Goal: Task Accomplishment & Management: Manage account settings

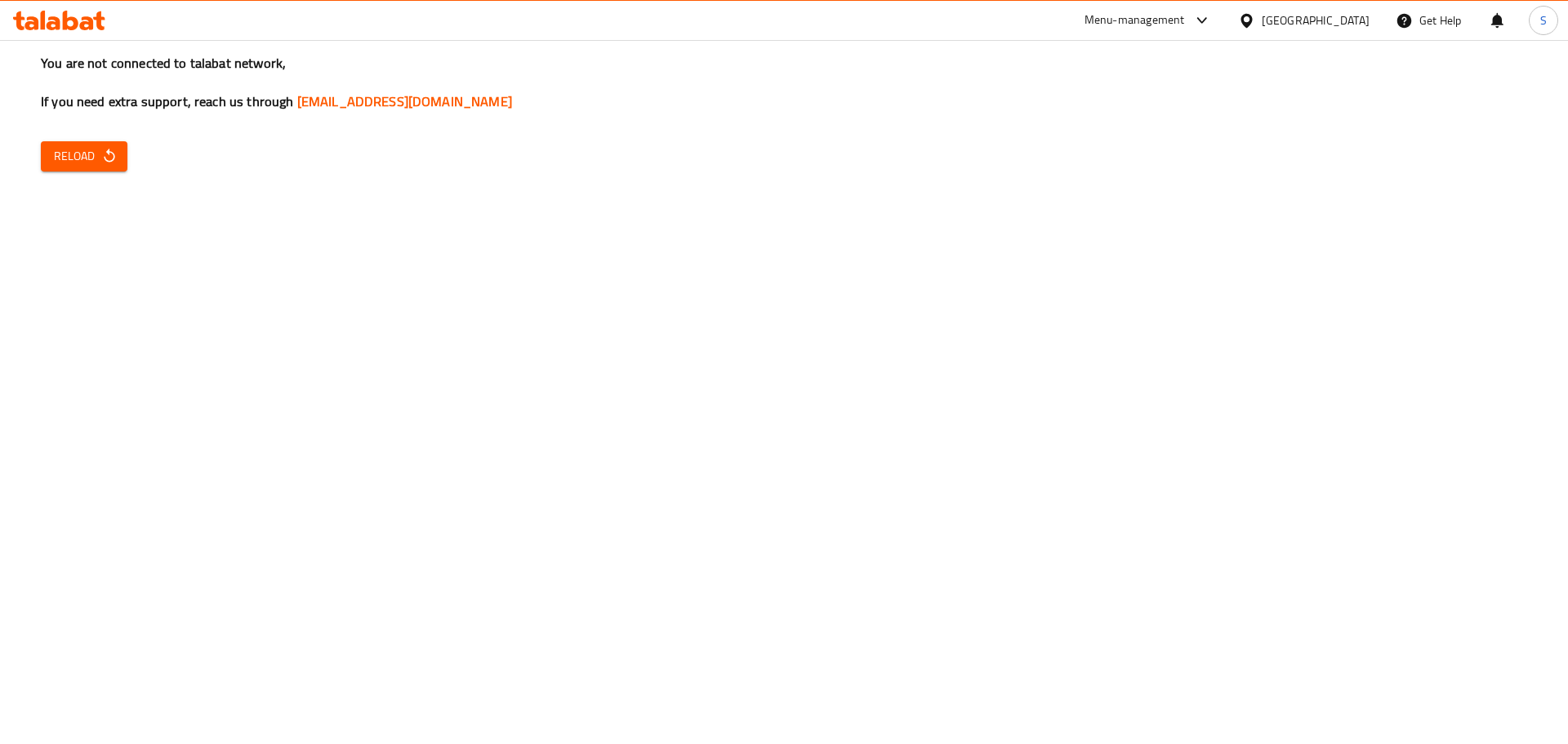
click at [95, 174] on div "You are not connected to talabat network, If you need extra support, reach us t…" at bounding box center [784, 372] width 1568 height 744
click at [98, 147] on span "Reload" at bounding box center [84, 157] width 60 height 21
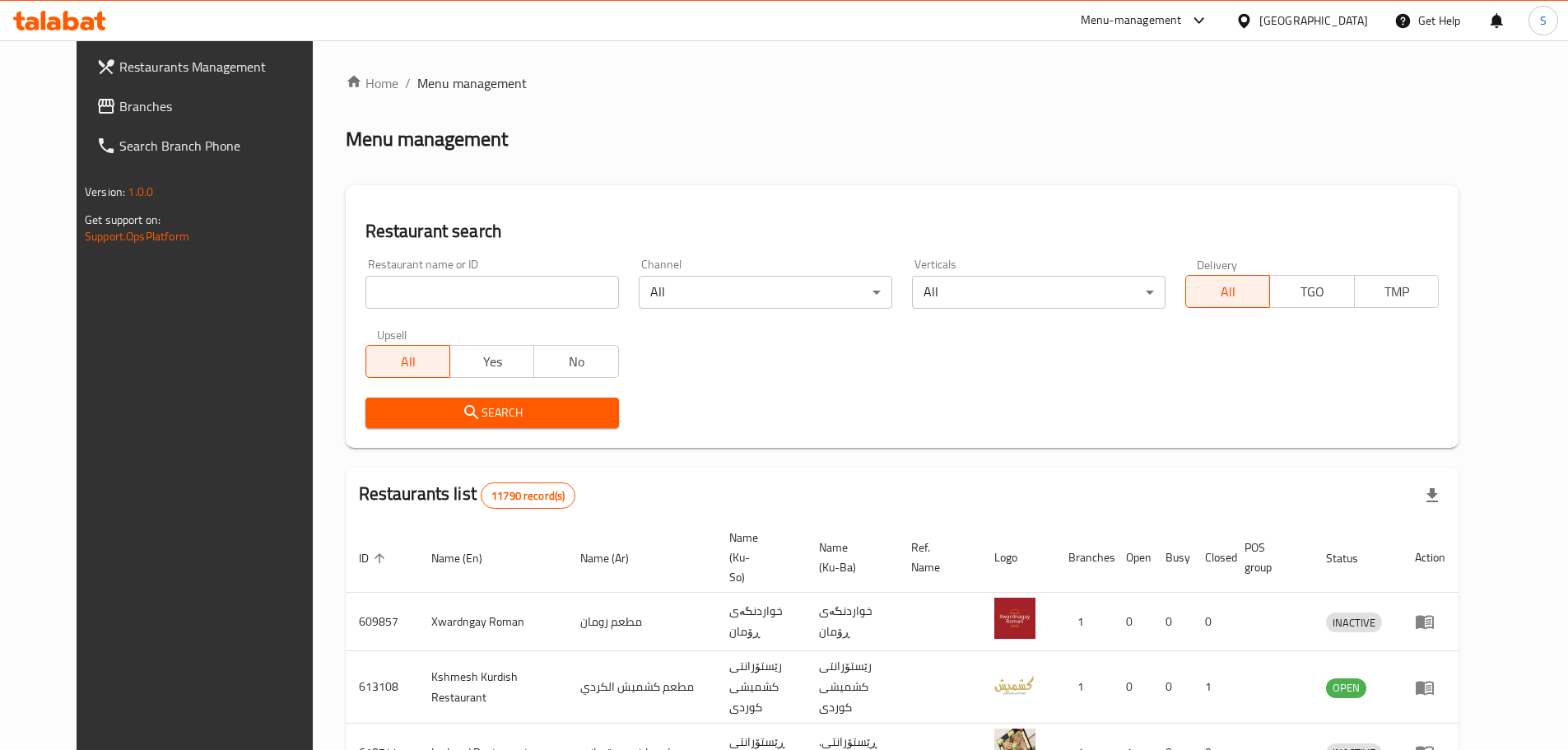
click at [83, 118] on link "Branches" at bounding box center [211, 105] width 256 height 39
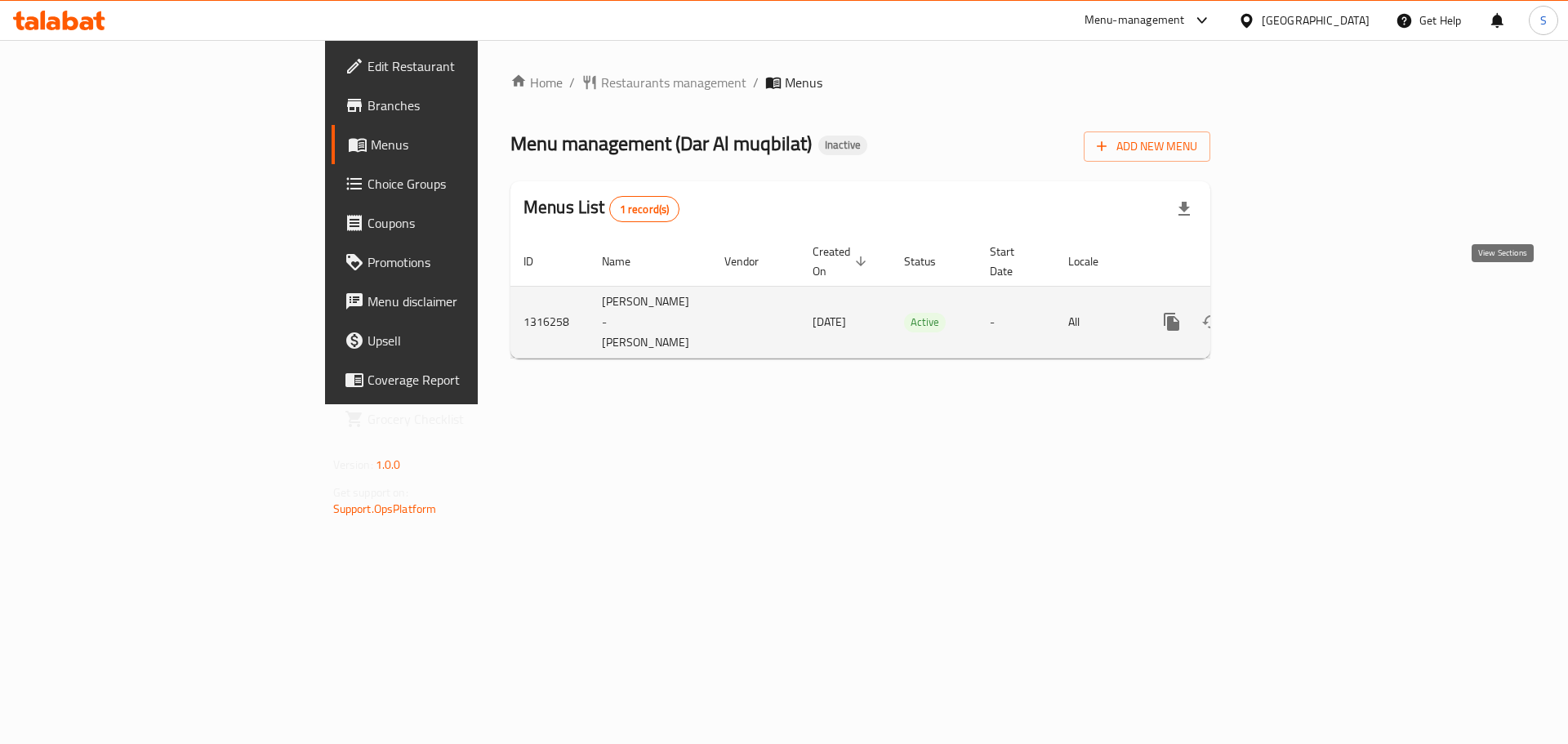
click at [1300, 312] on icon "enhanced table" at bounding box center [1289, 322] width 20 height 20
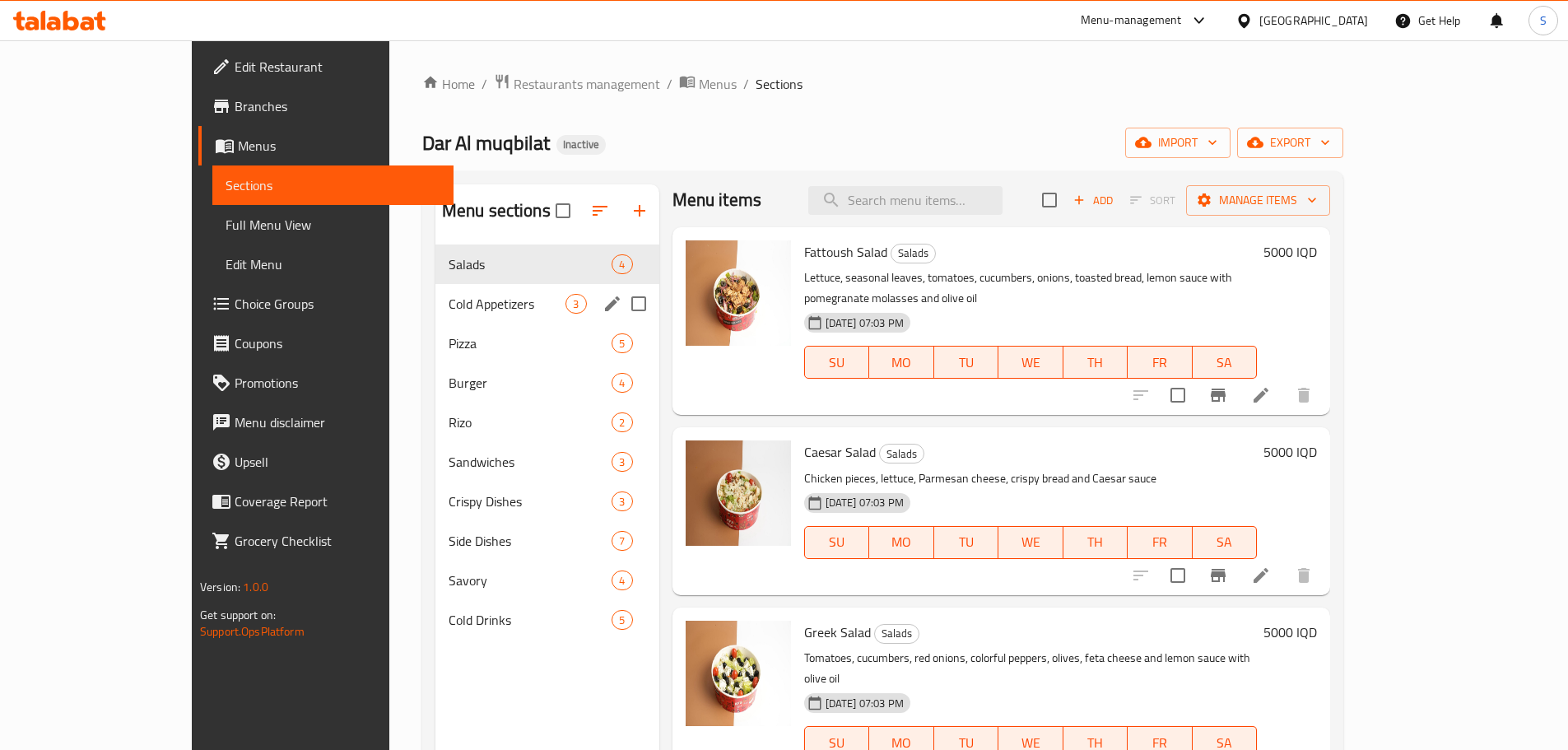
click at [448, 310] on span "Cold Appetizers" at bounding box center [507, 303] width 117 height 20
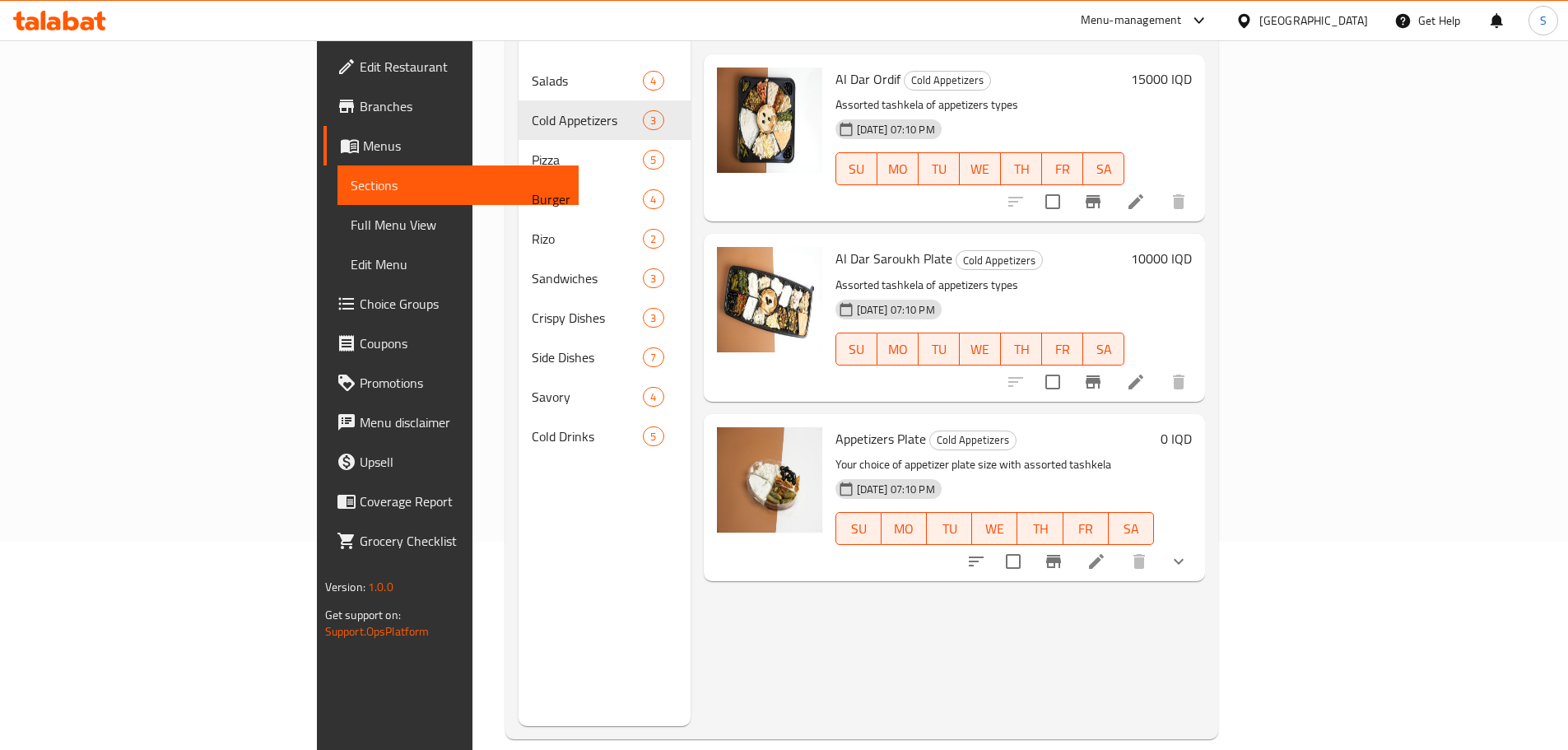
scroll to position [230, 0]
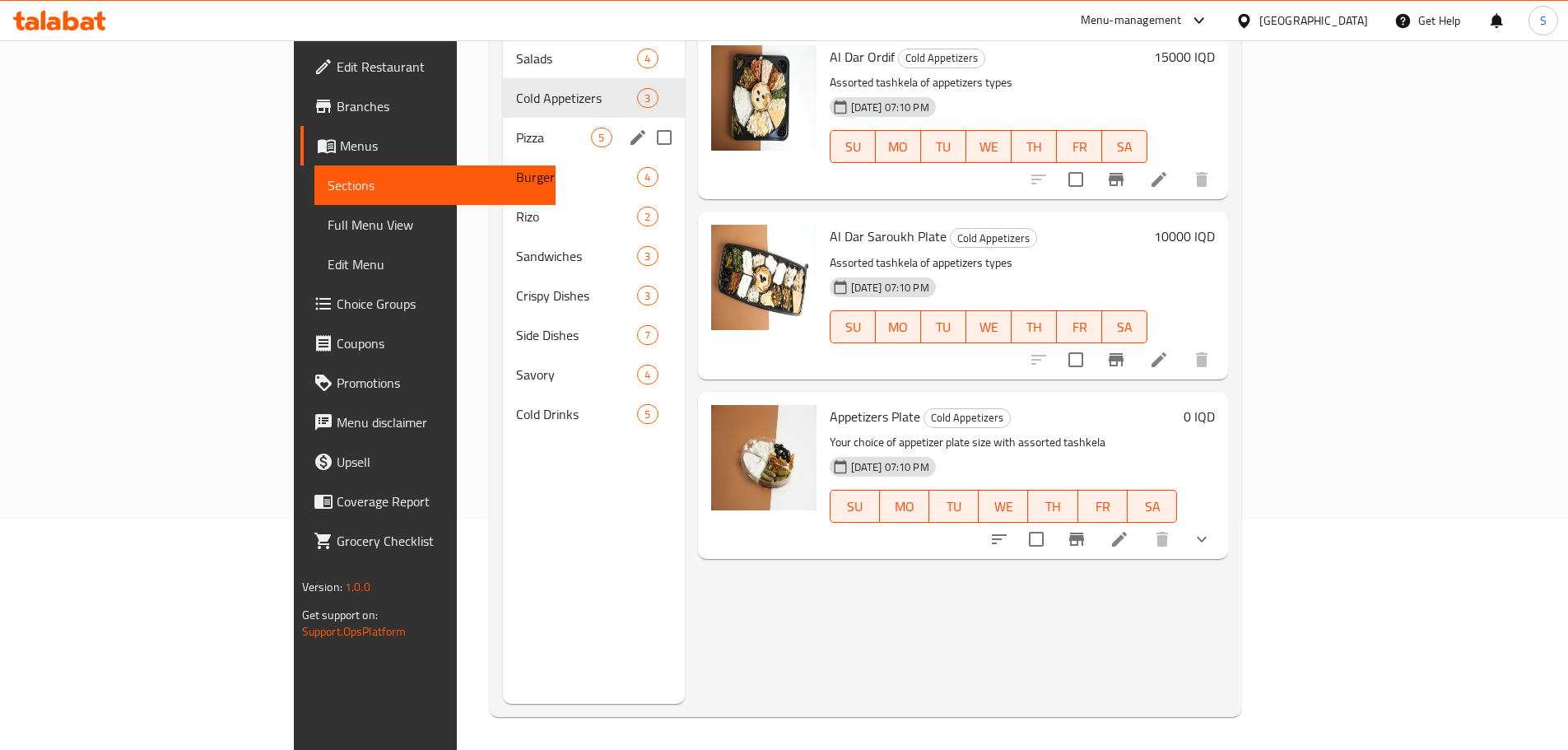
click at [503, 123] on div "Pizza 5" at bounding box center [594, 136] width 181 height 39
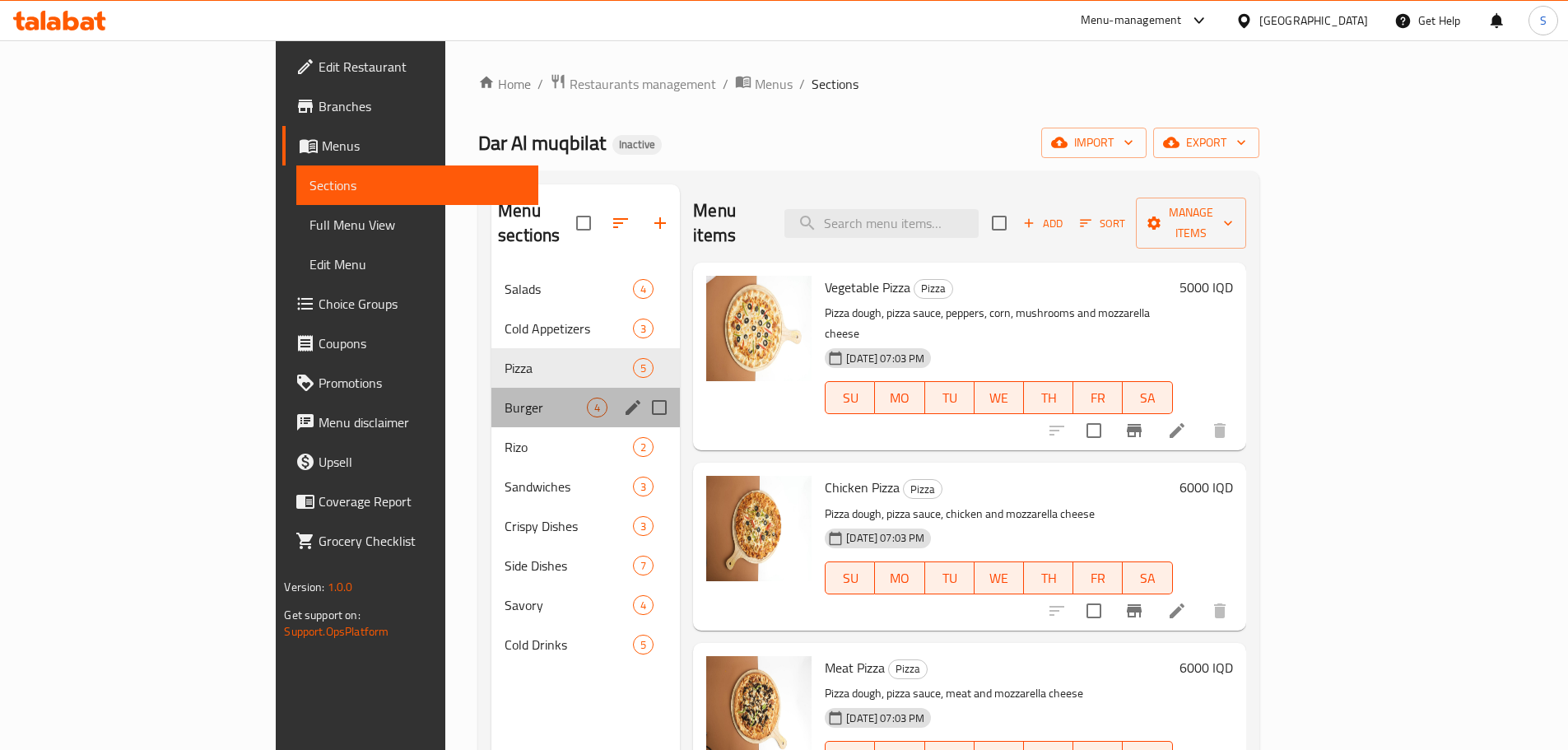
click at [491, 394] on div "Burger 4" at bounding box center [585, 407] width 189 height 39
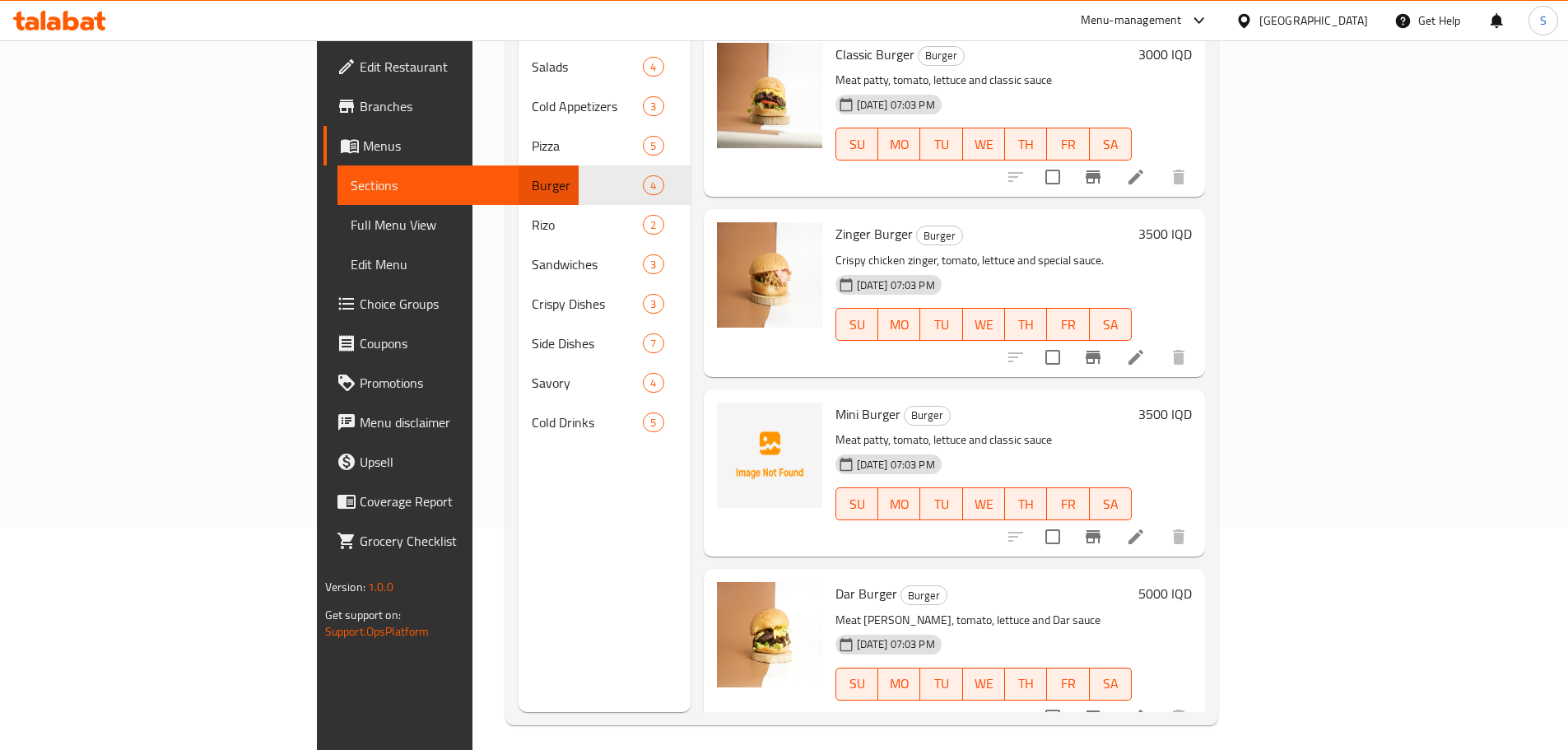
scroll to position [230, 0]
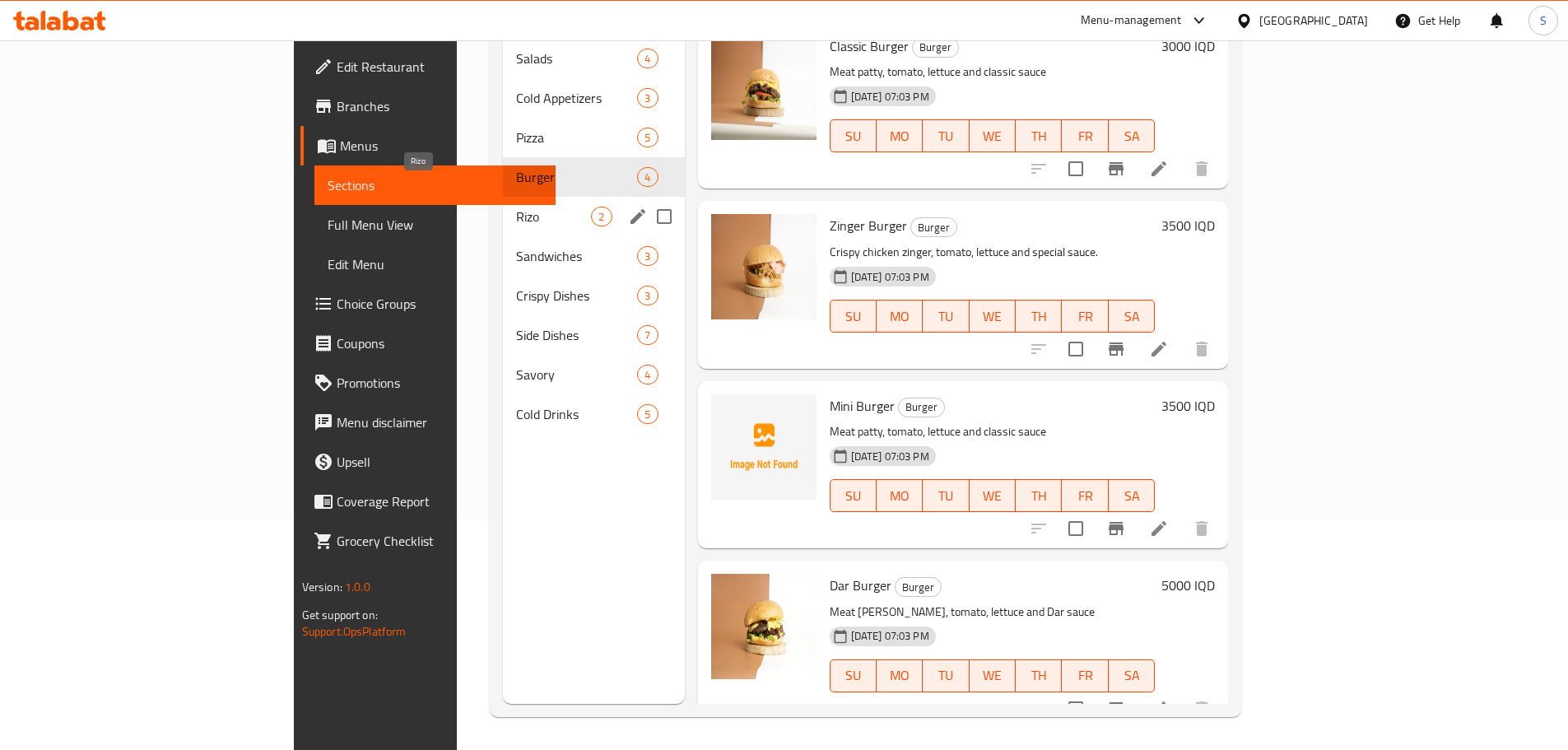
drag, startPoint x: 365, startPoint y: 199, endPoint x: 510, endPoint y: 295, distance: 173.9
click at [516, 207] on span "Rizo" at bounding box center [554, 216] width 75 height 20
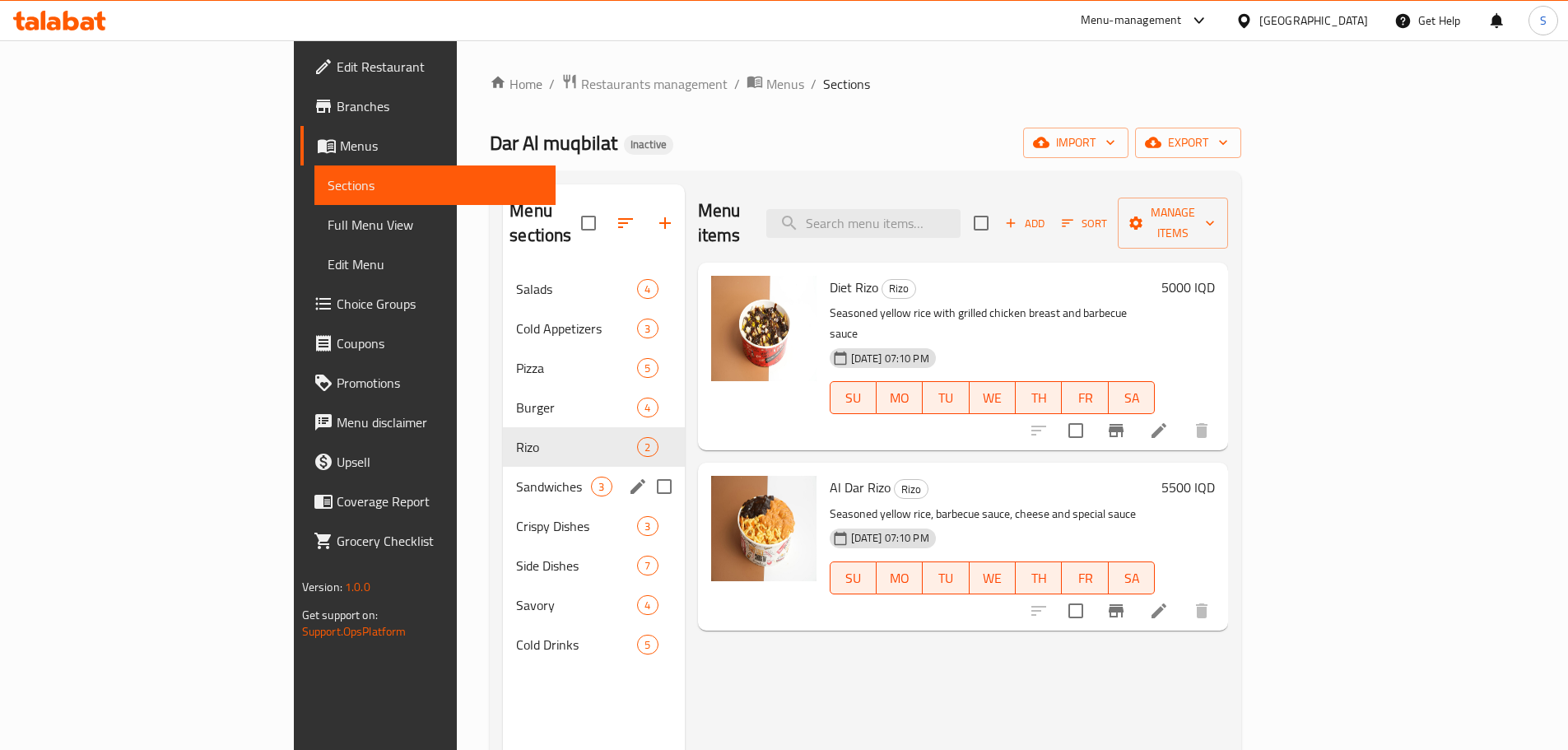
click at [516, 476] on span "Sandwiches" at bounding box center [554, 486] width 75 height 20
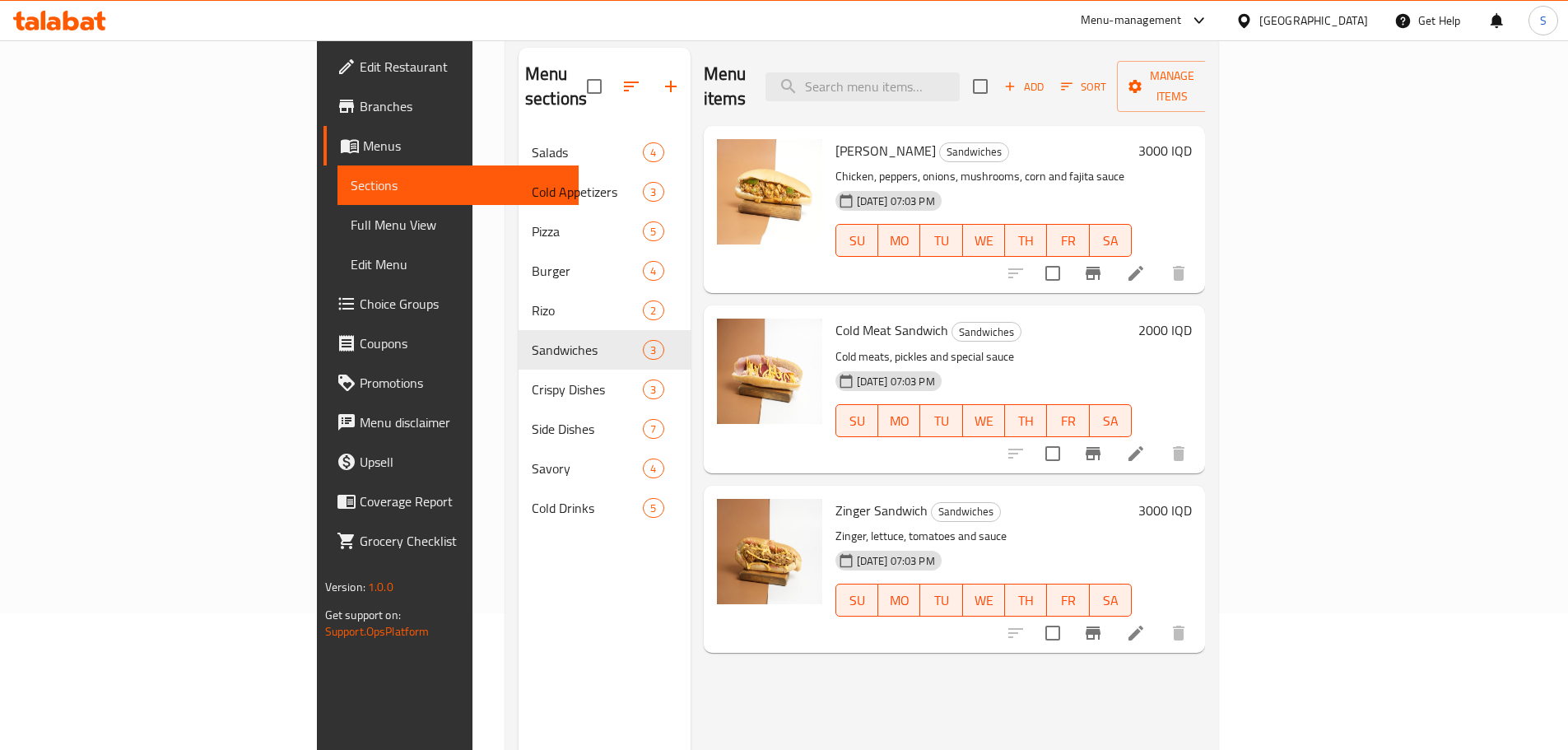
scroll to position [230, 0]
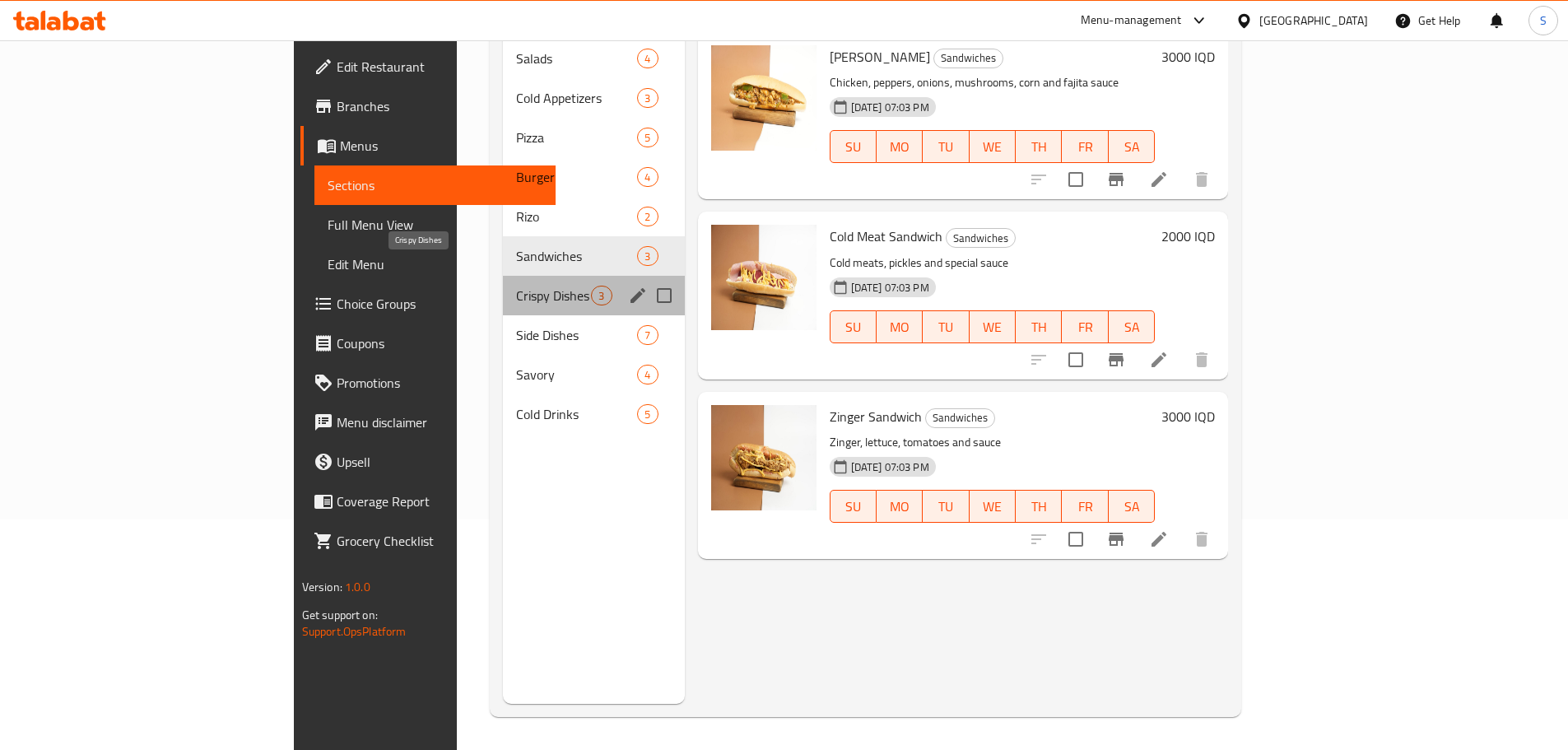
drag, startPoint x: 430, startPoint y: 276, endPoint x: 546, endPoint y: 302, distance: 118.9
click at [516, 286] on span "Crispy Dishes" at bounding box center [554, 295] width 75 height 20
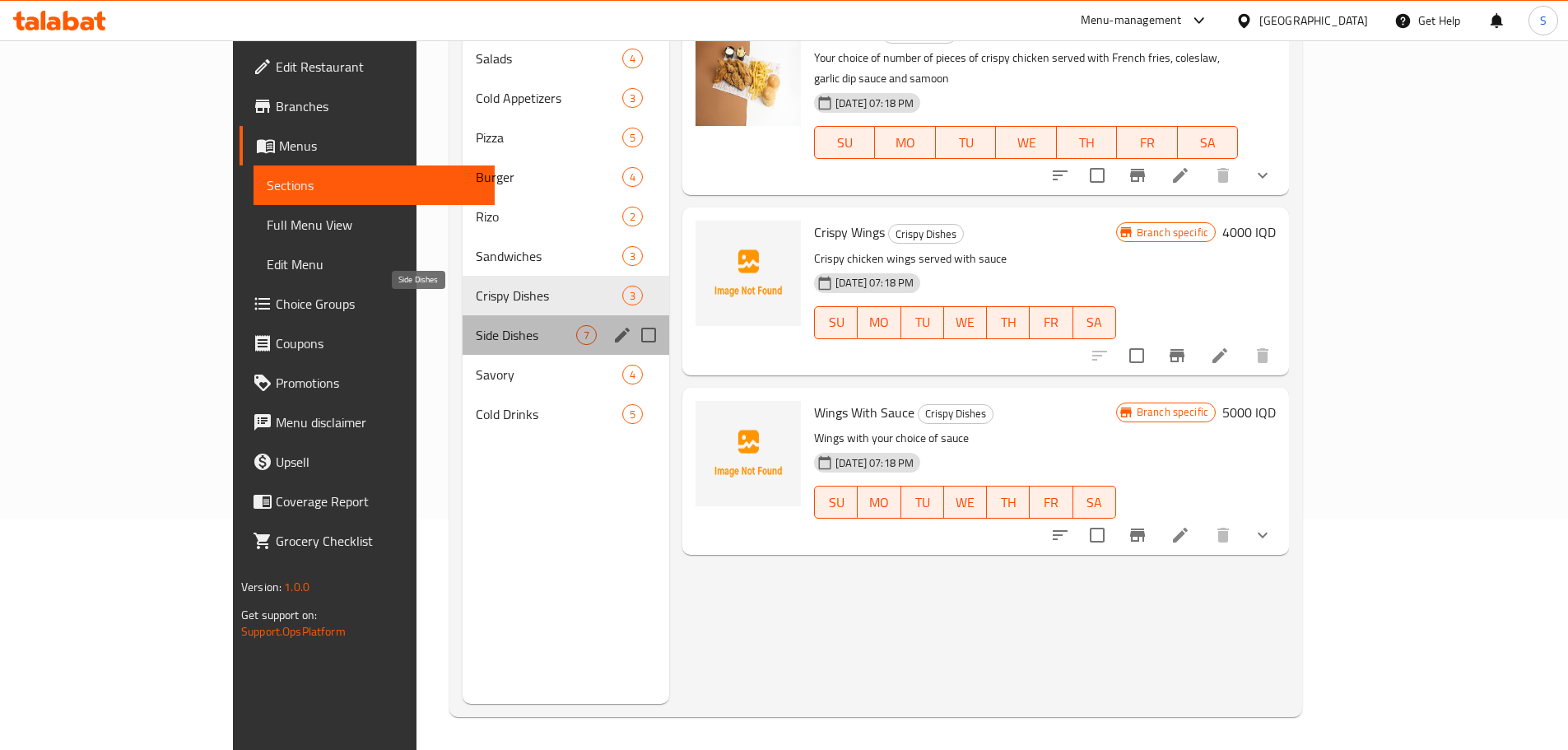
click at [475, 325] on span "Side Dishes" at bounding box center [526, 335] width 101 height 20
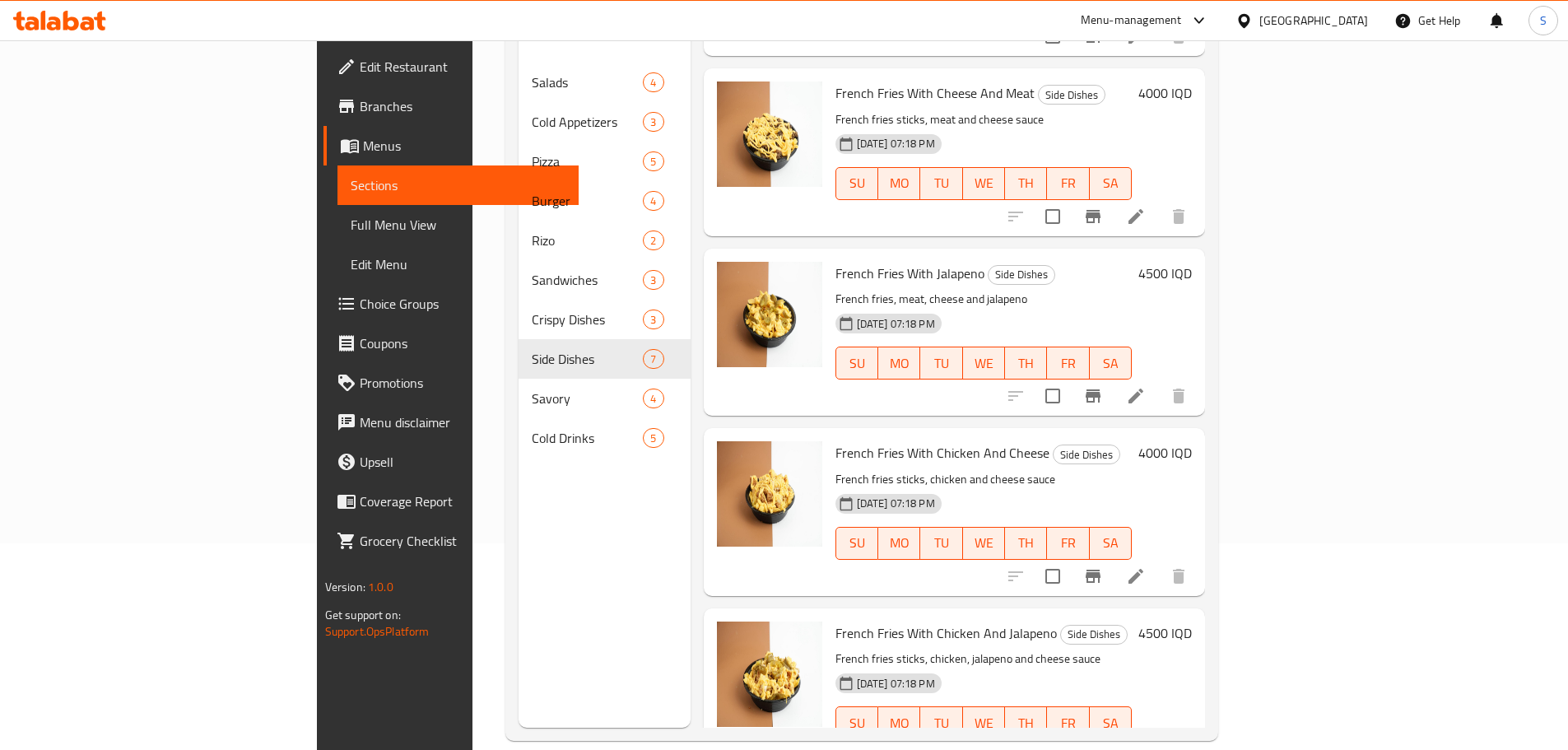
scroll to position [230, 0]
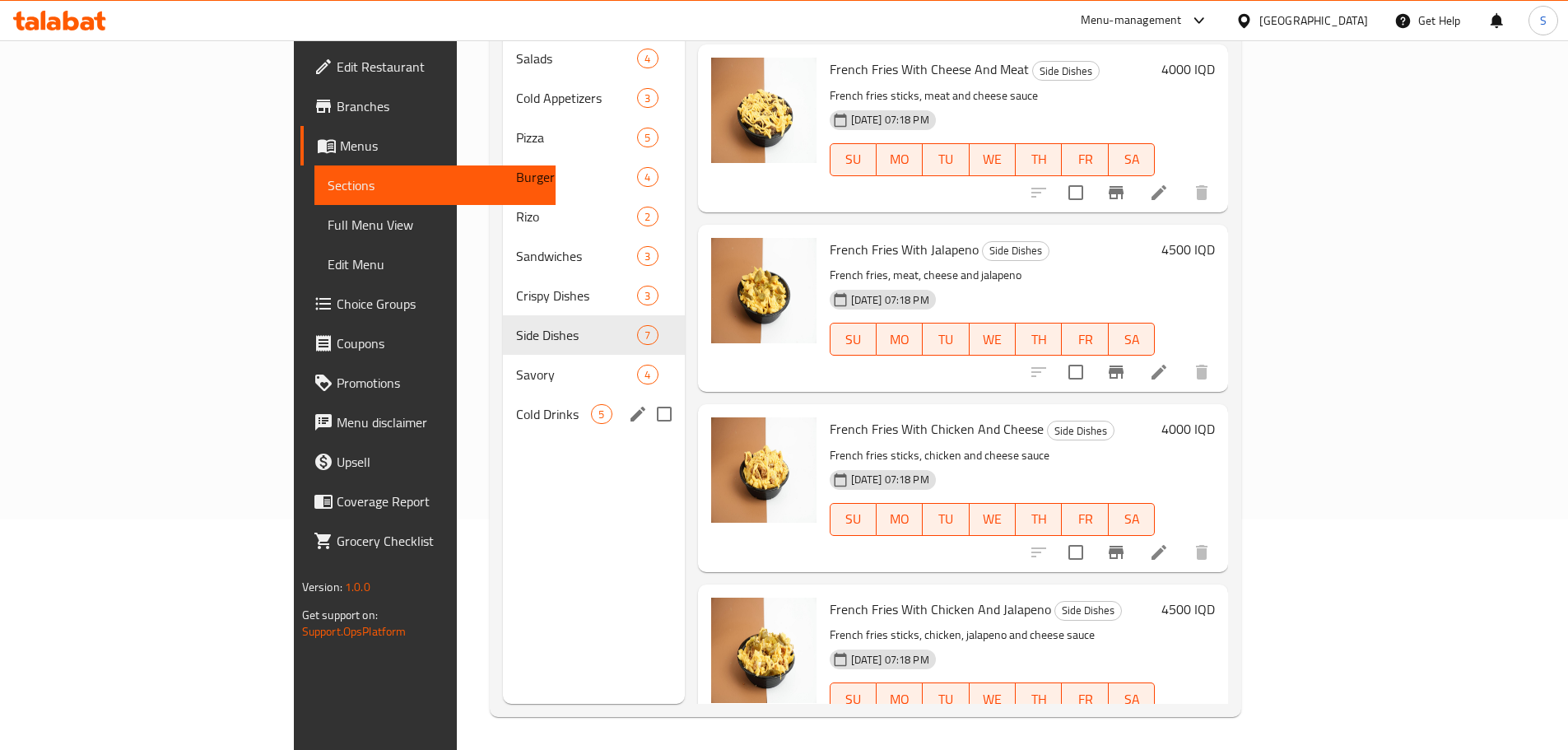
click at [516, 364] on span "Savory" at bounding box center [576, 374] width 121 height 20
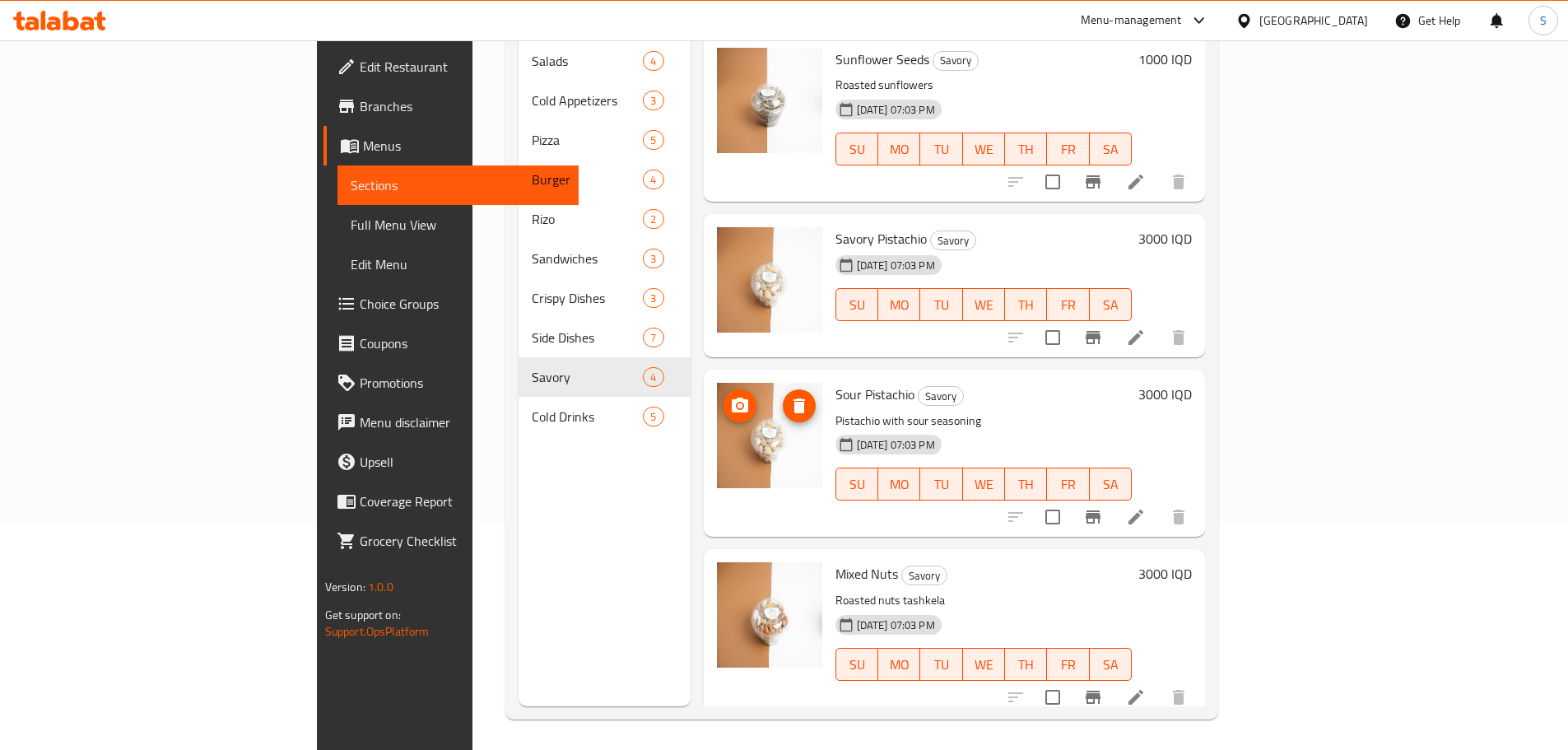
scroll to position [230, 0]
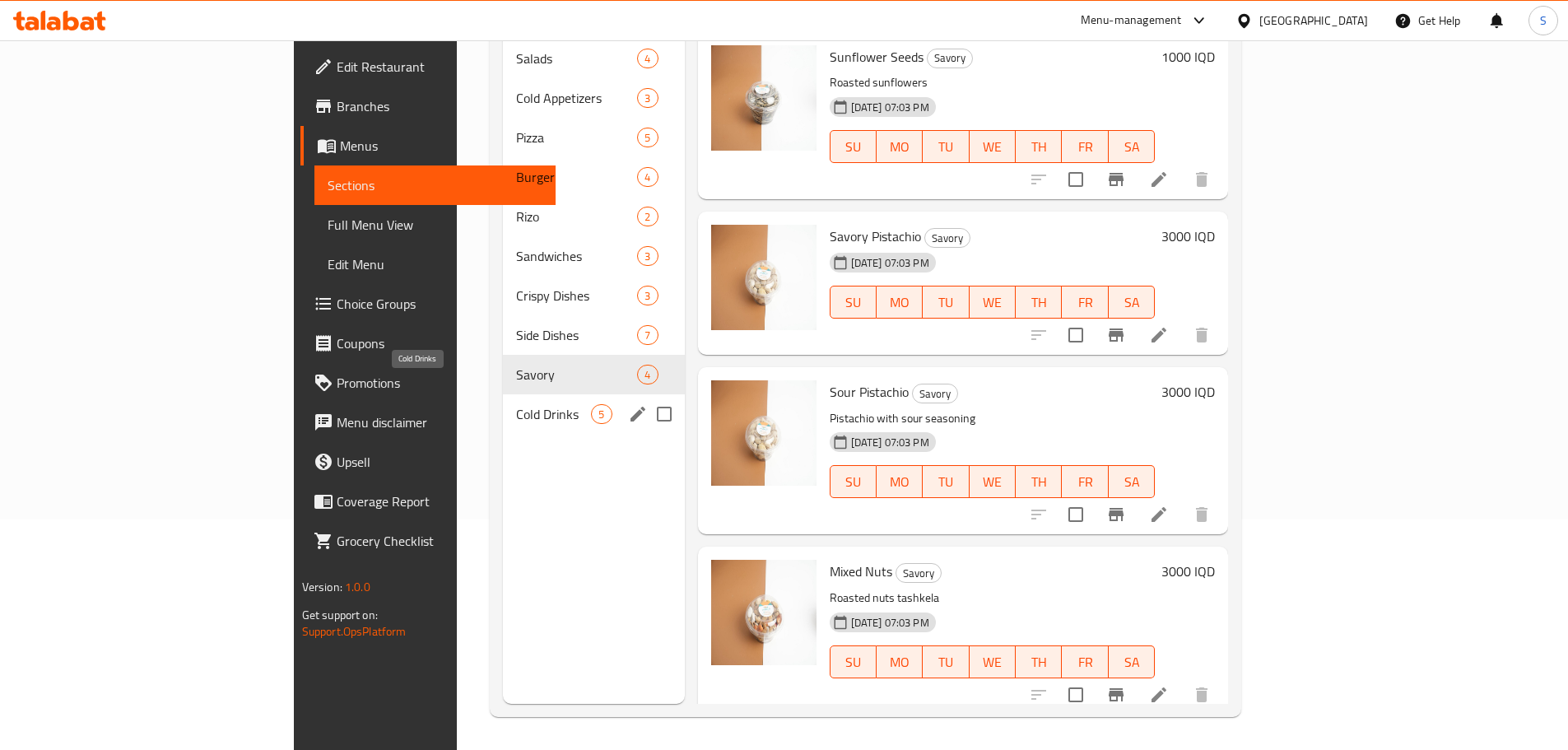
click at [516, 404] on span "Cold Drinks" at bounding box center [554, 414] width 75 height 20
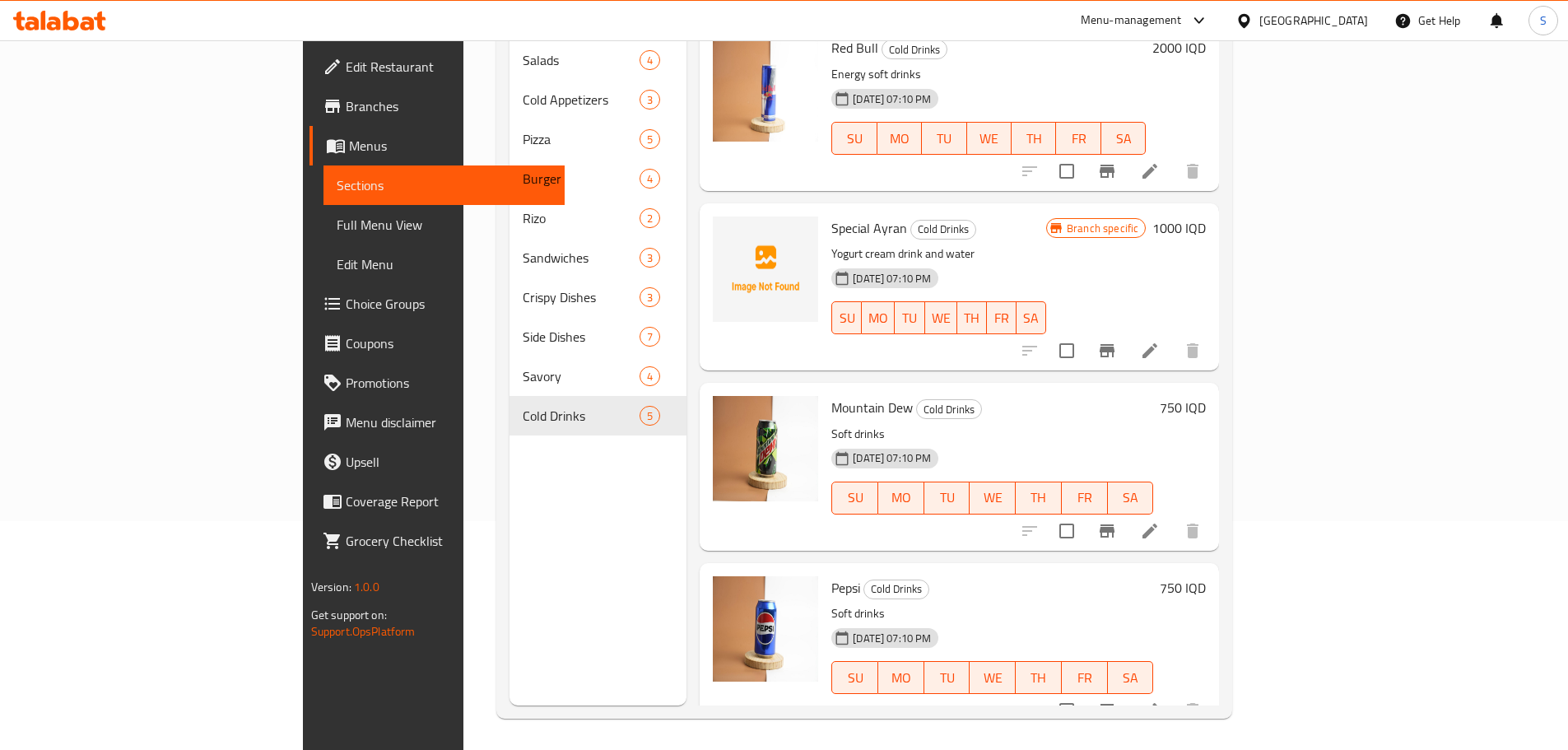
scroll to position [230, 0]
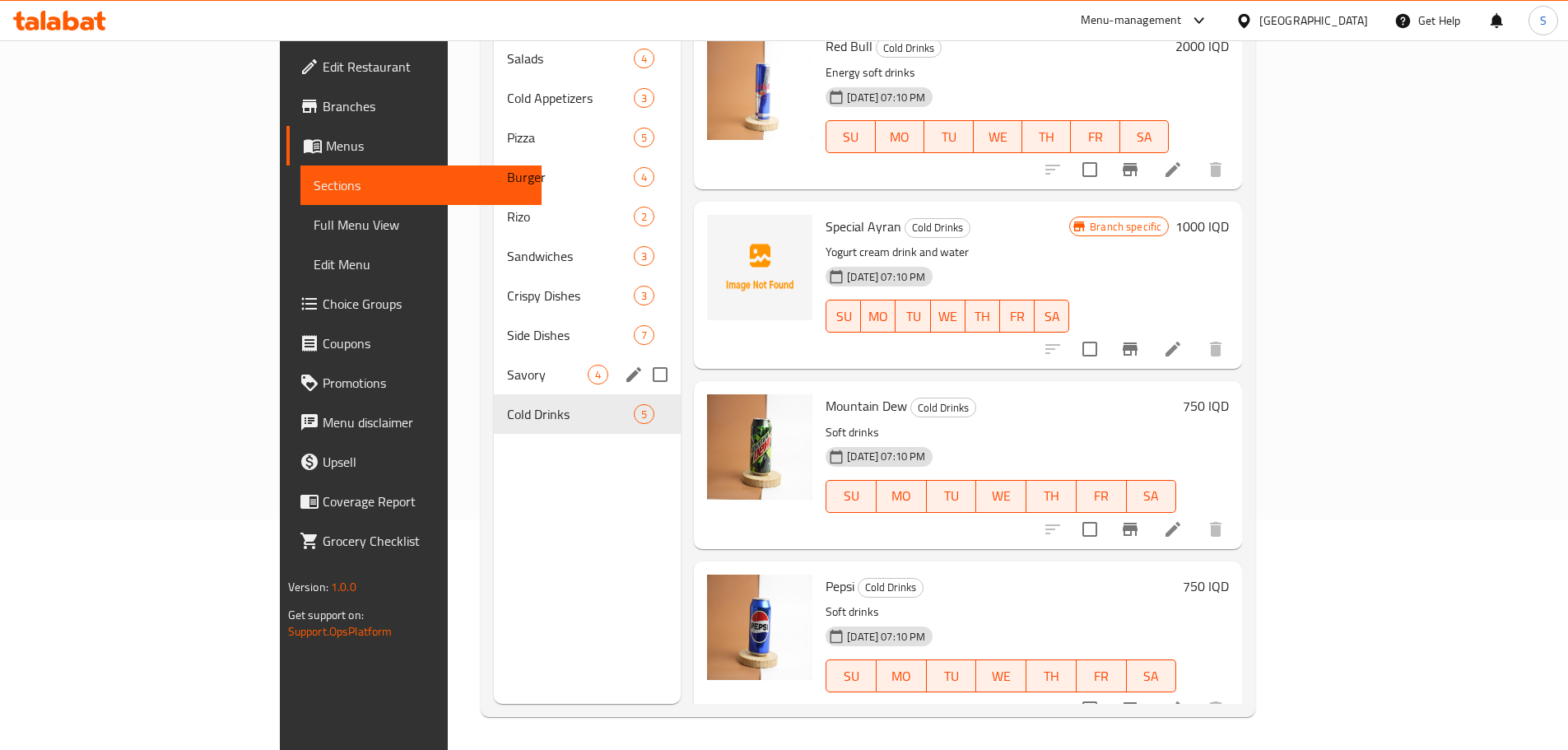
drag, startPoint x: 347, startPoint y: 354, endPoint x: 402, endPoint y: 368, distance: 56.8
click at [507, 364] on span "Savory" at bounding box center [547, 374] width 81 height 20
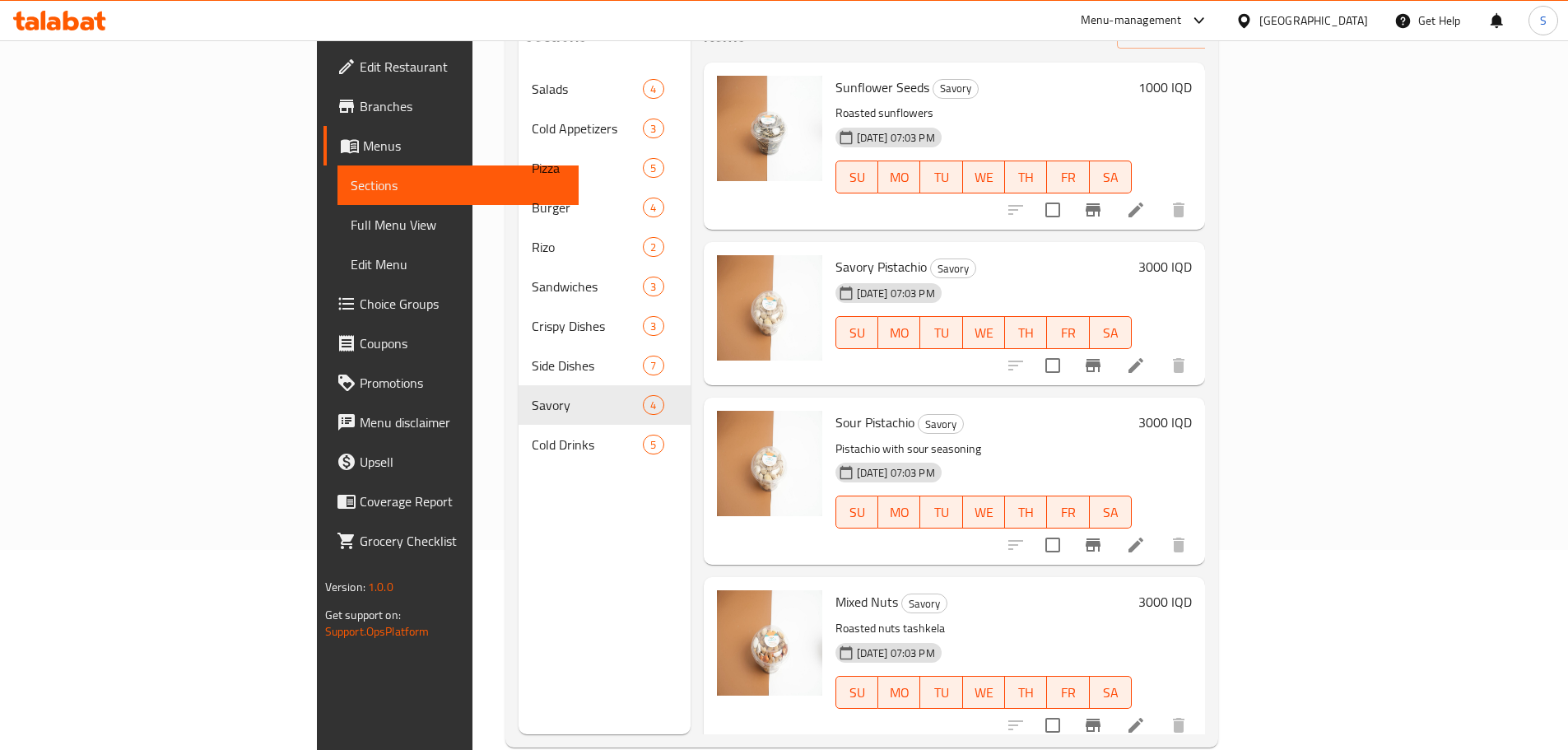
scroll to position [108, 0]
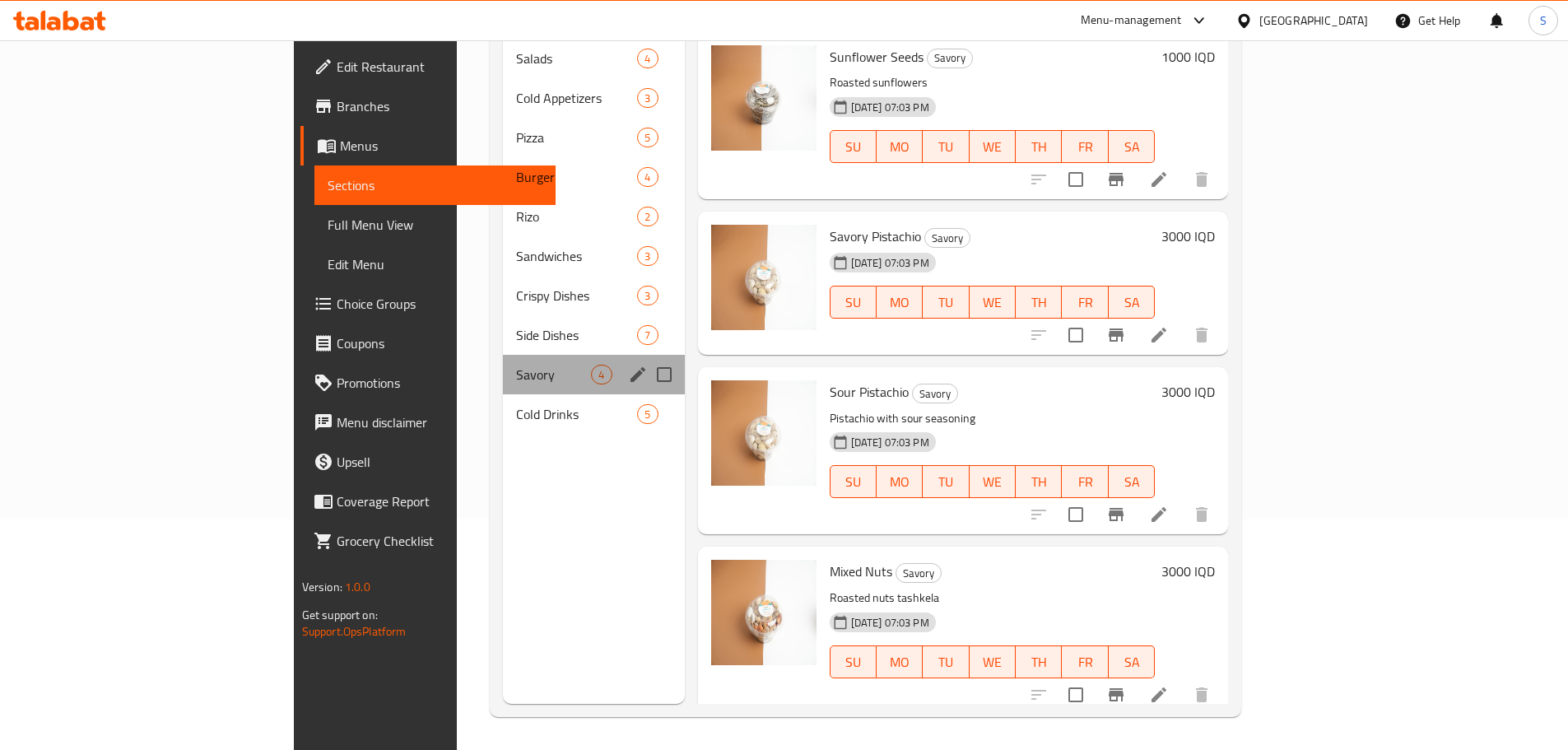
click at [503, 355] on div "Savory 4" at bounding box center [594, 374] width 181 height 39
click at [516, 325] on span "Side Dishes" at bounding box center [554, 335] width 75 height 20
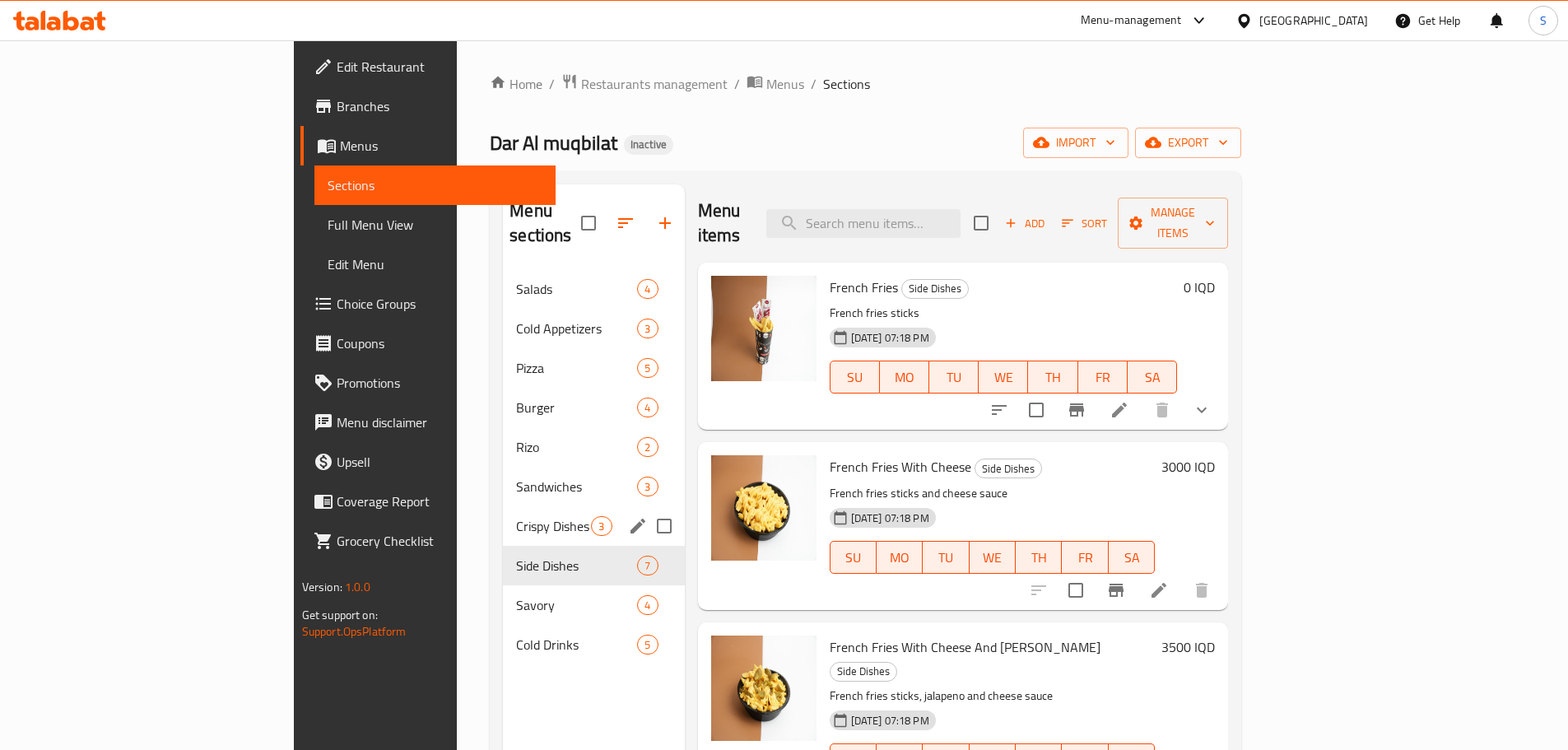
click at [516, 516] on span "Crispy Dishes" at bounding box center [554, 526] width 75 height 20
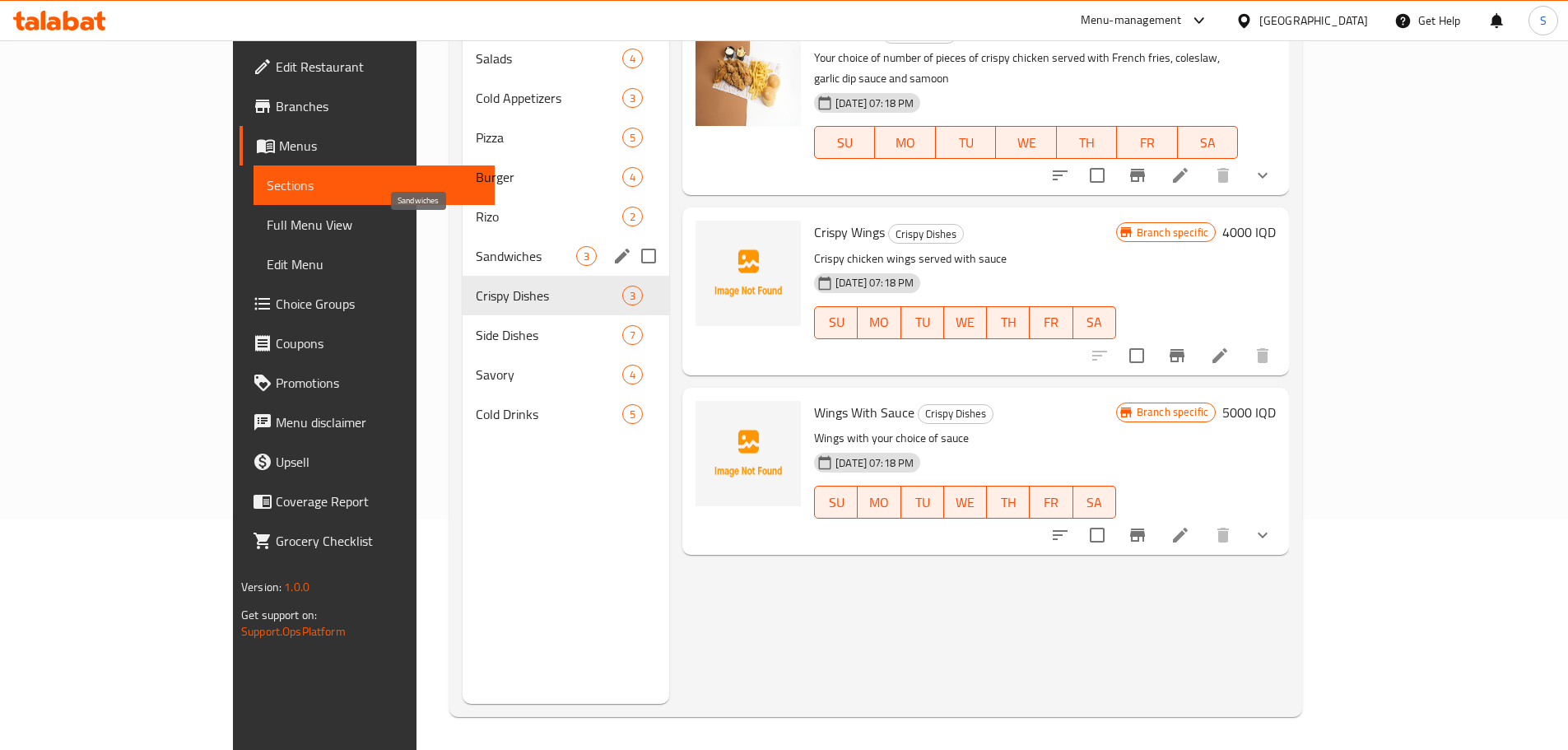
click at [475, 246] on span "Sandwiches" at bounding box center [526, 256] width 101 height 20
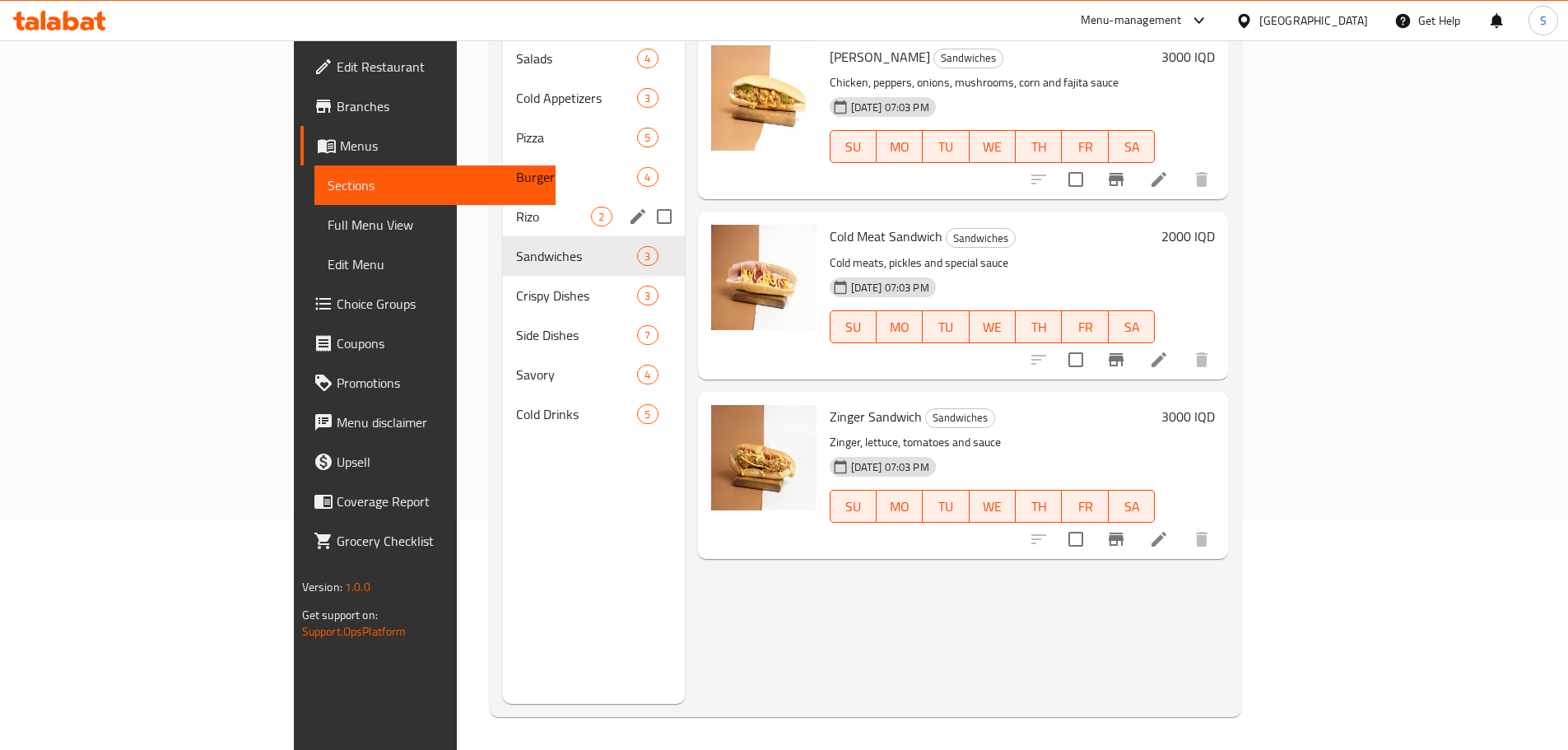
click at [516, 207] on span "Rizo" at bounding box center [554, 216] width 75 height 20
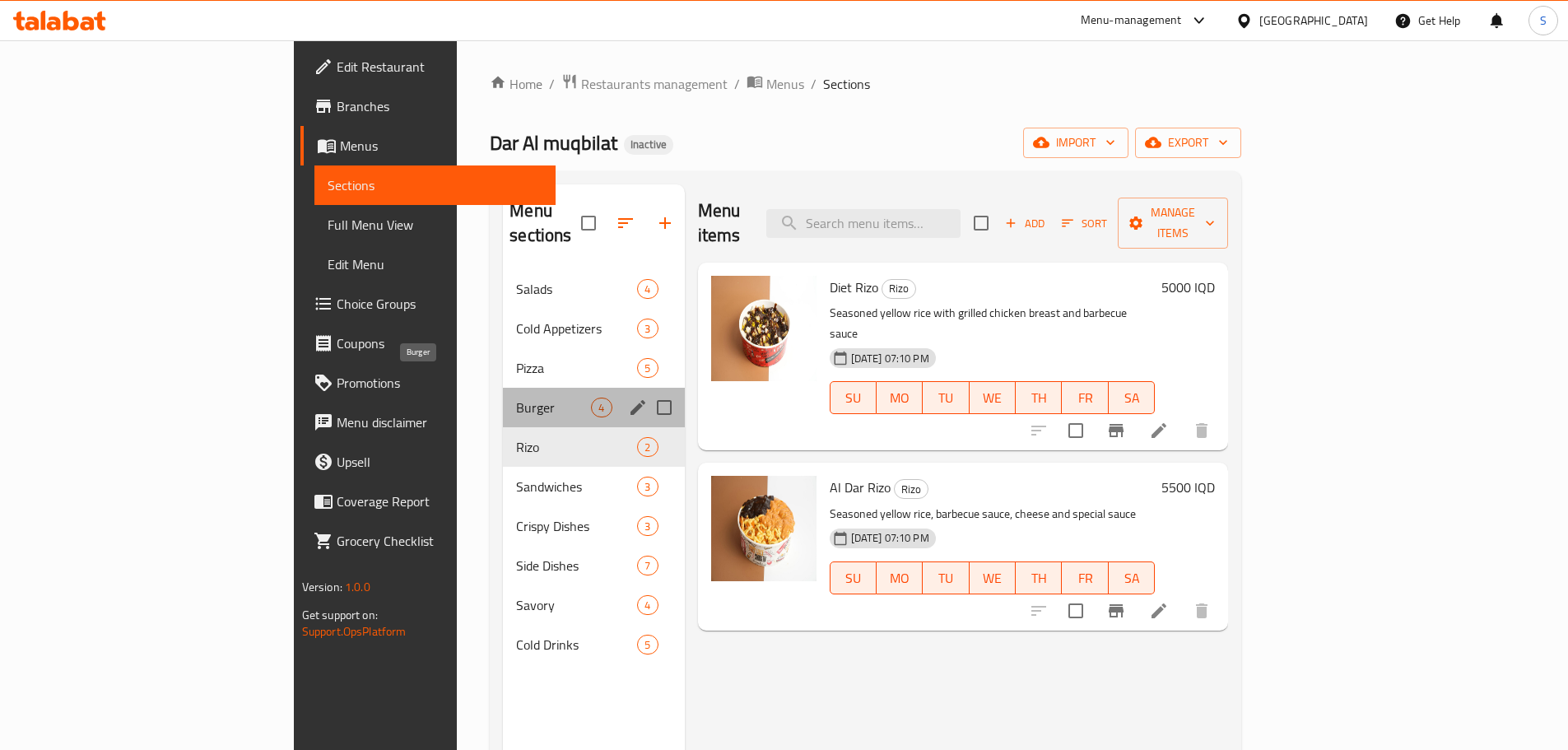
click at [516, 397] on span "Burger" at bounding box center [554, 407] width 75 height 20
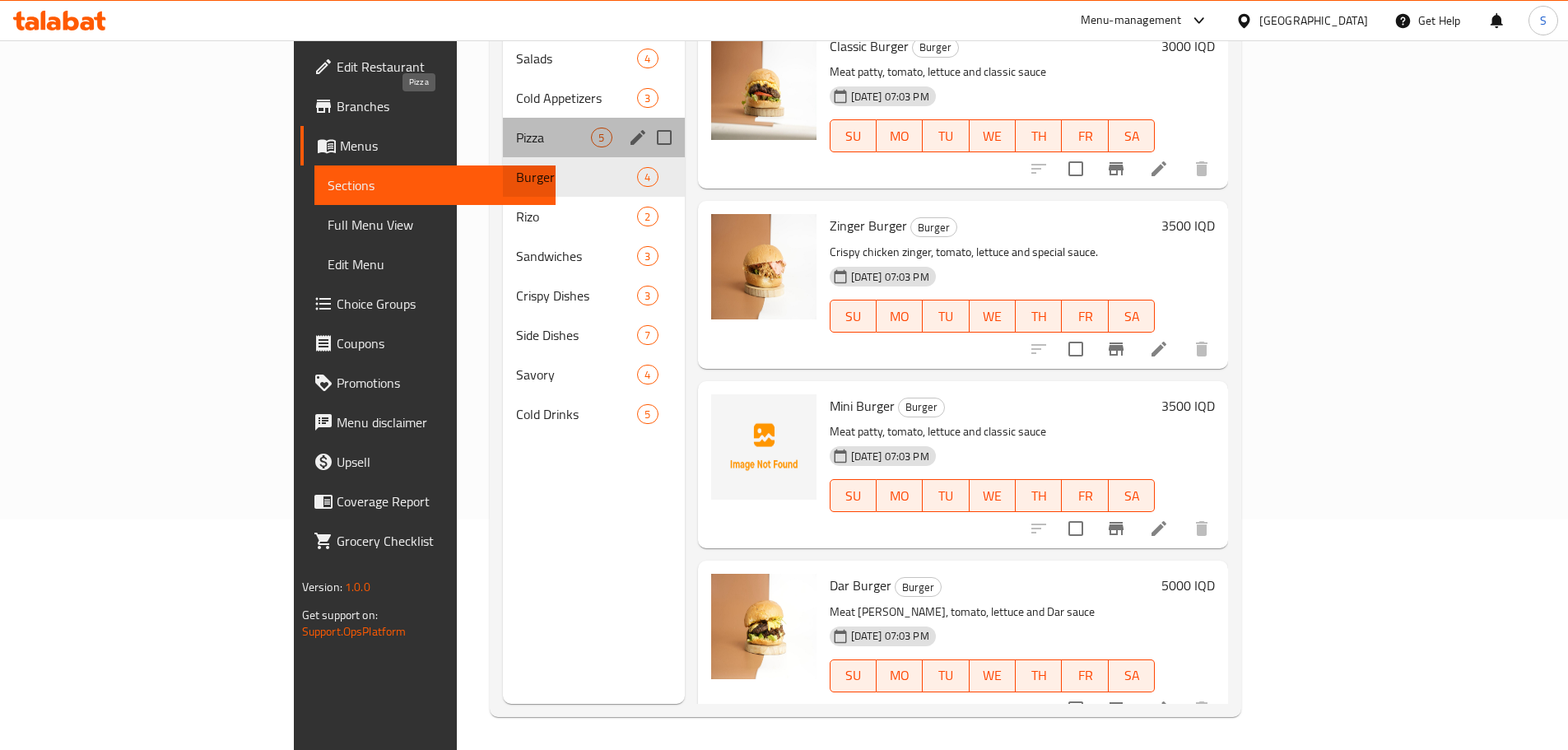
drag, startPoint x: 448, startPoint y: 117, endPoint x: 461, endPoint y: 137, distance: 23.9
click at [516, 128] on span "Pizza" at bounding box center [554, 137] width 75 height 20
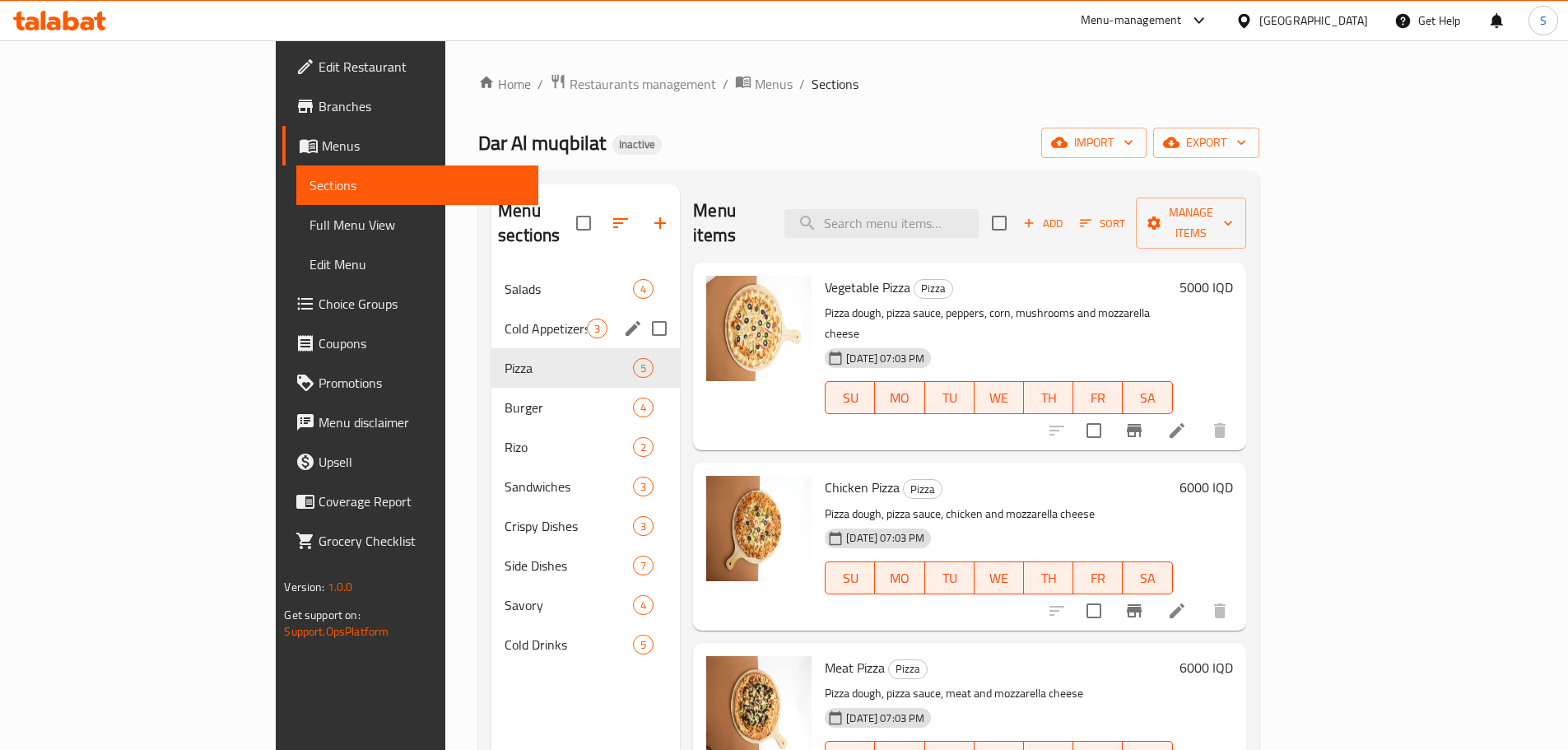
click at [504, 318] on span "Cold Appetizers" at bounding box center [545, 328] width 83 height 20
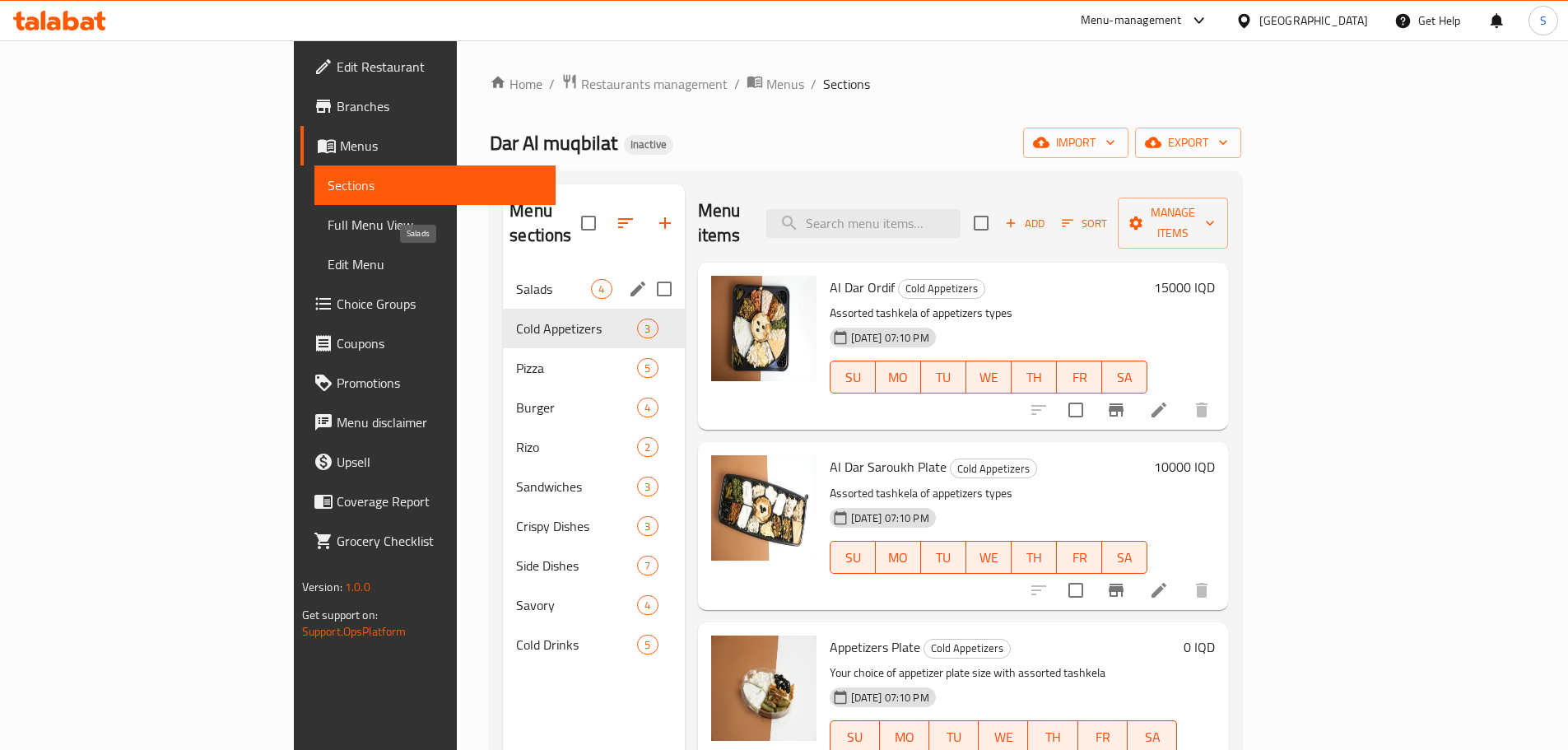
click at [516, 279] on span "Salads" at bounding box center [554, 289] width 75 height 20
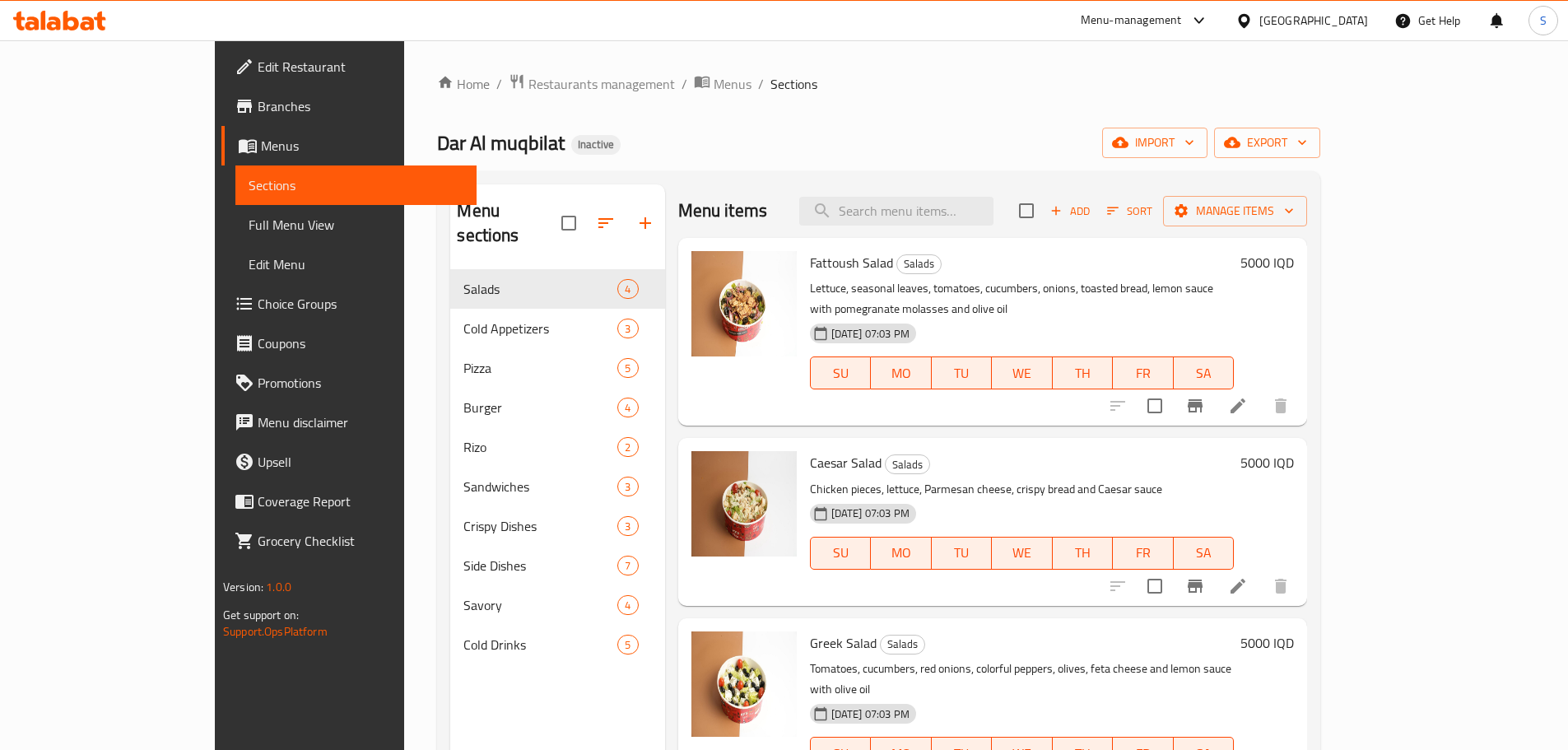
click at [460, 70] on div "Home / Restaurants management / Menus / Sections Dar Al muqbilat Inactive impor…" at bounding box center [879, 509] width 949 height 939
click at [528, 82] on span "Restaurants management" at bounding box center [601, 83] width 147 height 20
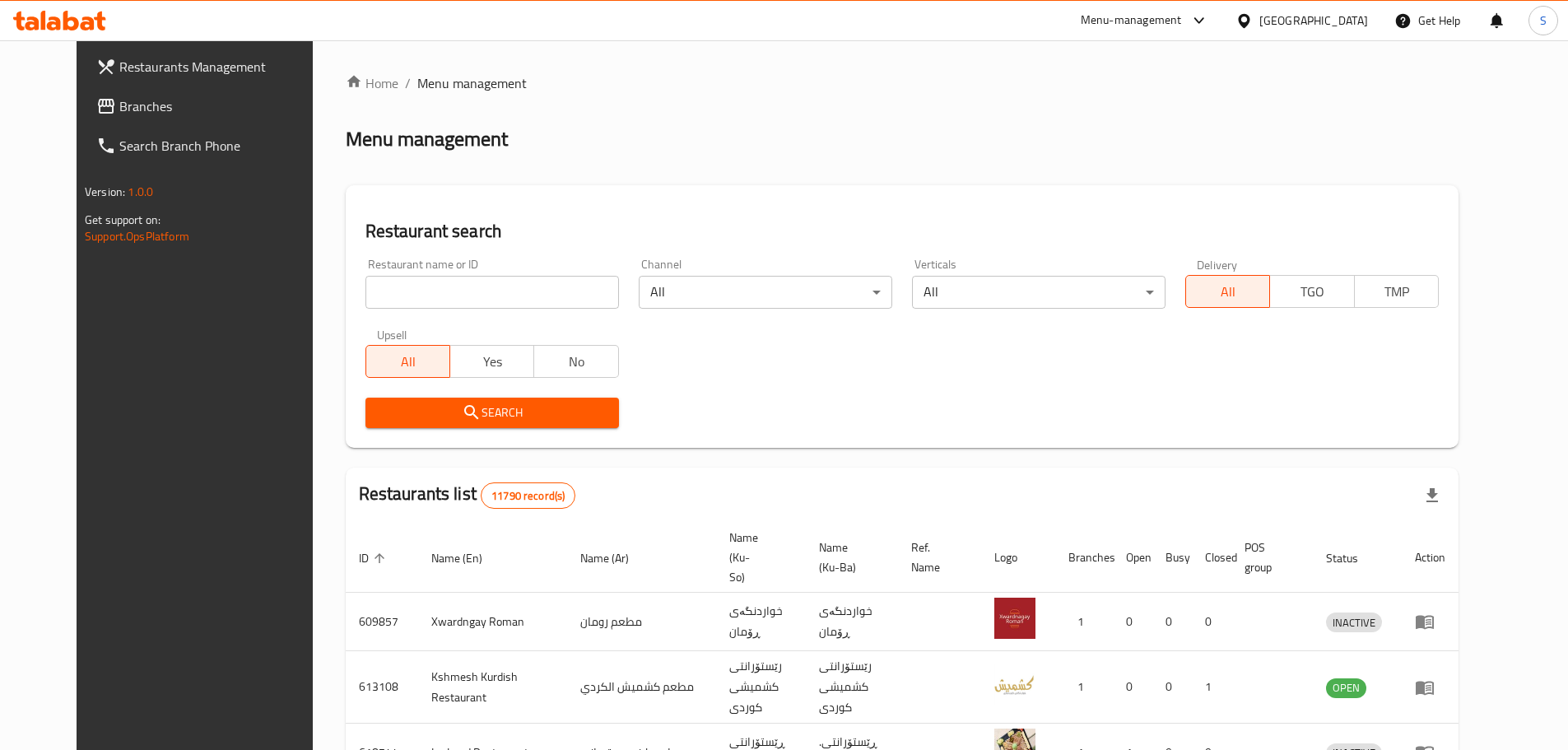
click at [182, 110] on span "Branches" at bounding box center [222, 106] width 206 height 20
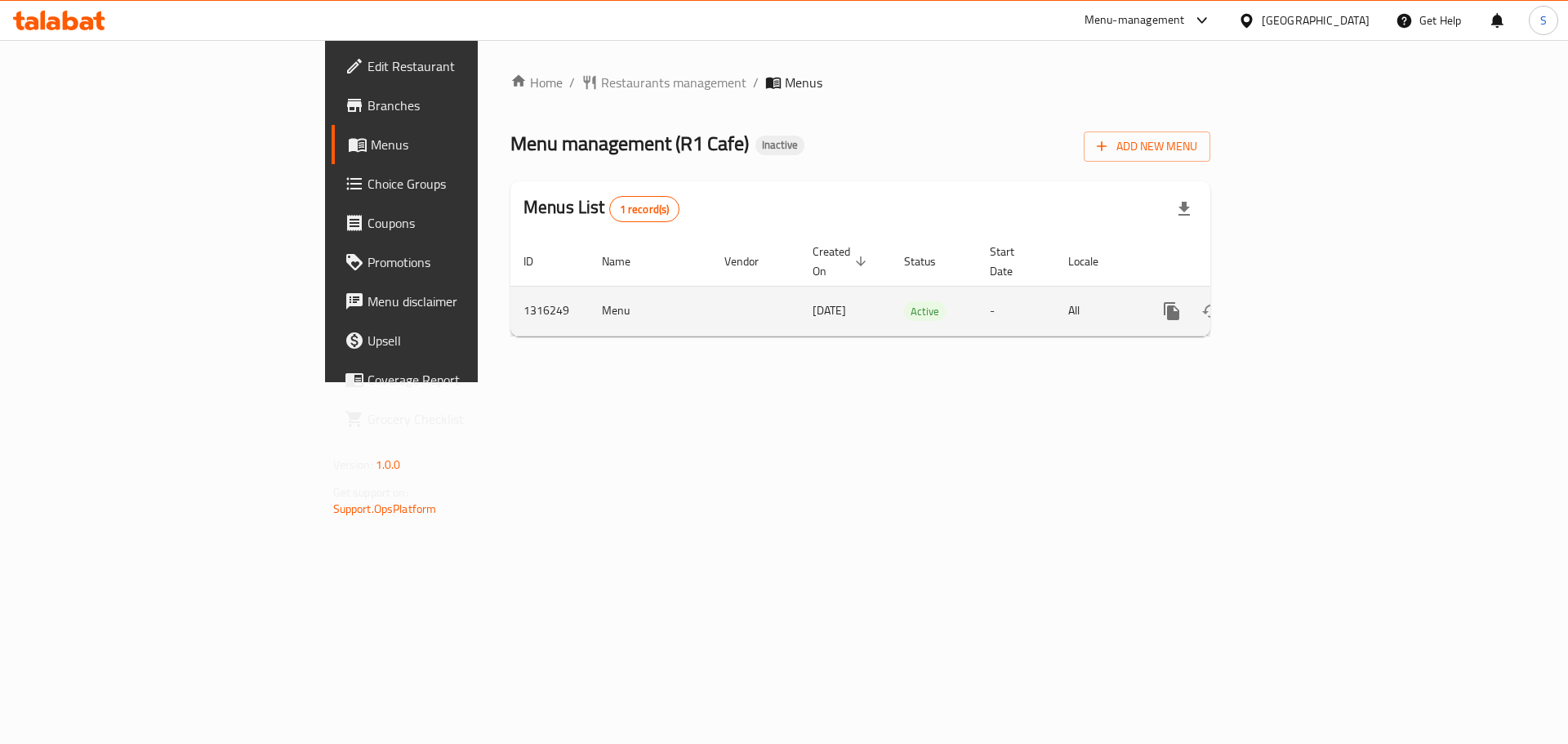
click at [1309, 291] on link "enhanced table" at bounding box center [1289, 310] width 39 height 39
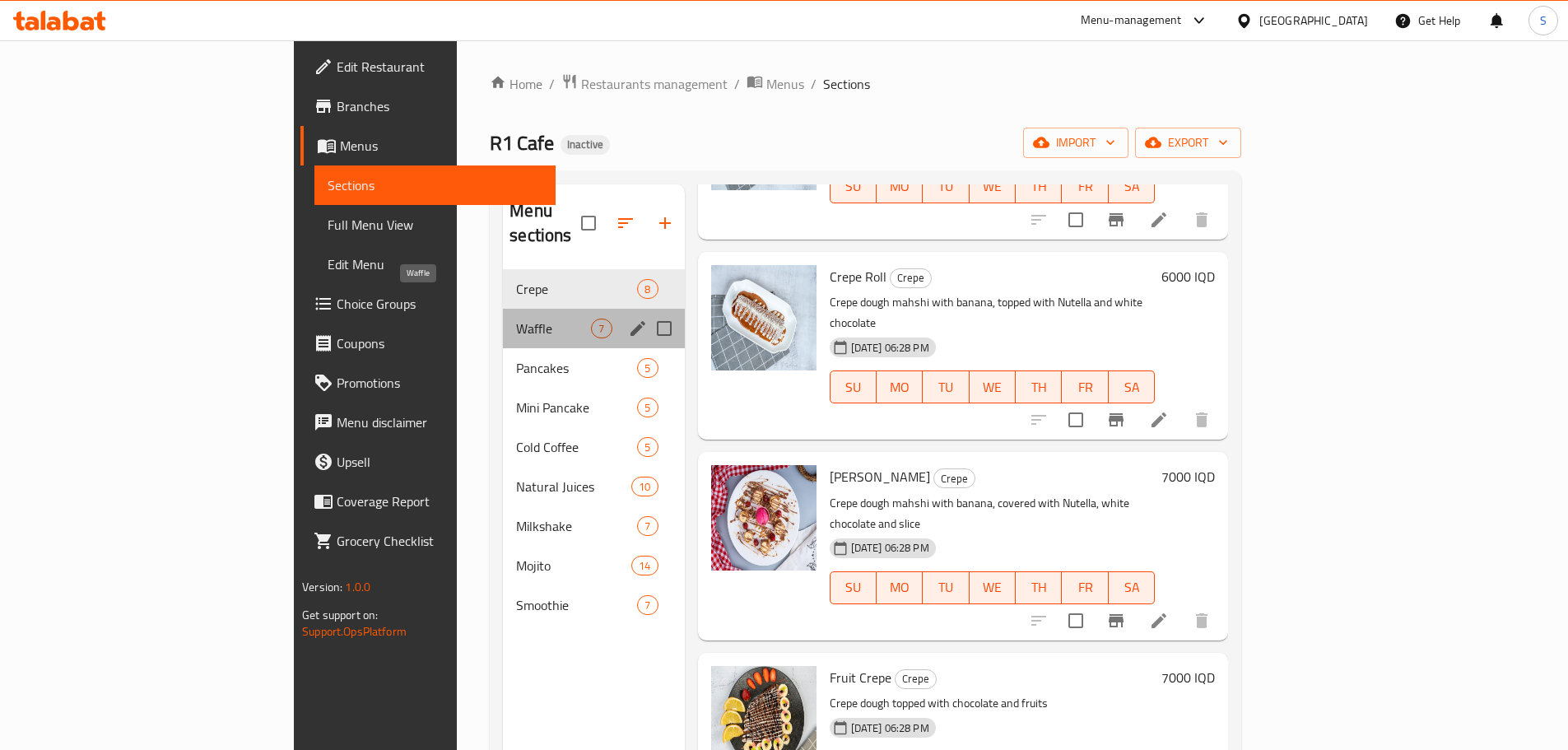
click at [516, 318] on span "Waffle" at bounding box center [554, 328] width 75 height 20
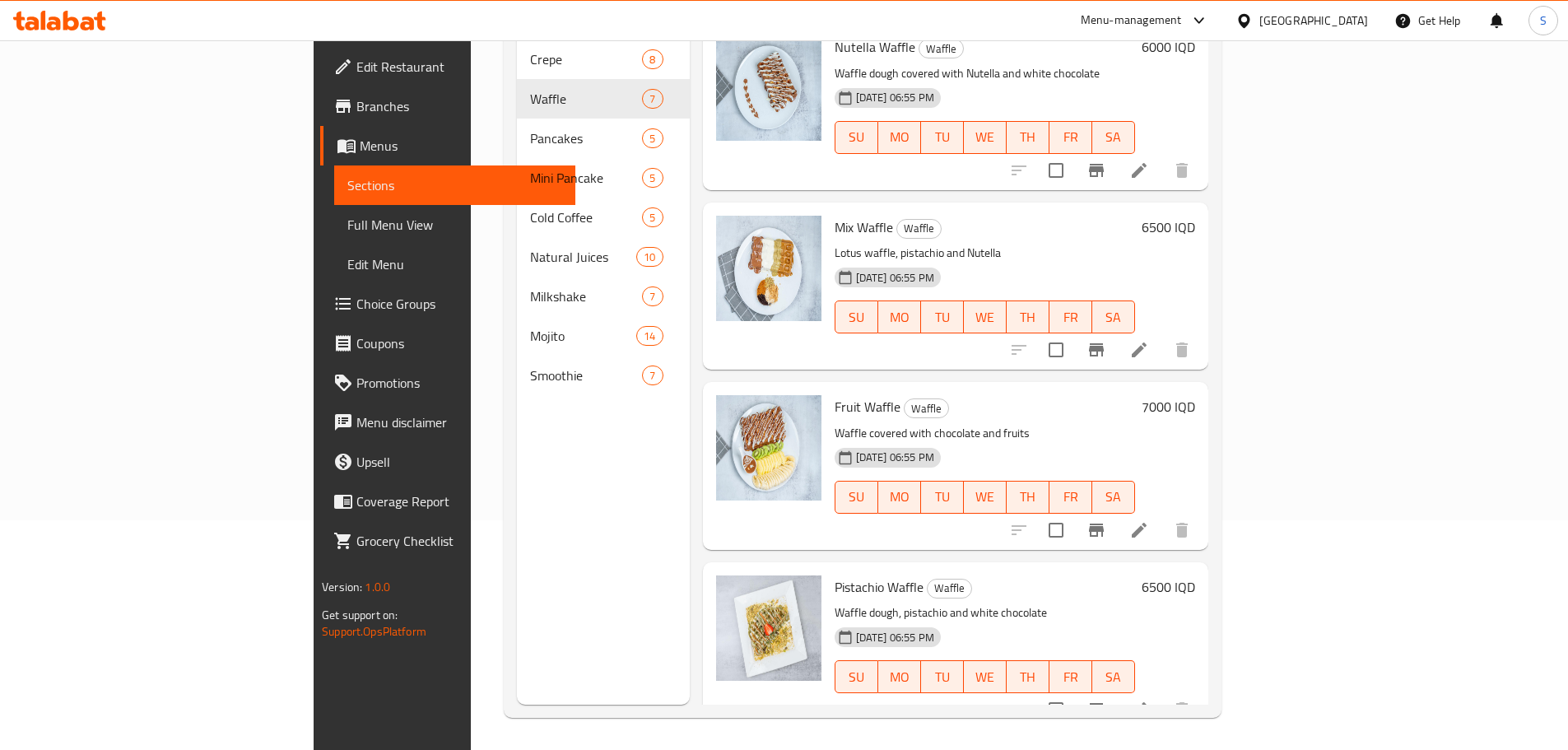
scroll to position [230, 0]
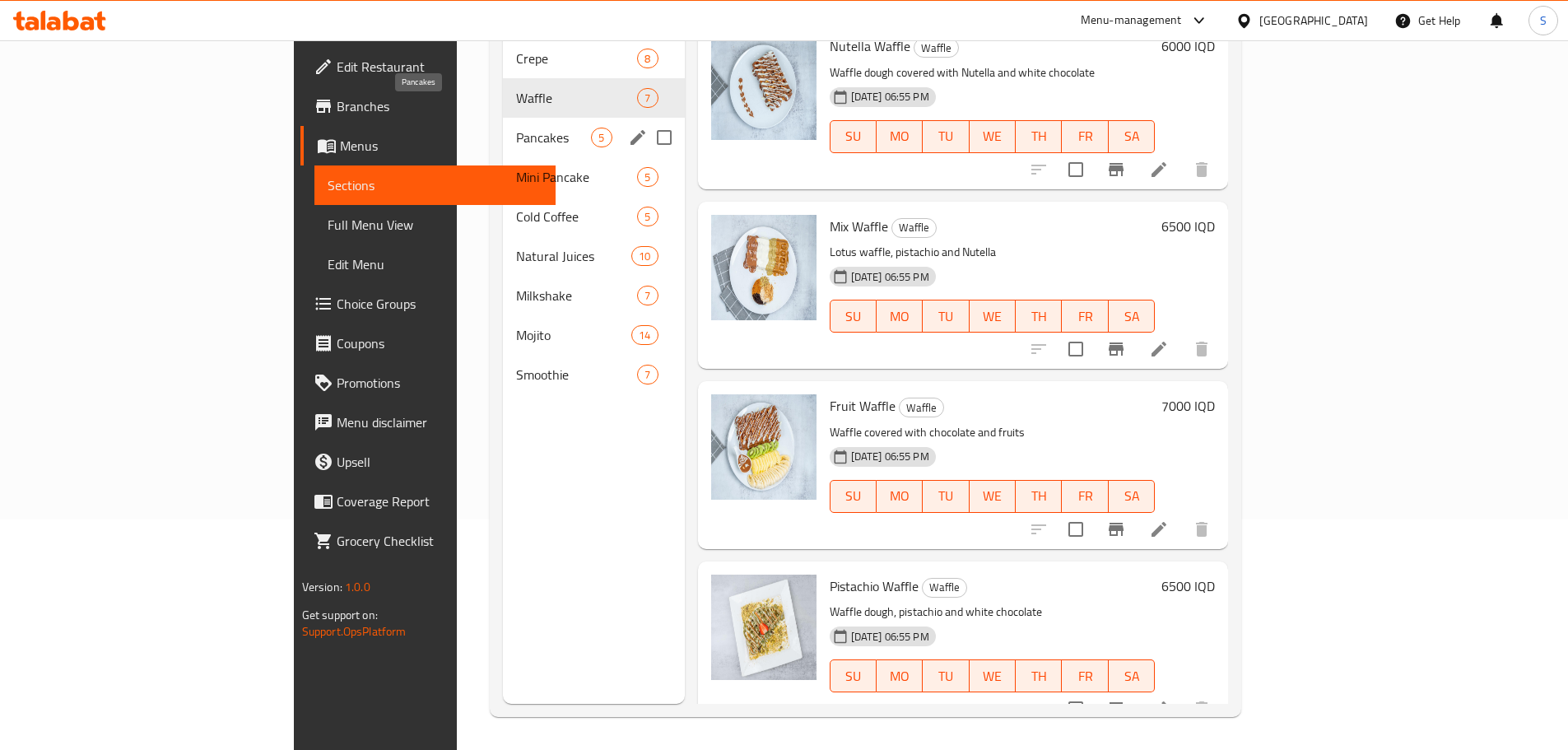
drag, startPoint x: 440, startPoint y: 117, endPoint x: 462, endPoint y: 118, distance: 22.0
click at [516, 128] on span "Pancakes" at bounding box center [554, 137] width 75 height 20
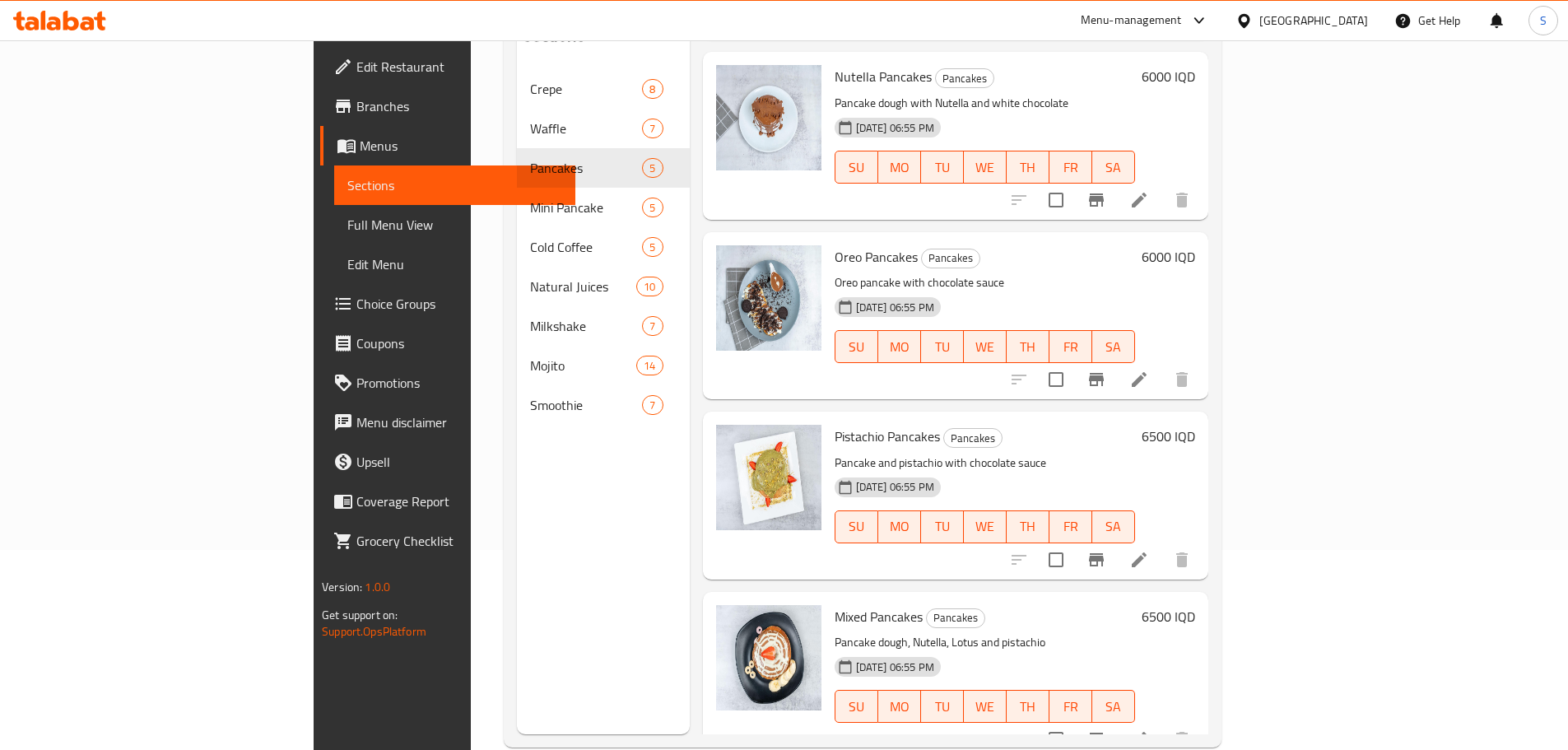
scroll to position [230, 0]
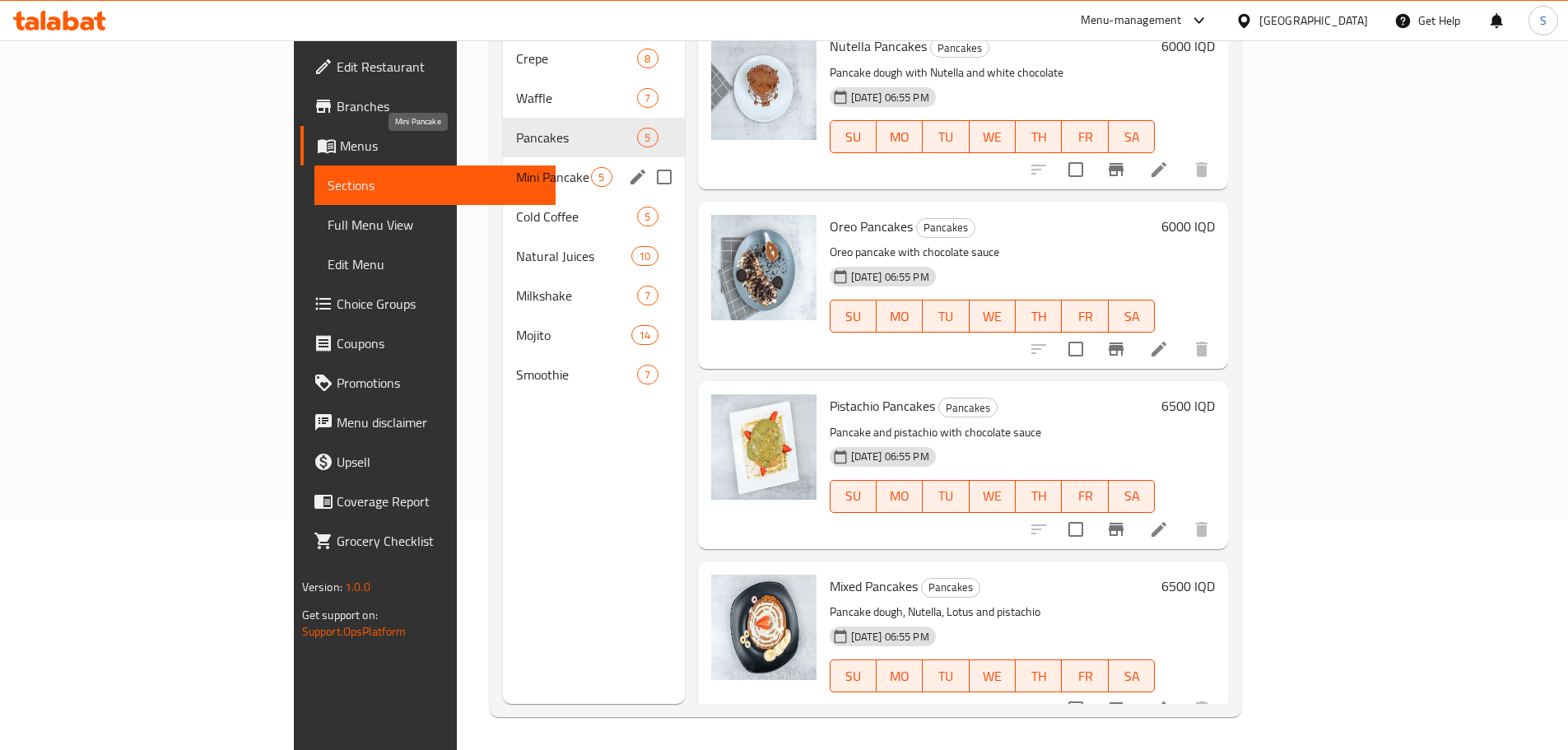
click at [516, 167] on span "Mini Pancake" at bounding box center [554, 176] width 75 height 20
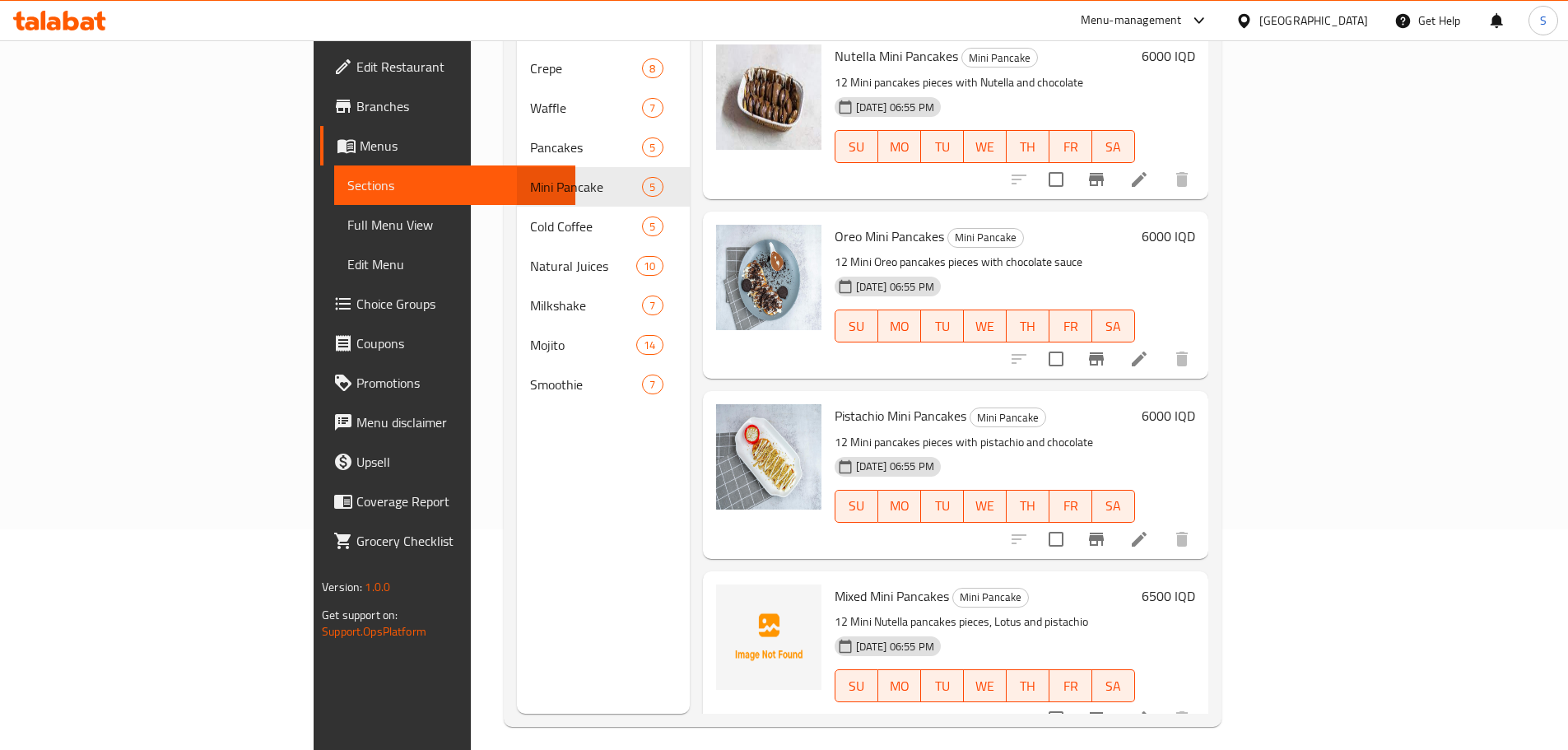
scroll to position [230, 0]
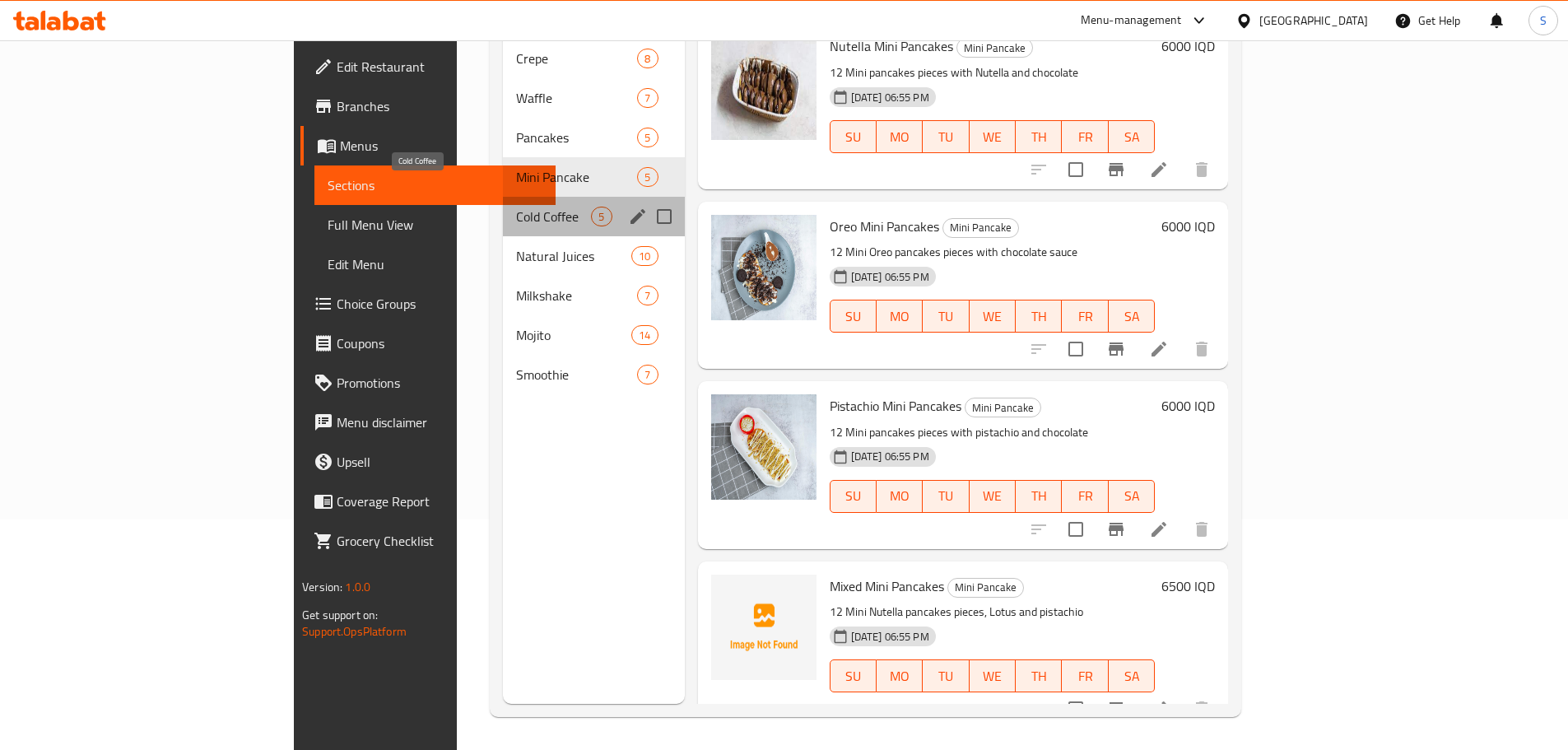
click at [516, 207] on span "Cold Coffee" at bounding box center [554, 216] width 75 height 20
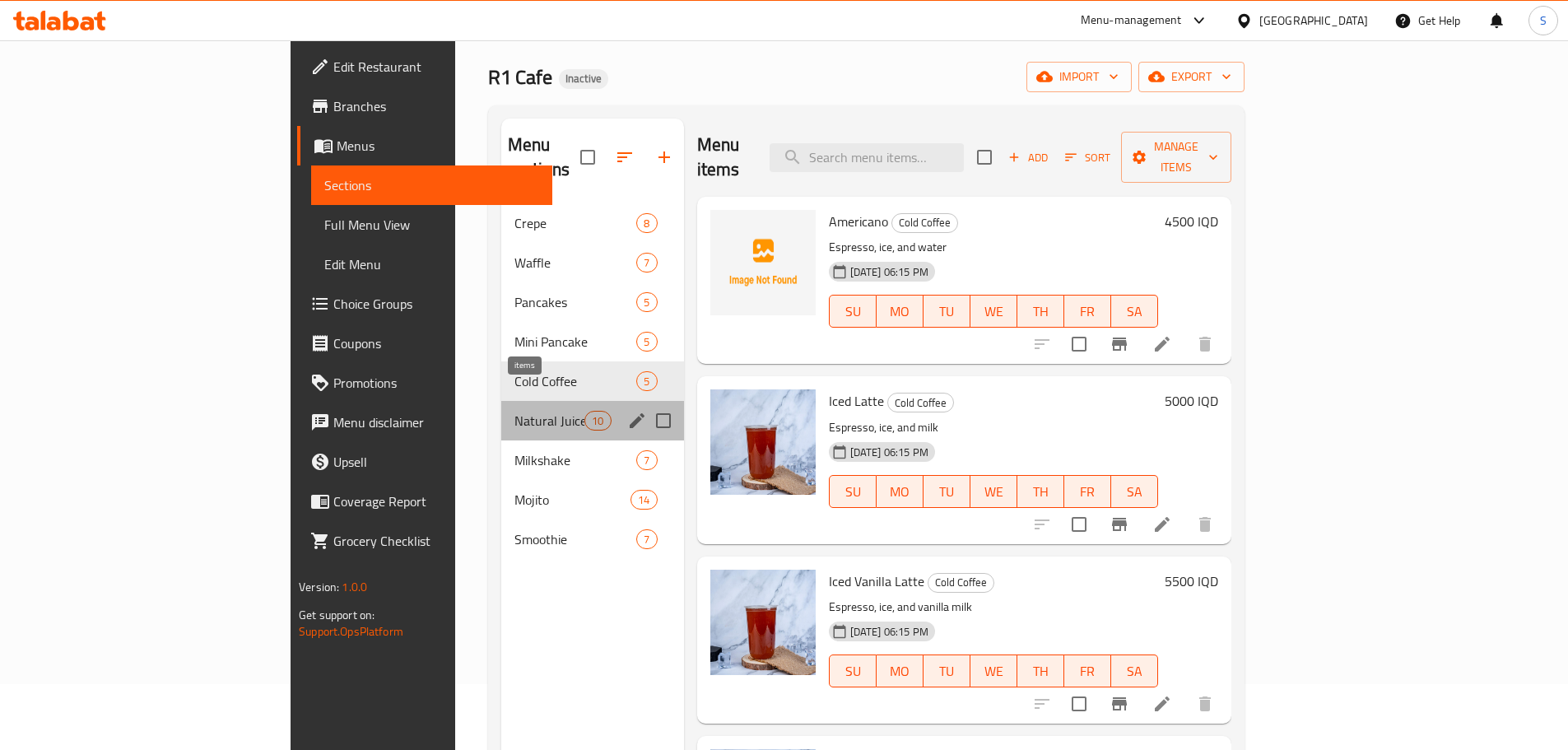
click at [584, 411] on div "10" at bounding box center [597, 421] width 26 height 20
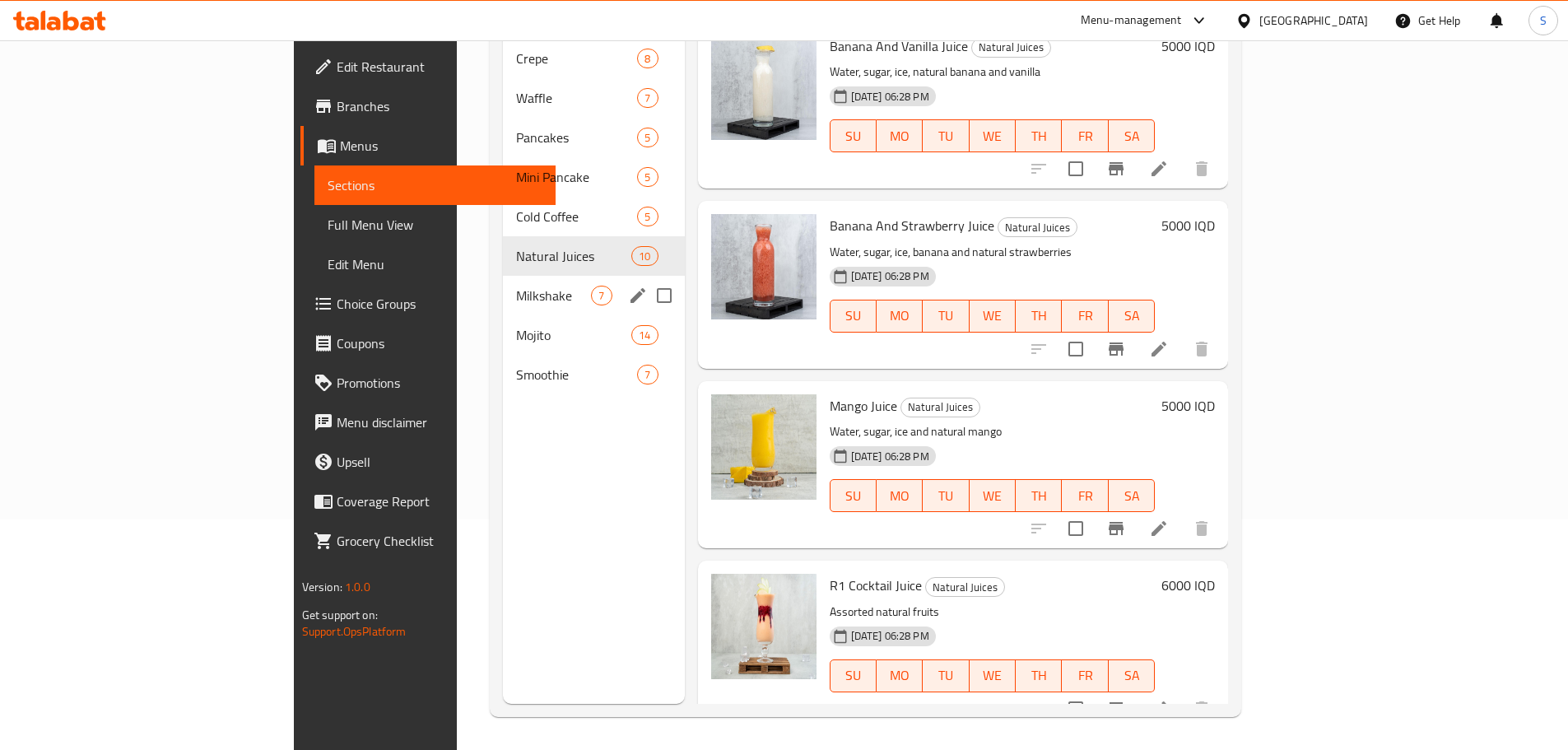
click at [516, 286] on span "Milkshake" at bounding box center [554, 295] width 75 height 20
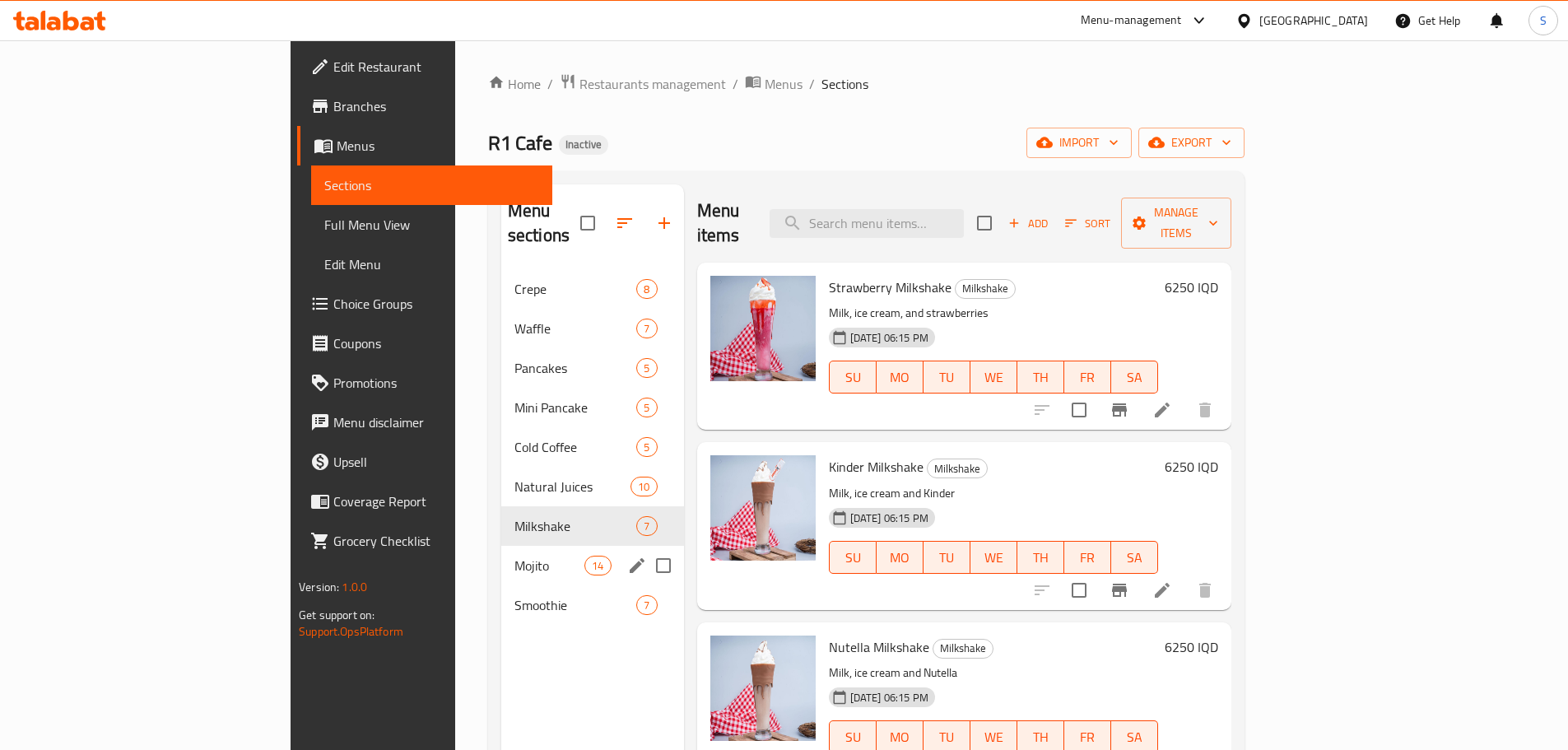
click at [515, 555] on span "Mojito" at bounding box center [549, 565] width 70 height 20
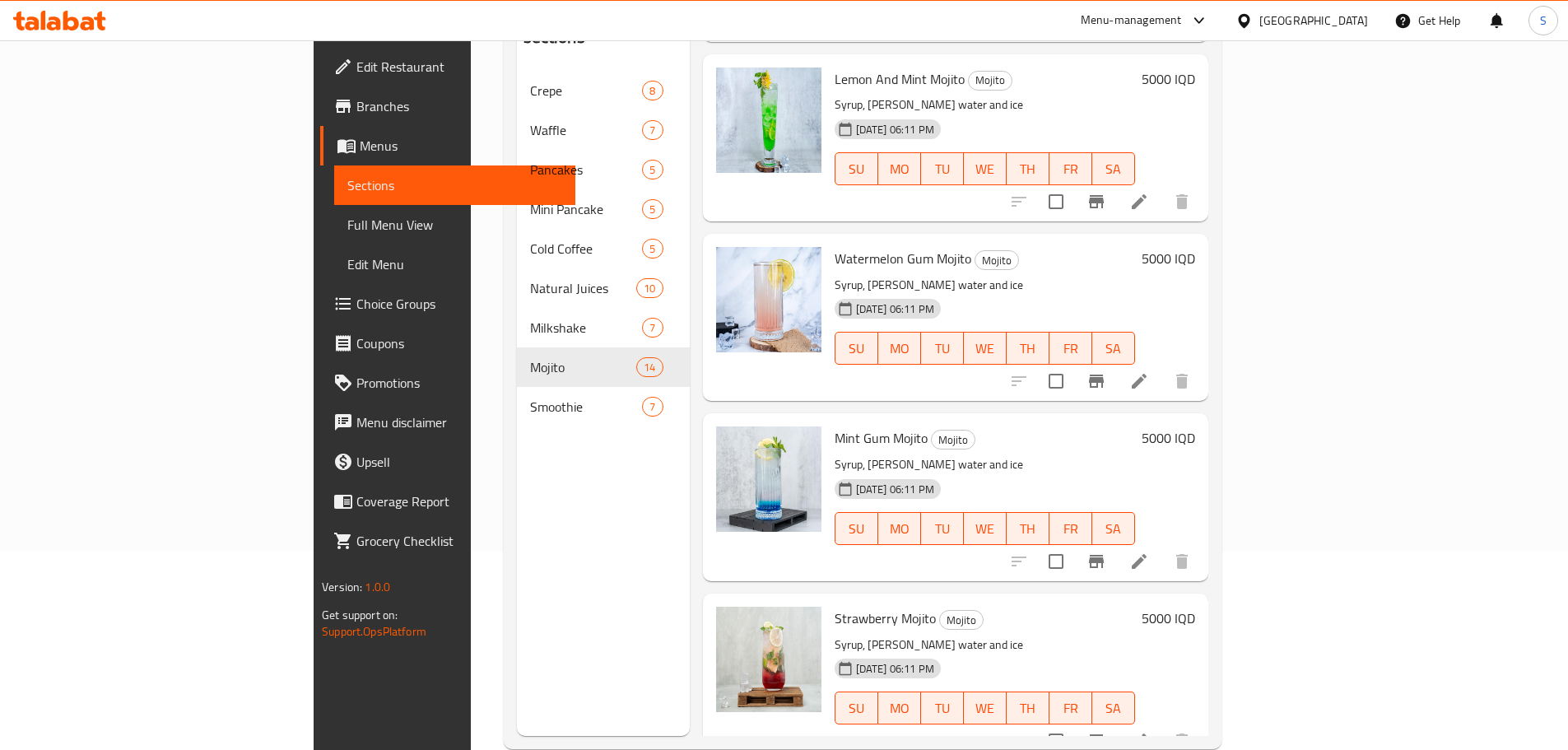
scroll to position [230, 0]
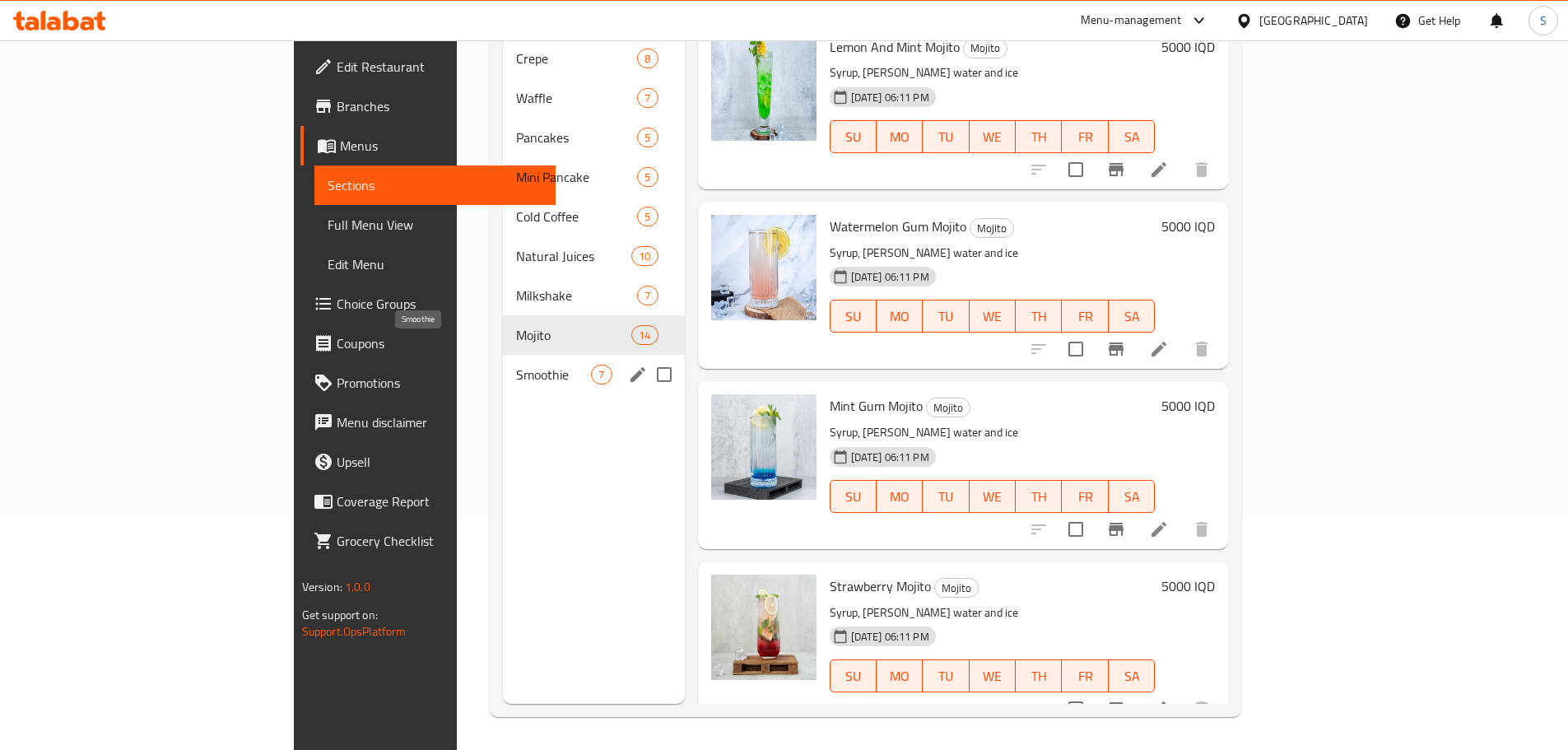
click at [516, 364] on span "Smoothie" at bounding box center [554, 374] width 75 height 20
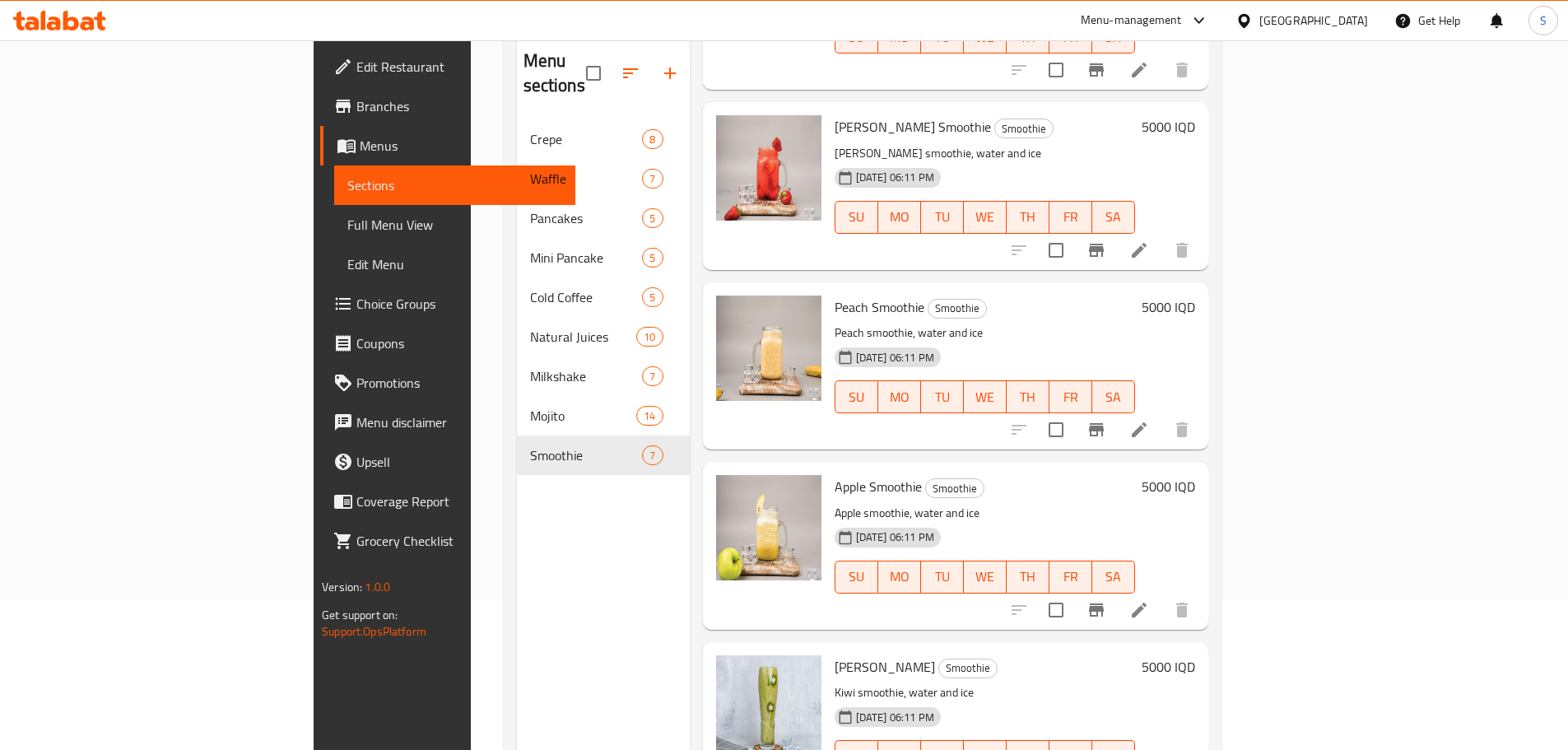
scroll to position [230, 0]
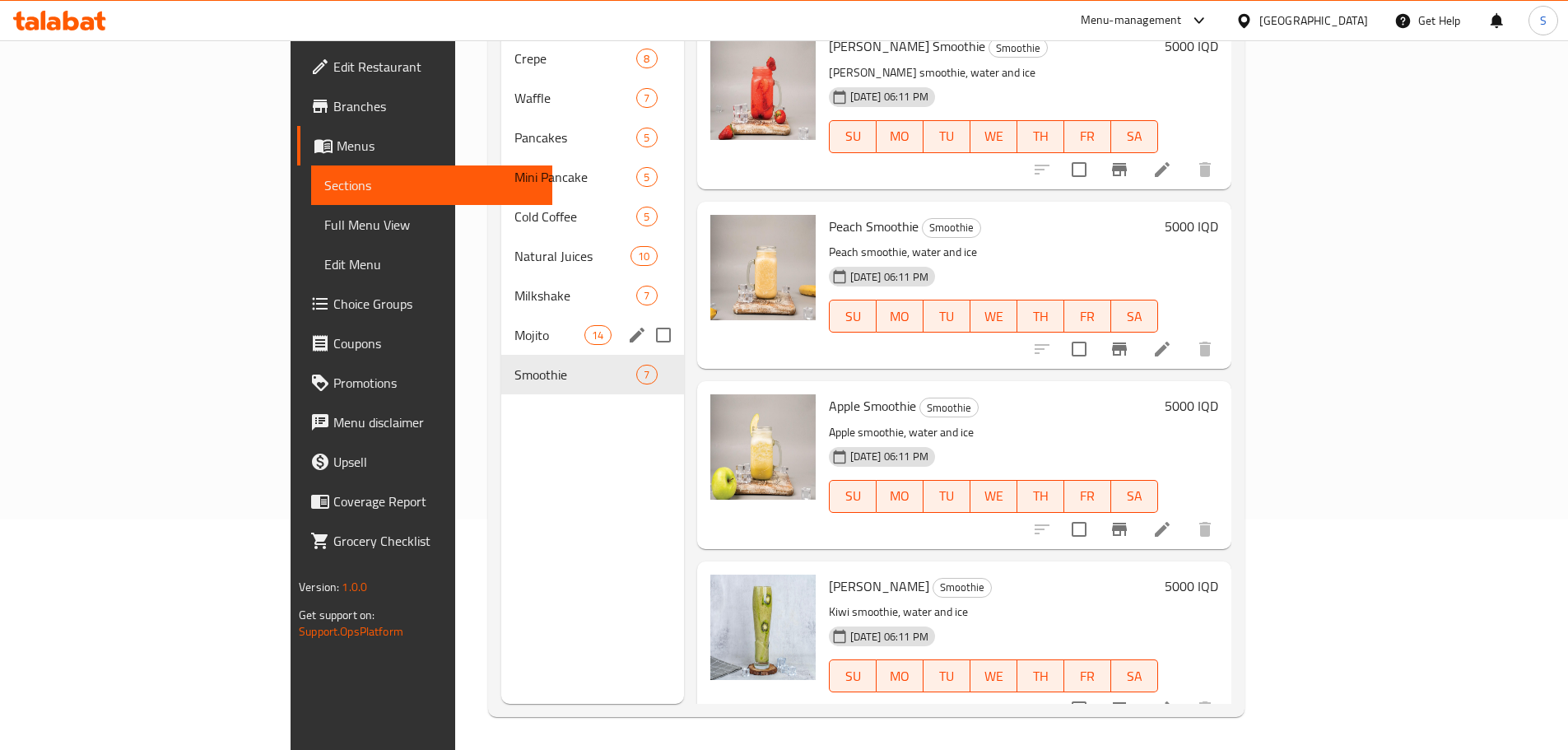
drag, startPoint x: 518, startPoint y: 322, endPoint x: 524, endPoint y: 343, distance: 21.8
click at [518, 322] on div "Mojito 14" at bounding box center [593, 335] width 183 height 39
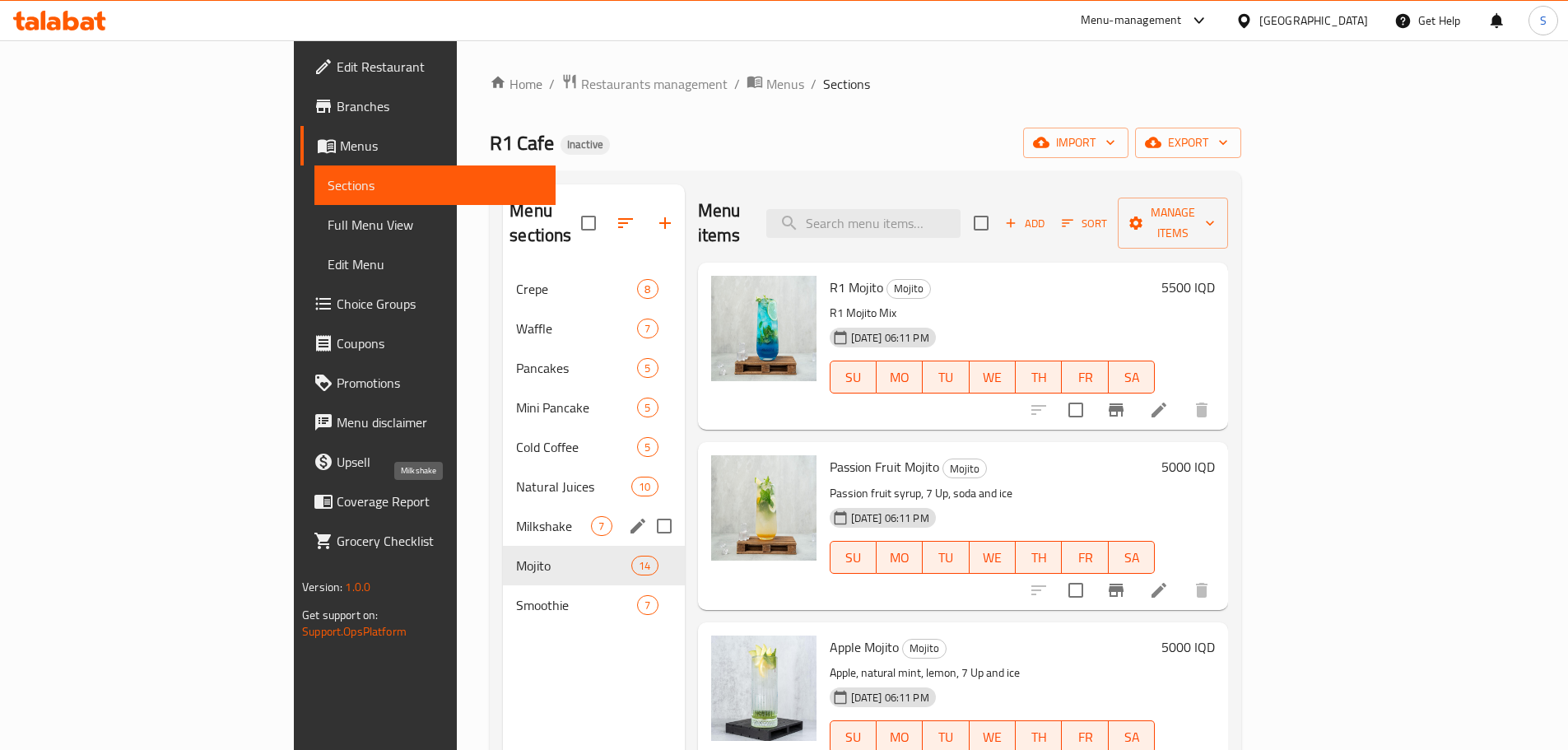
click at [516, 516] on span "Milkshake" at bounding box center [554, 526] width 75 height 20
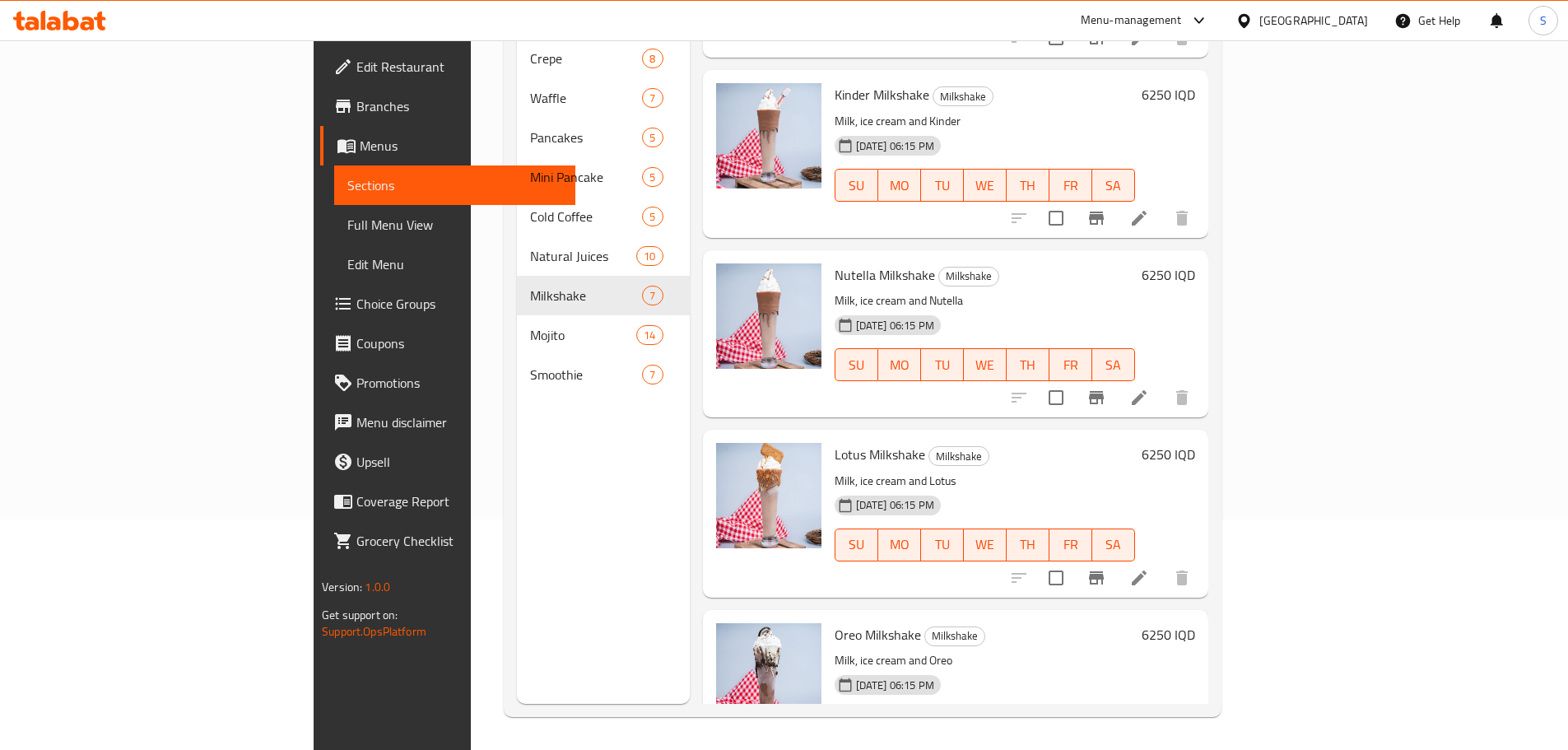
scroll to position [138, 0]
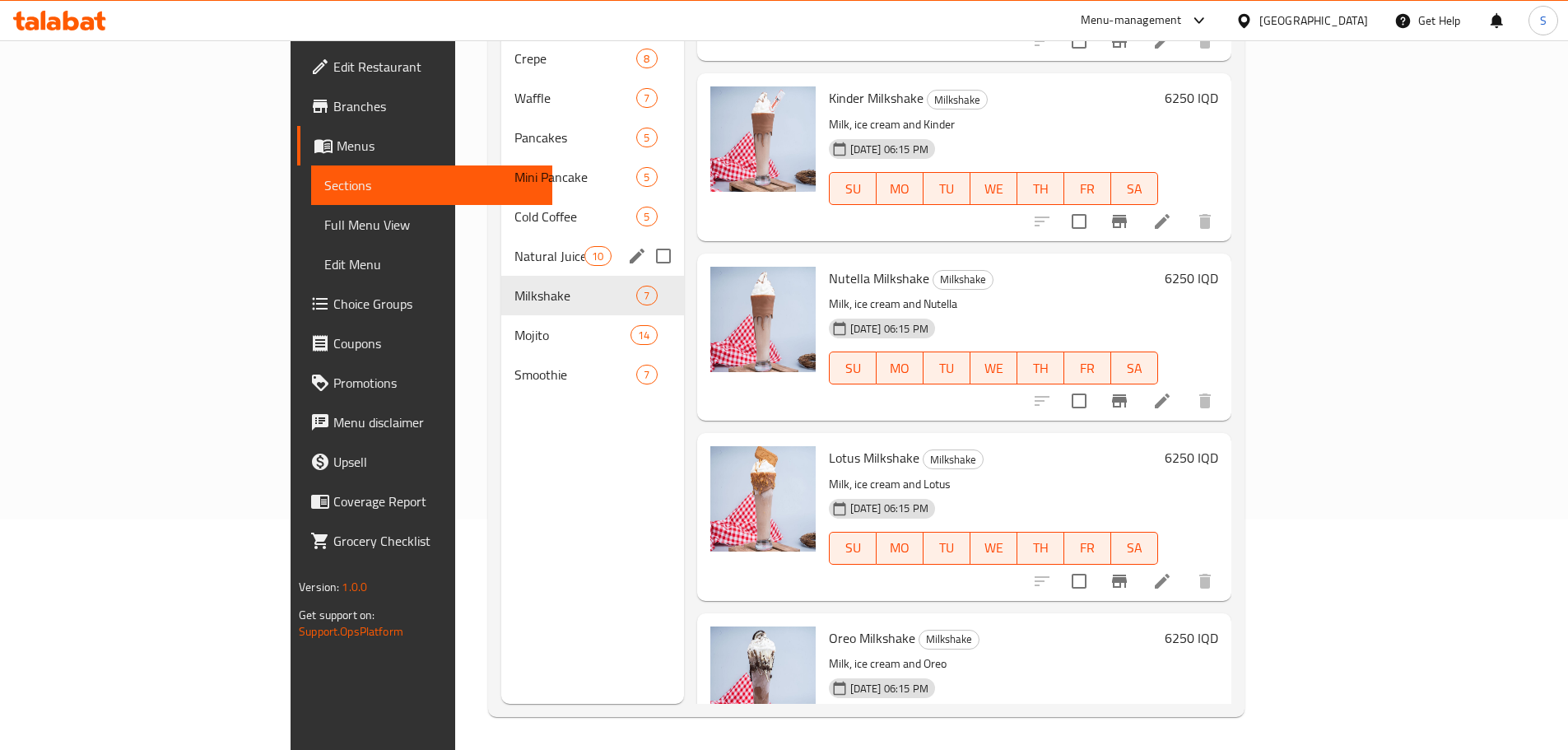
click at [517, 247] on div "Natural Juices 10" at bounding box center [593, 256] width 183 height 39
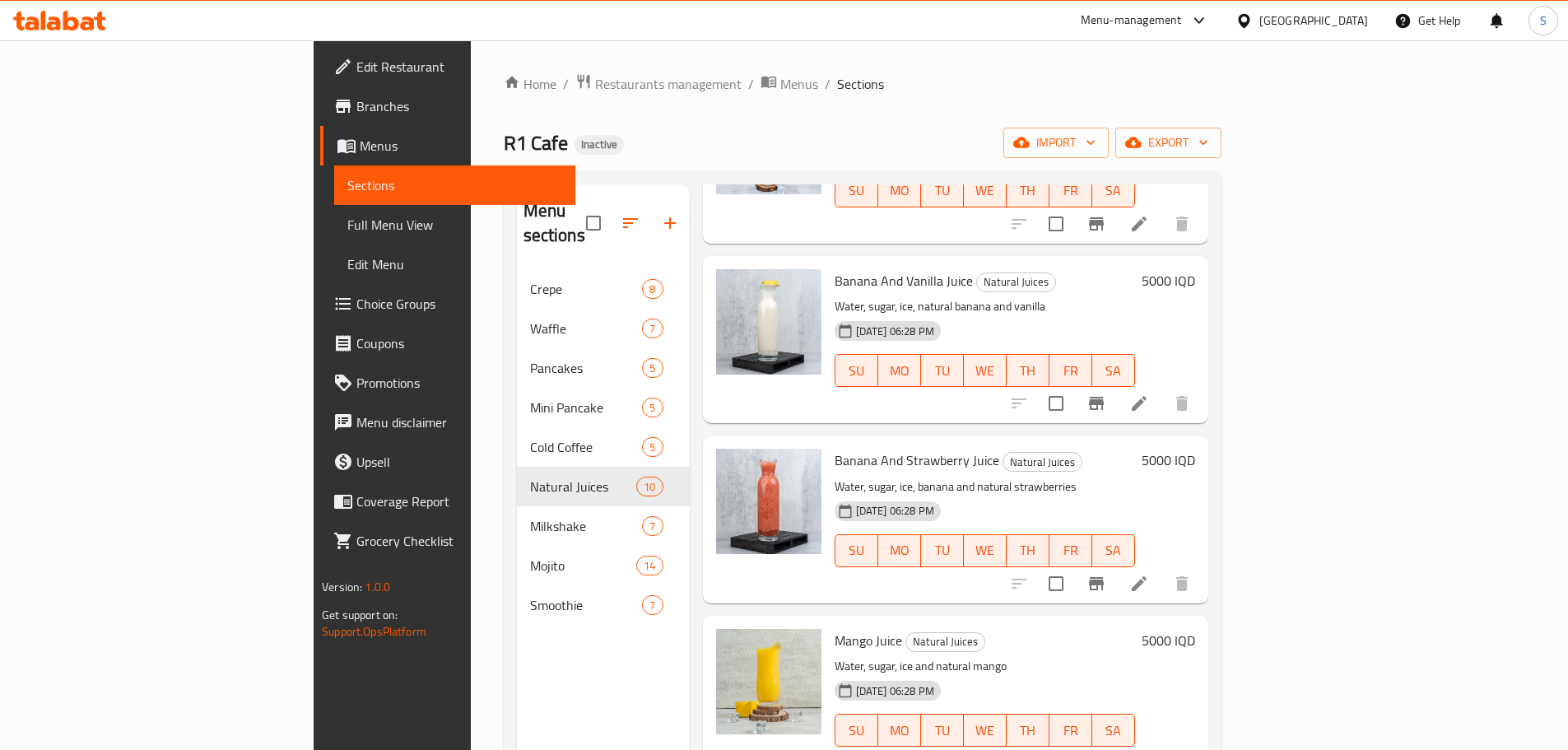
scroll to position [1090, 0]
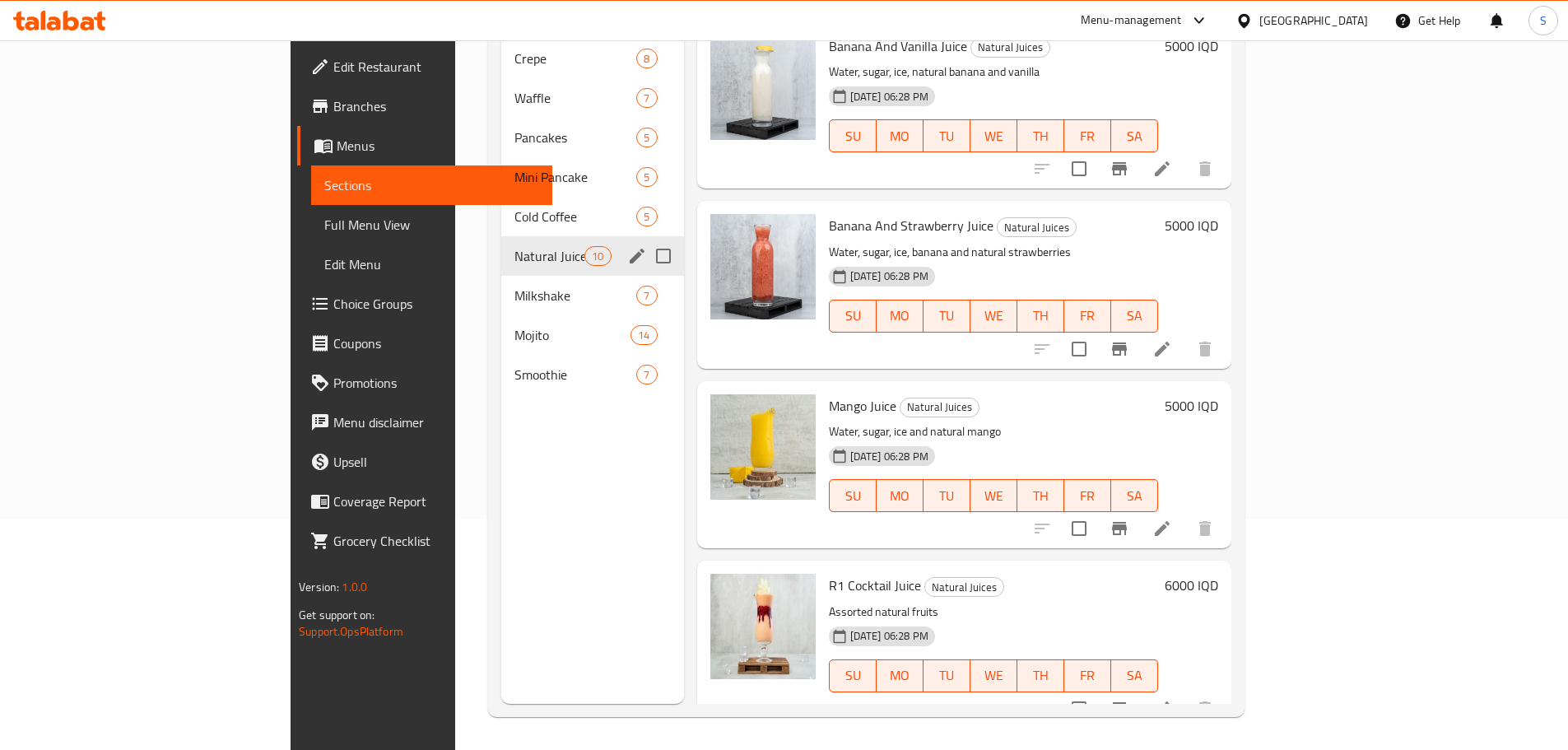
click at [502, 207] on div "Cold Coffee 5" at bounding box center [593, 216] width 183 height 39
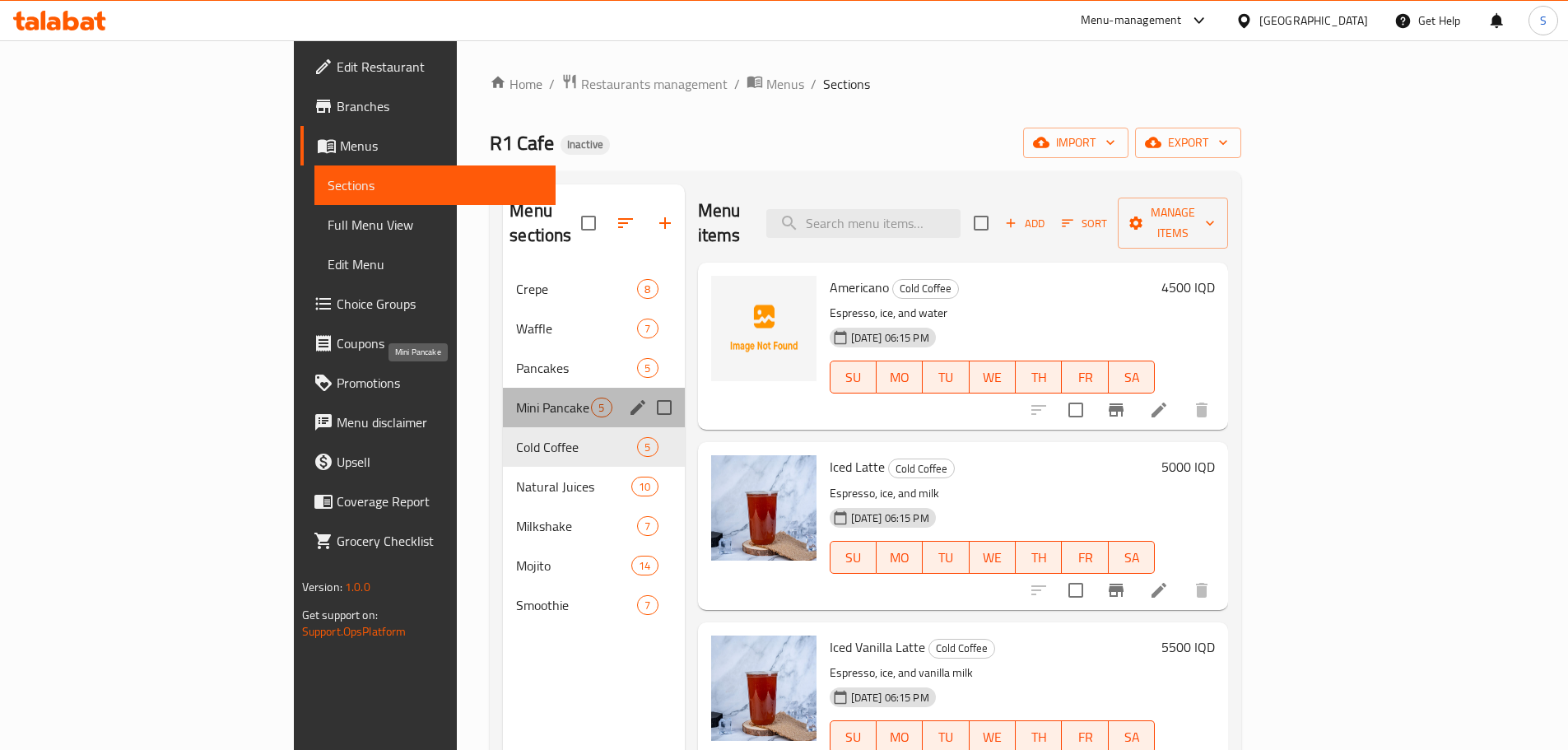
click at [516, 397] on span "Mini Pancake" at bounding box center [554, 407] width 75 height 20
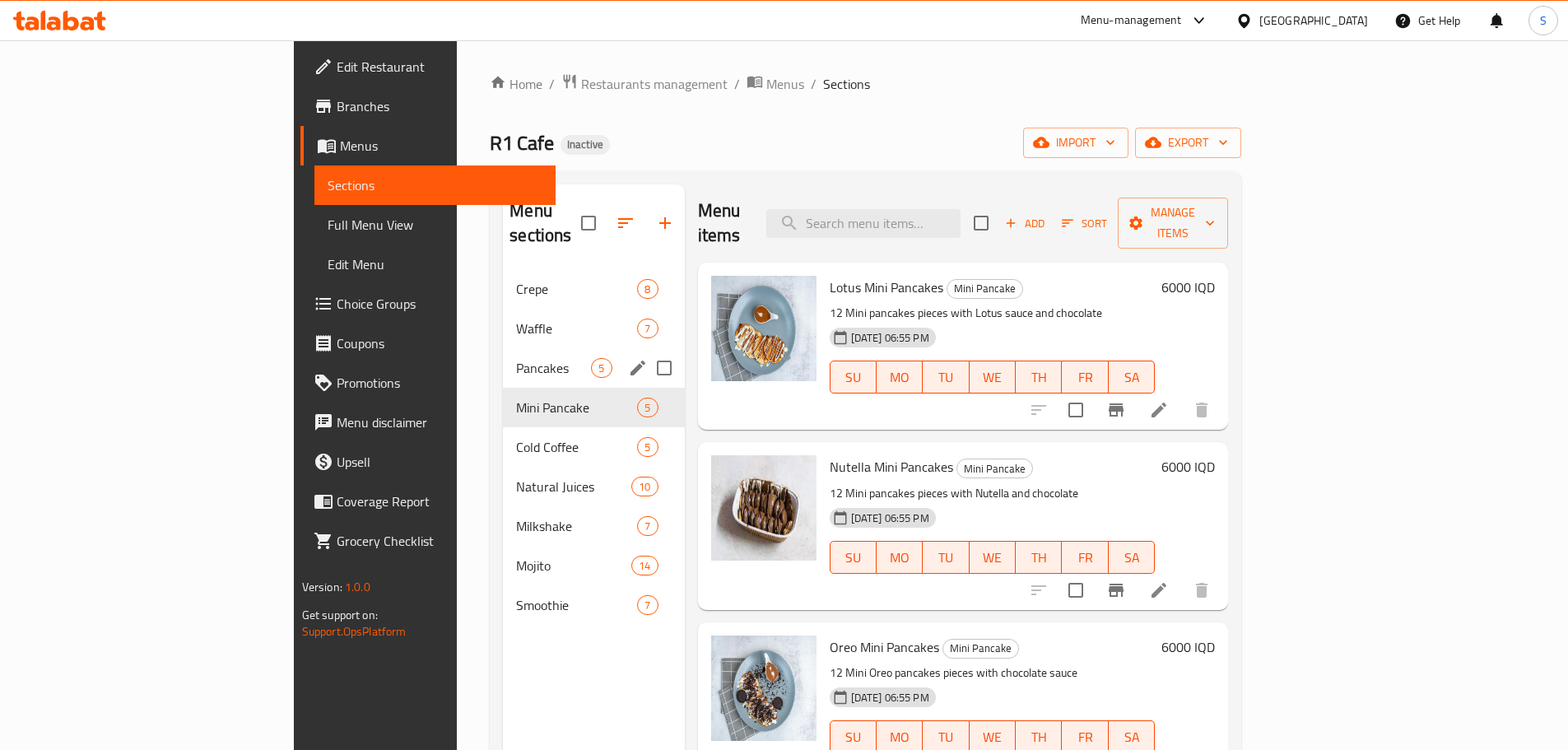
drag, startPoint x: 511, startPoint y: 343, endPoint x: 564, endPoint y: 352, distance: 53.8
click at [516, 358] on span "Pancakes" at bounding box center [554, 368] width 75 height 20
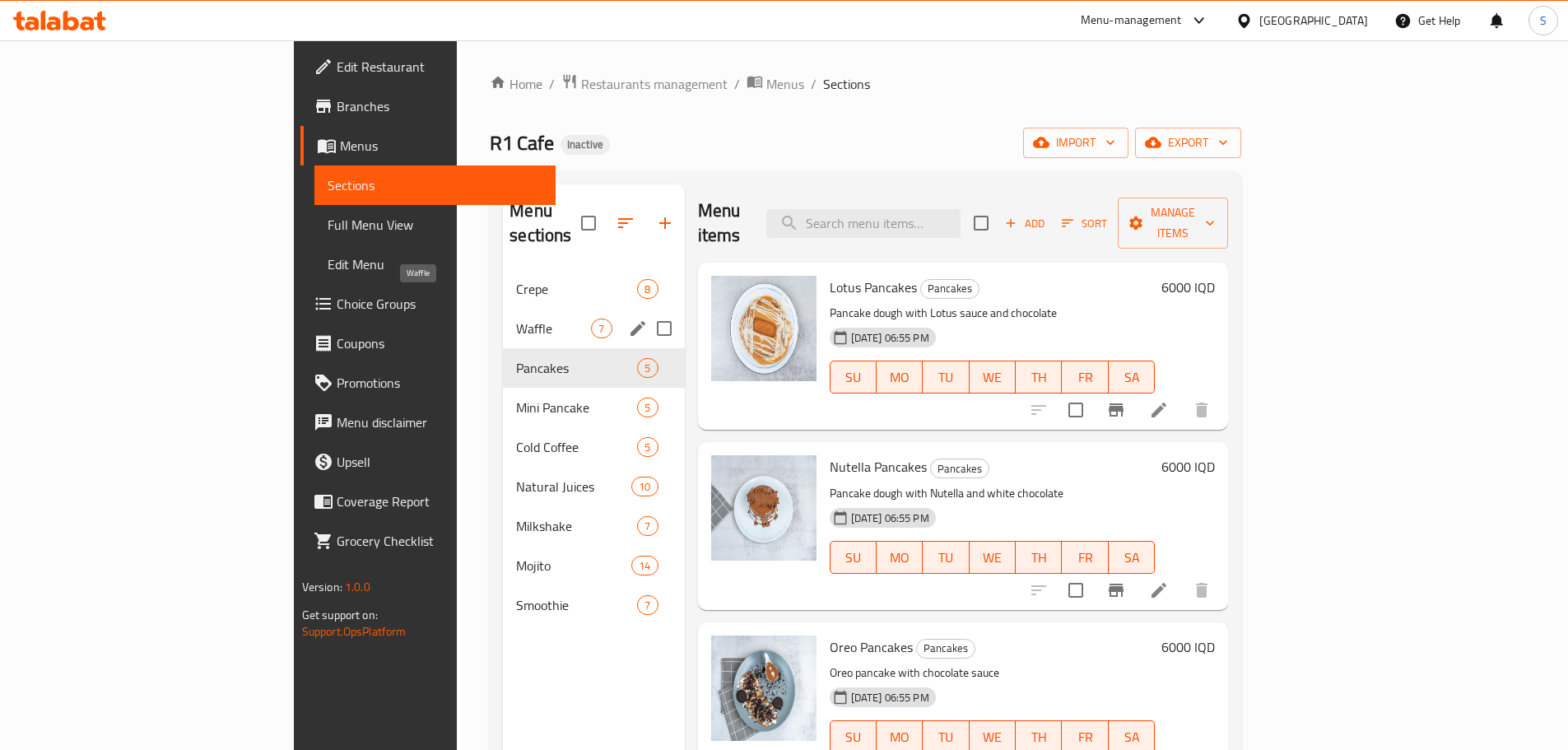
click at [516, 318] on span "Waffle" at bounding box center [554, 328] width 75 height 20
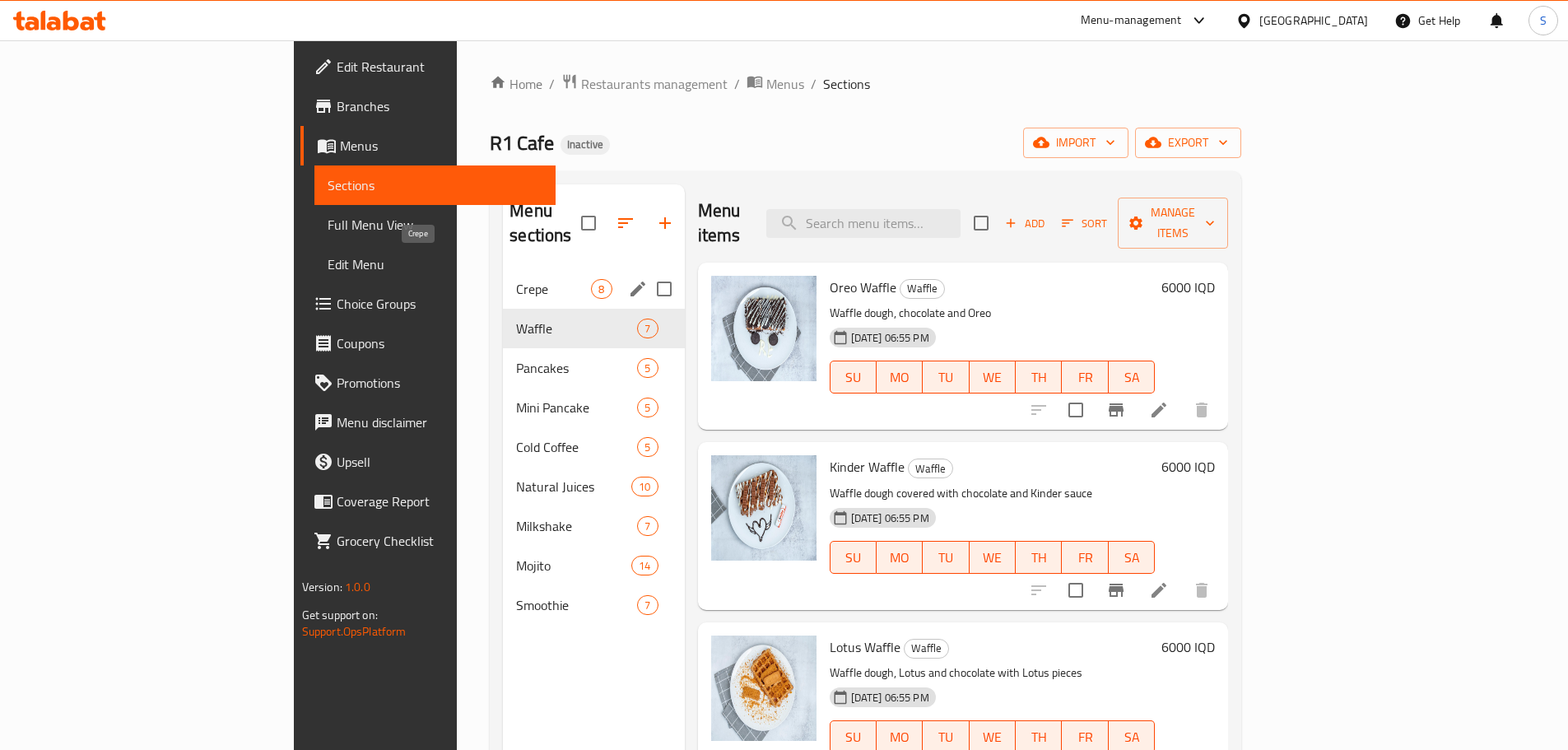
click at [516, 279] on span "Crepe" at bounding box center [554, 289] width 75 height 20
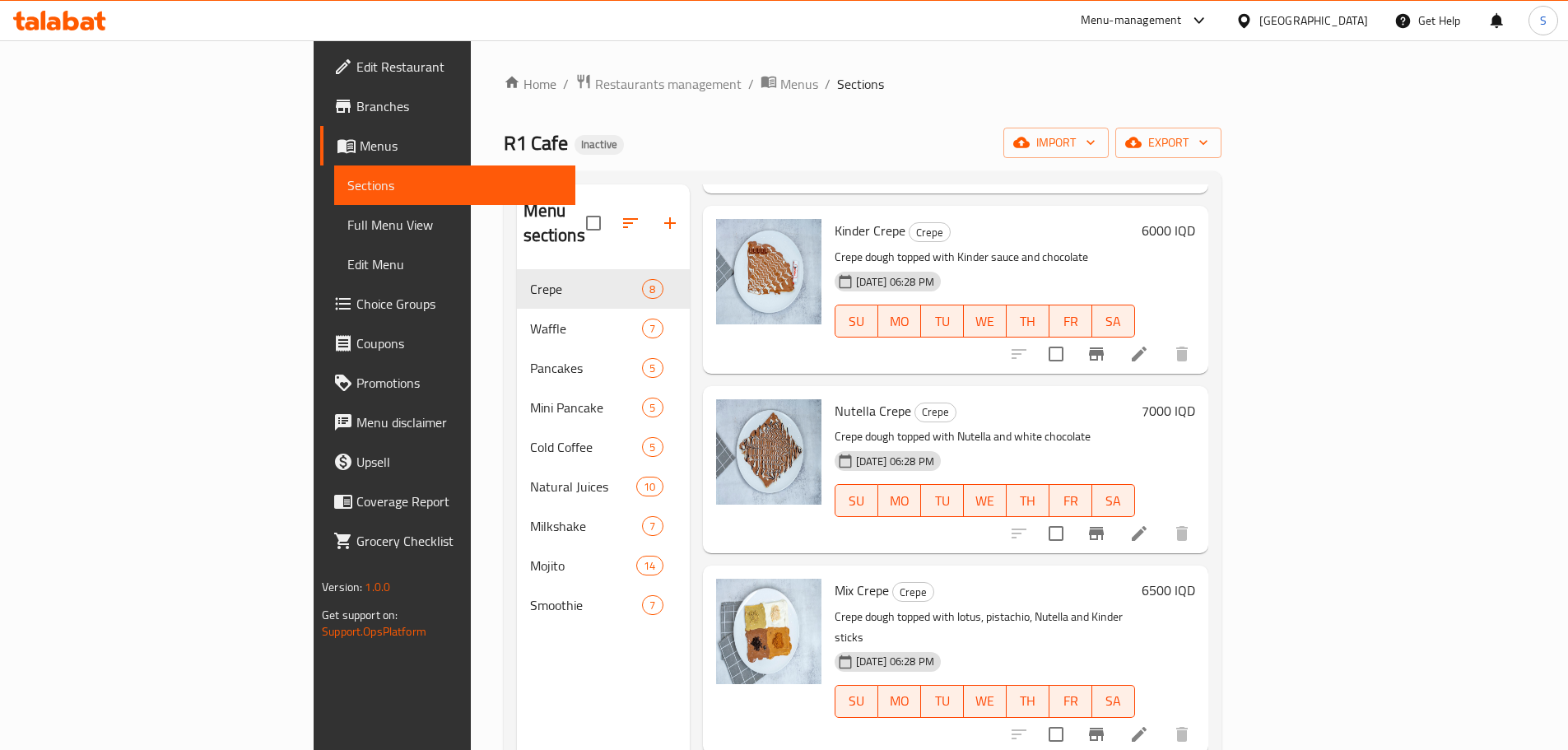
click at [471, 70] on div "Home / Restaurants management / Menus / Sections R1 Cafe Inactive import export…" at bounding box center [862, 509] width 783 height 939
click at [595, 82] on span "Restaurants management" at bounding box center [668, 83] width 147 height 20
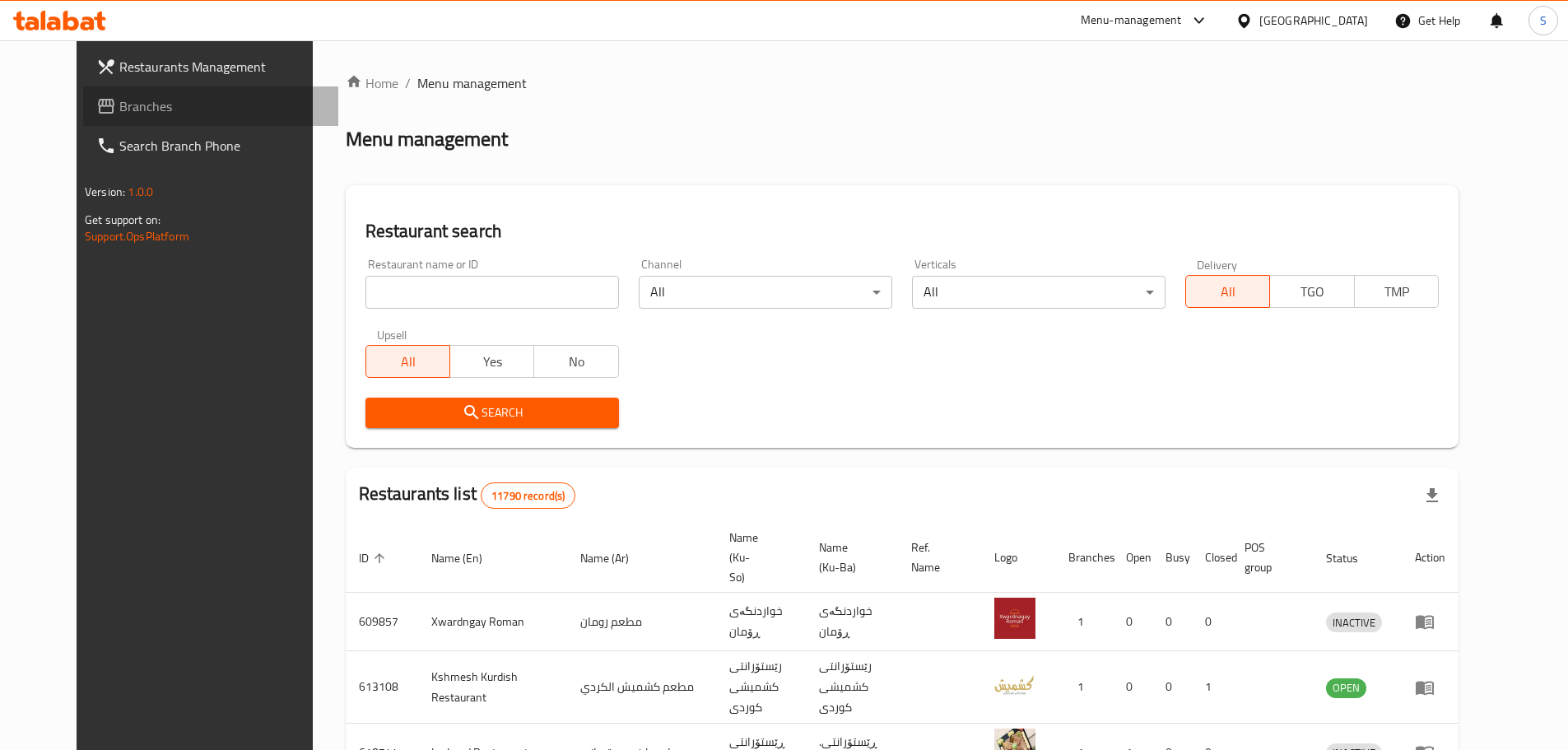
click at [180, 114] on span "Branches" at bounding box center [222, 106] width 206 height 20
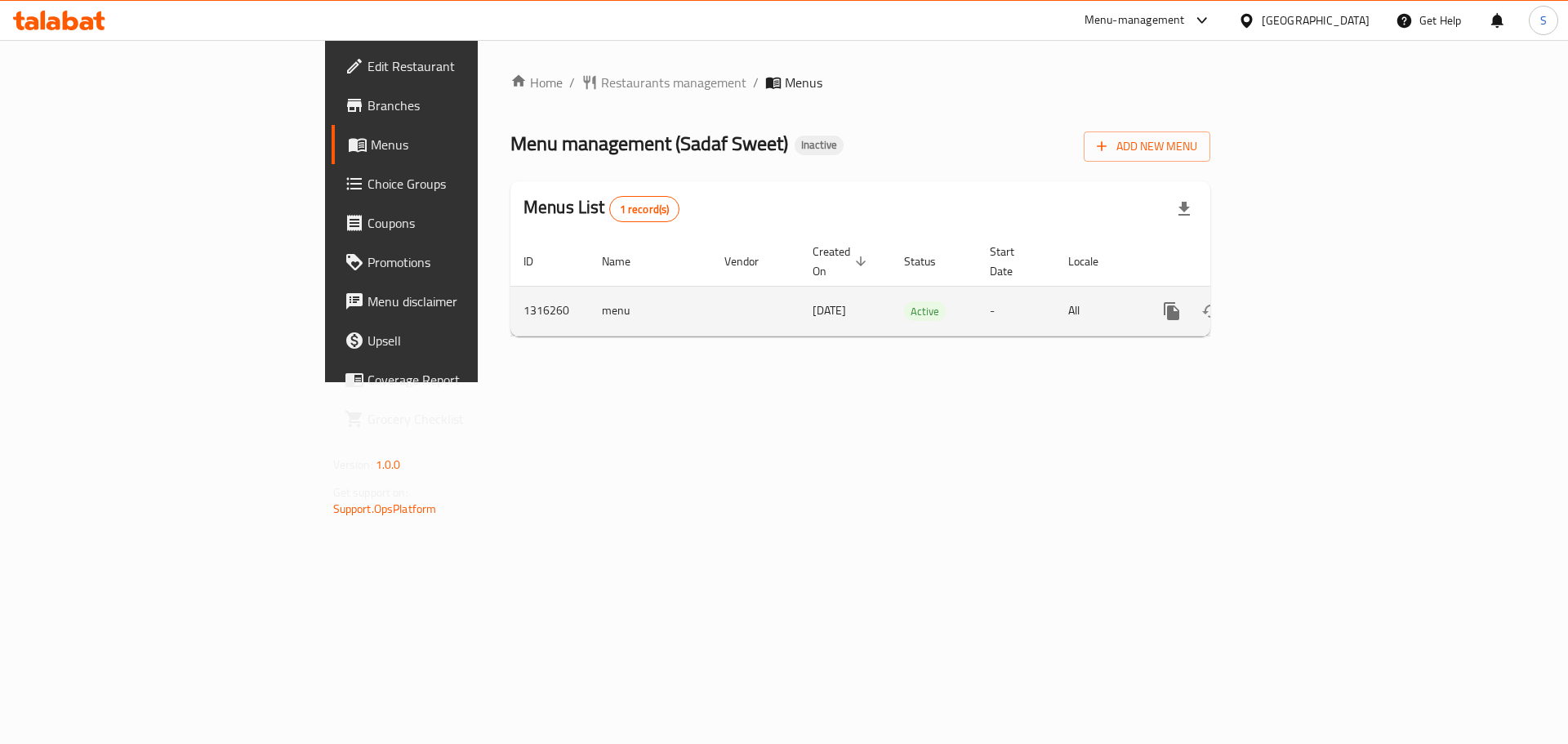
click at [1300, 301] on icon "enhanced table" at bounding box center [1289, 310] width 20 height 20
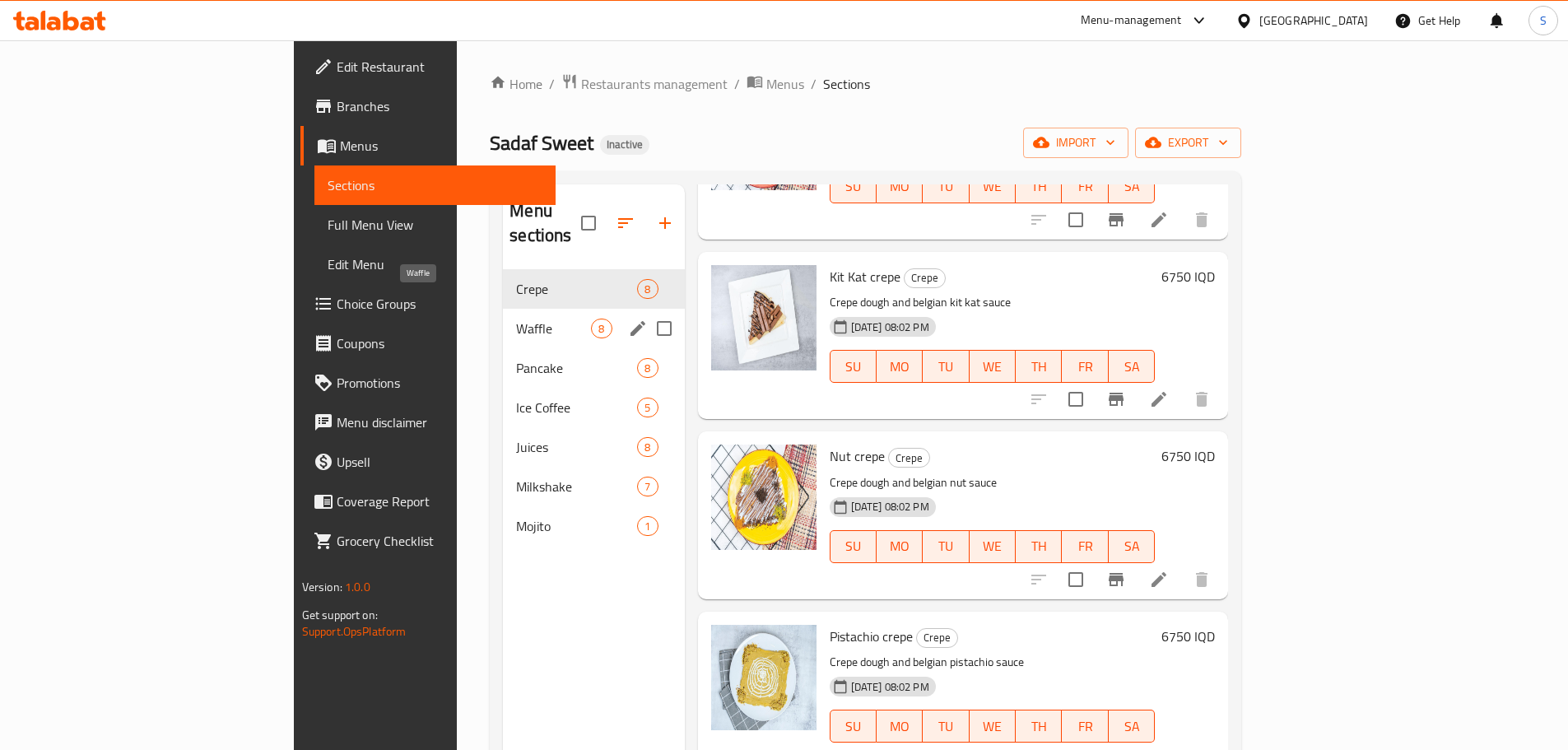
click at [516, 318] on span "Waffle" at bounding box center [554, 328] width 75 height 20
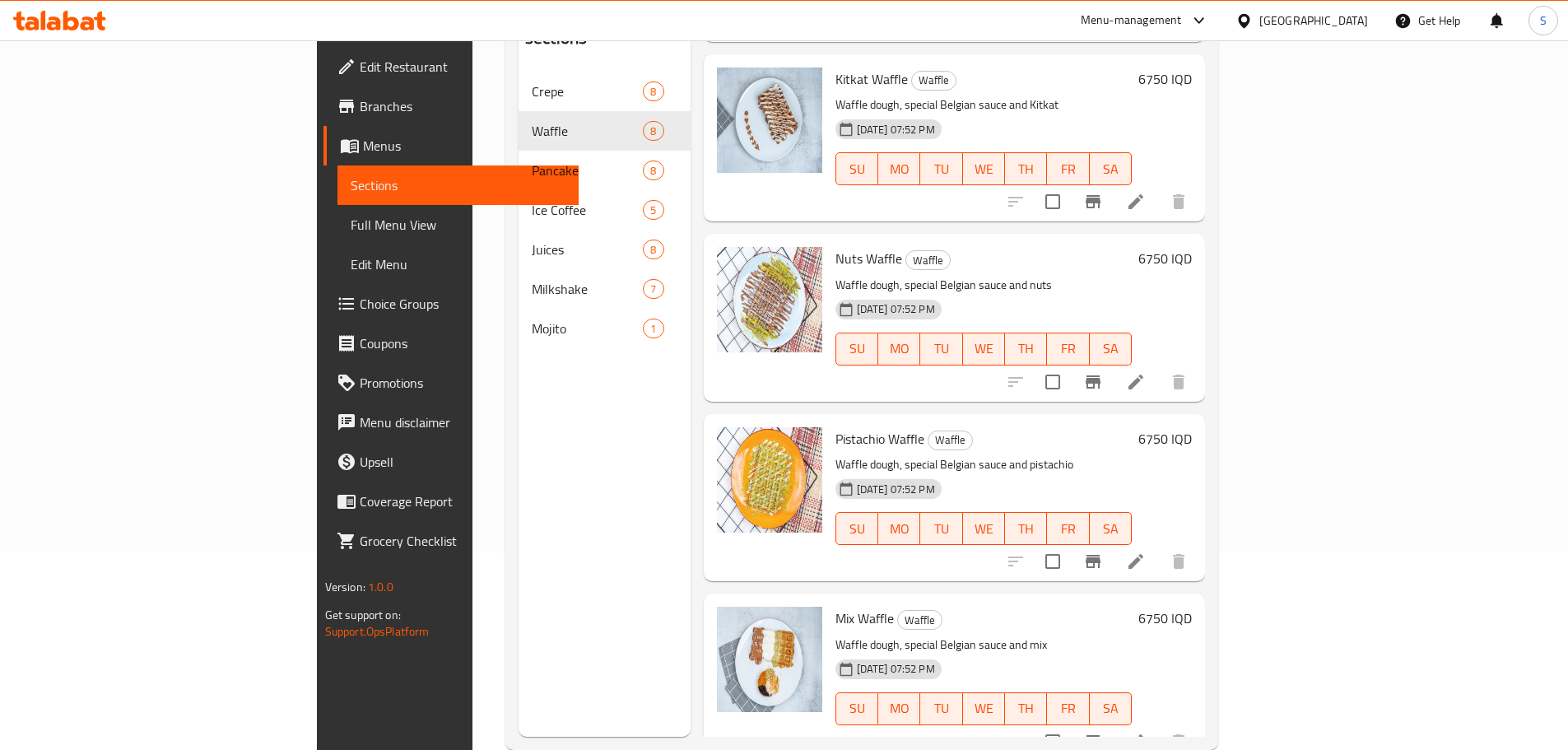
scroll to position [230, 0]
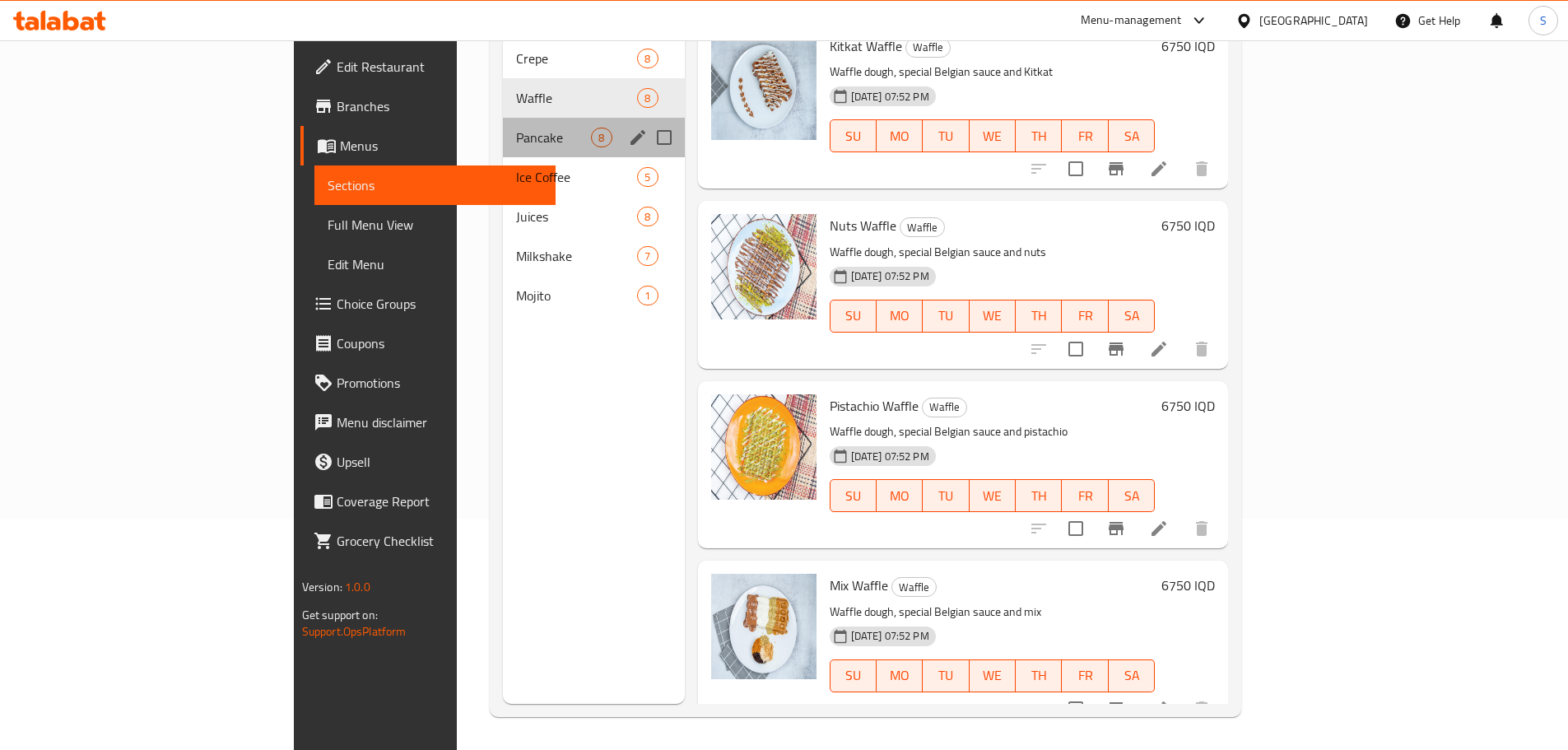
click at [503, 117] on div "Pancake 8" at bounding box center [594, 136] width 181 height 39
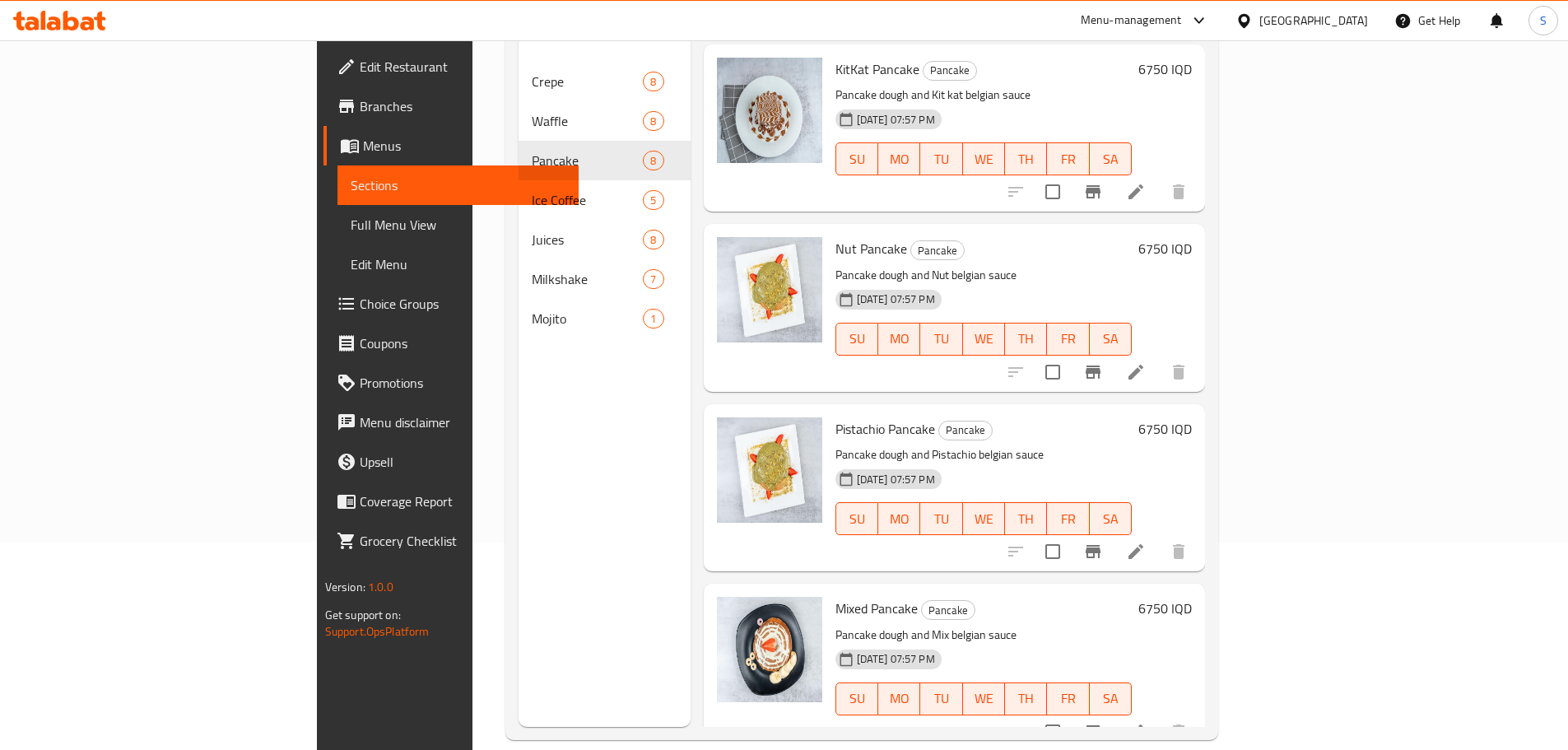
scroll to position [230, 0]
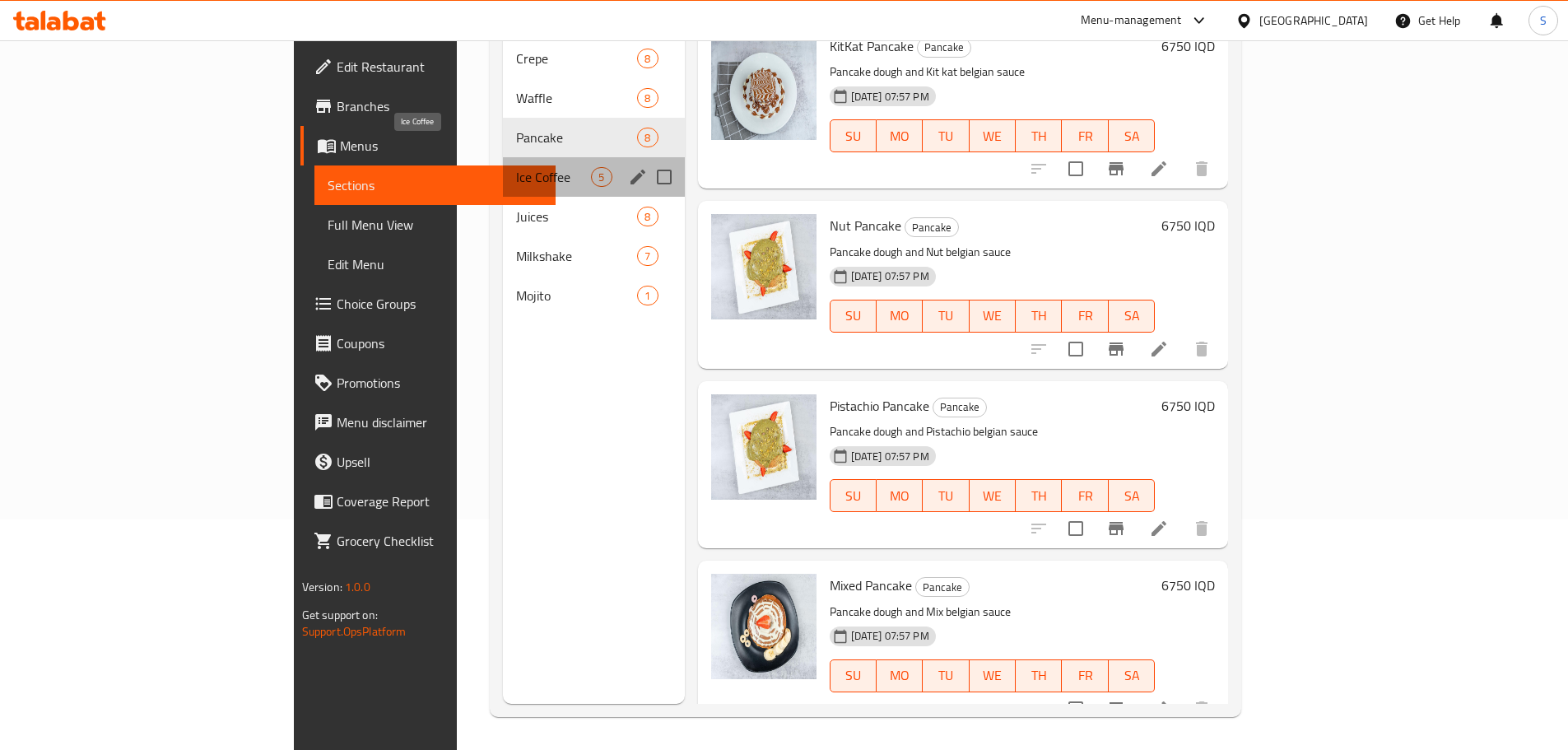
click at [516, 167] on span "Ice Coffee" at bounding box center [554, 176] width 75 height 20
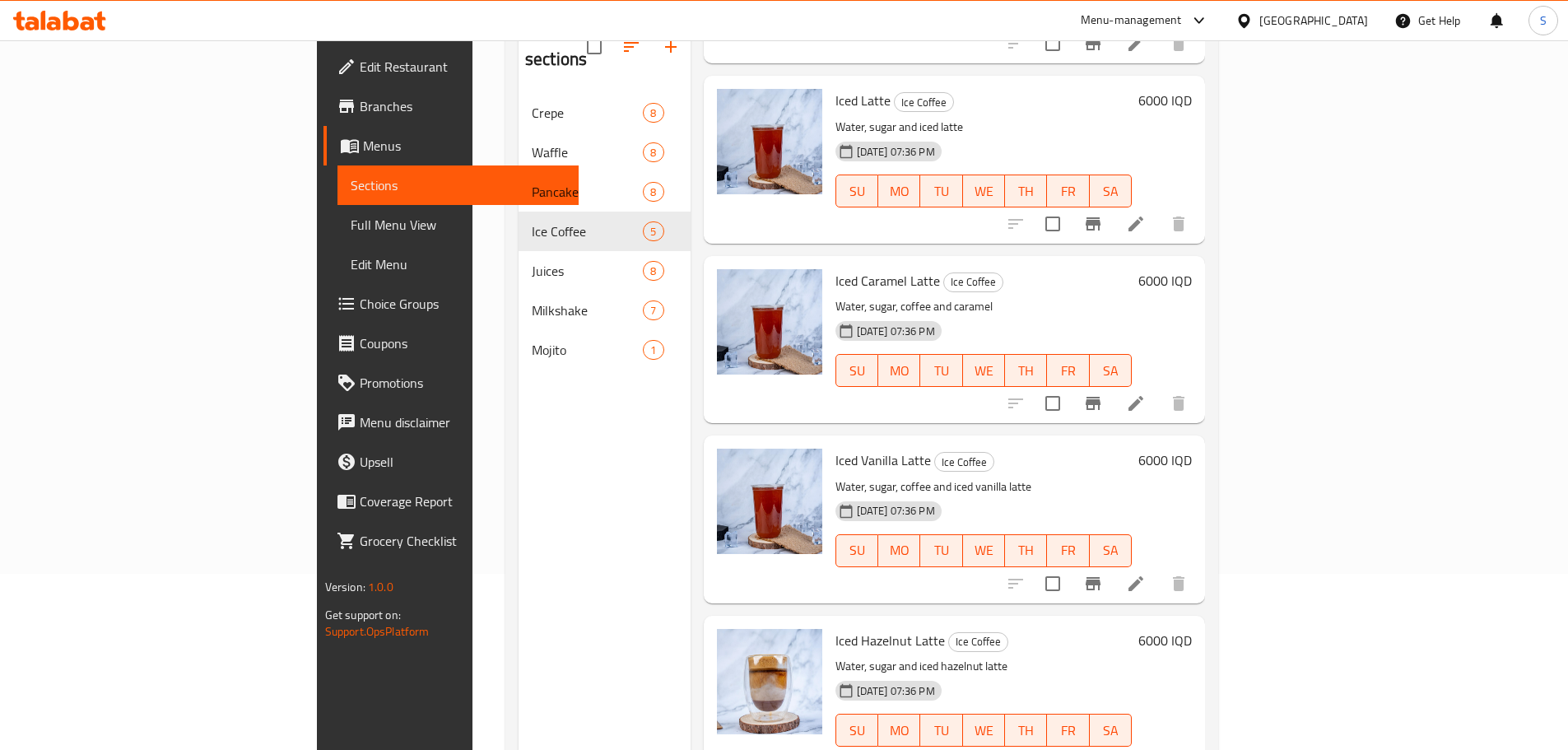
scroll to position [230, 0]
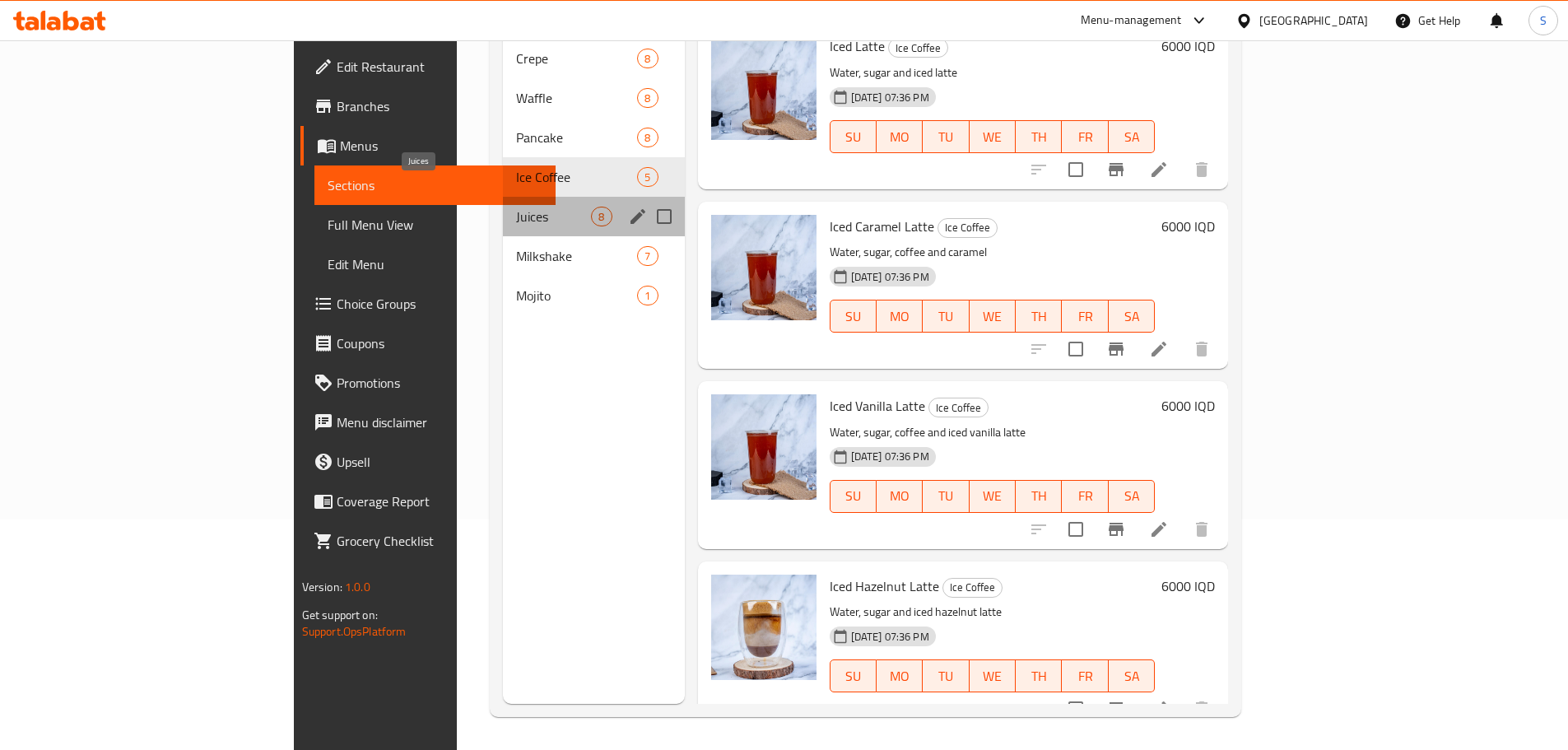
click at [516, 207] on span "Juices" at bounding box center [554, 216] width 75 height 20
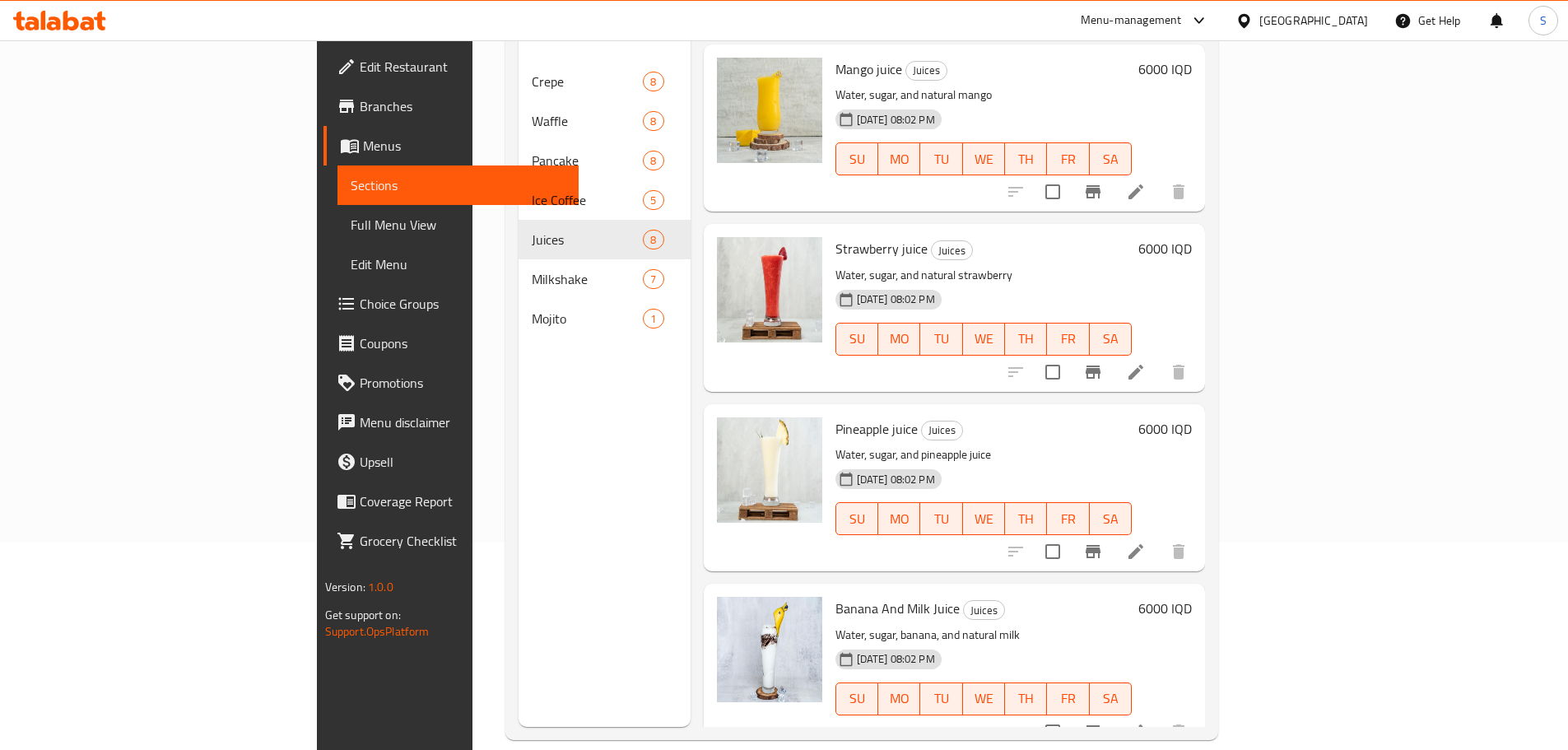
scroll to position [230, 0]
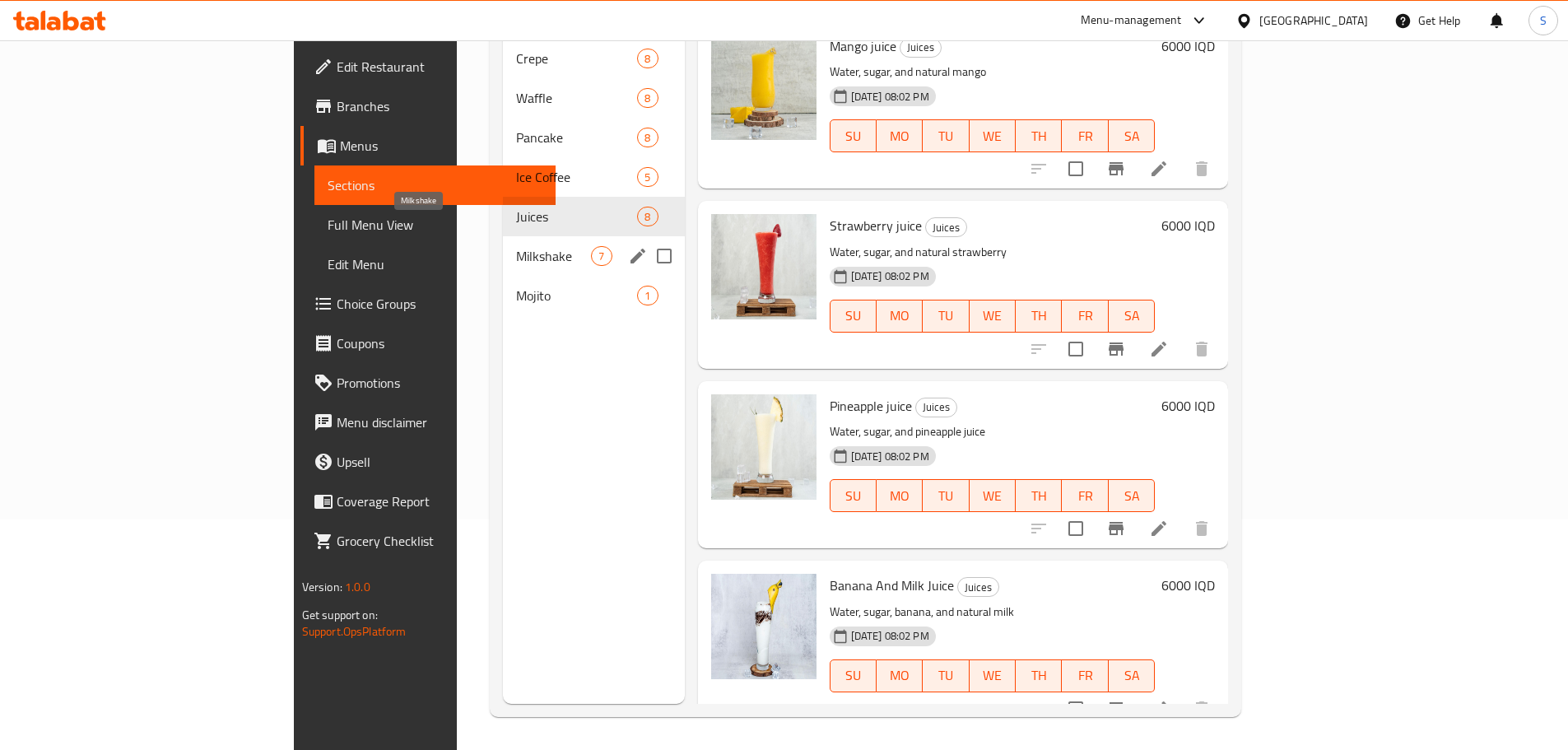
click at [516, 246] on span "Milkshake" at bounding box center [554, 256] width 75 height 20
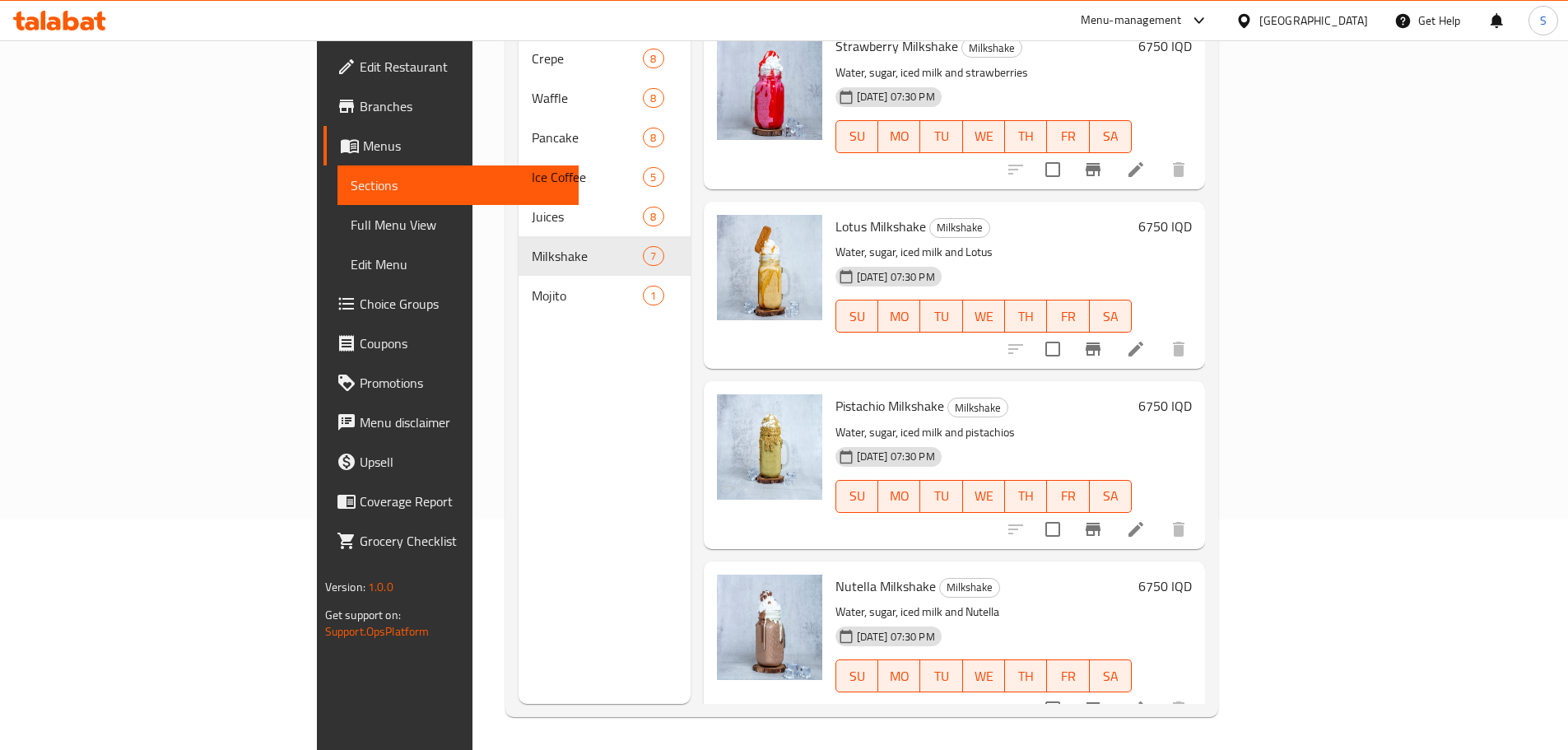
click at [519, 288] on div "Mojito 1" at bounding box center [605, 295] width 172 height 39
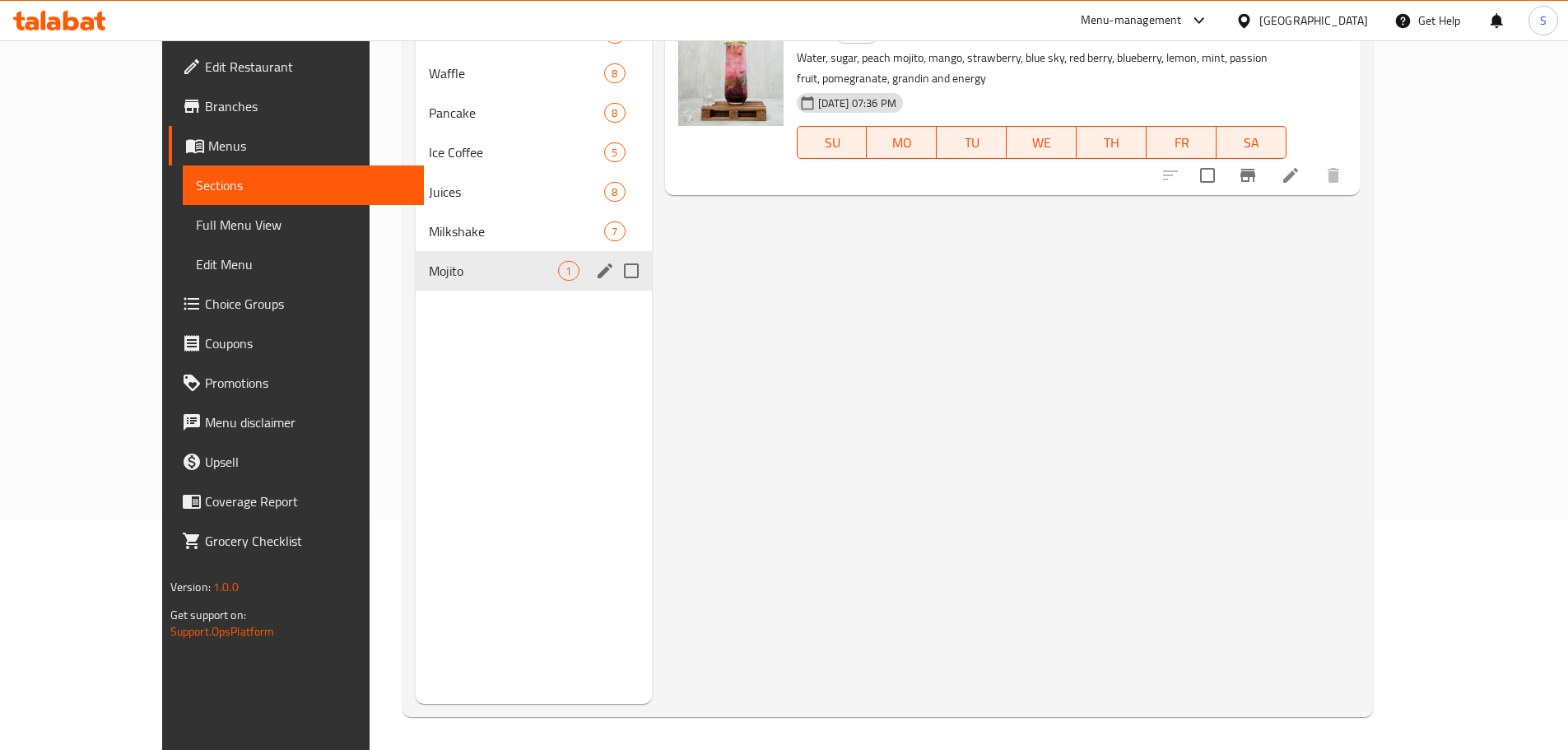
click at [416, 285] on div "Mojito 1" at bounding box center [534, 270] width 236 height 39
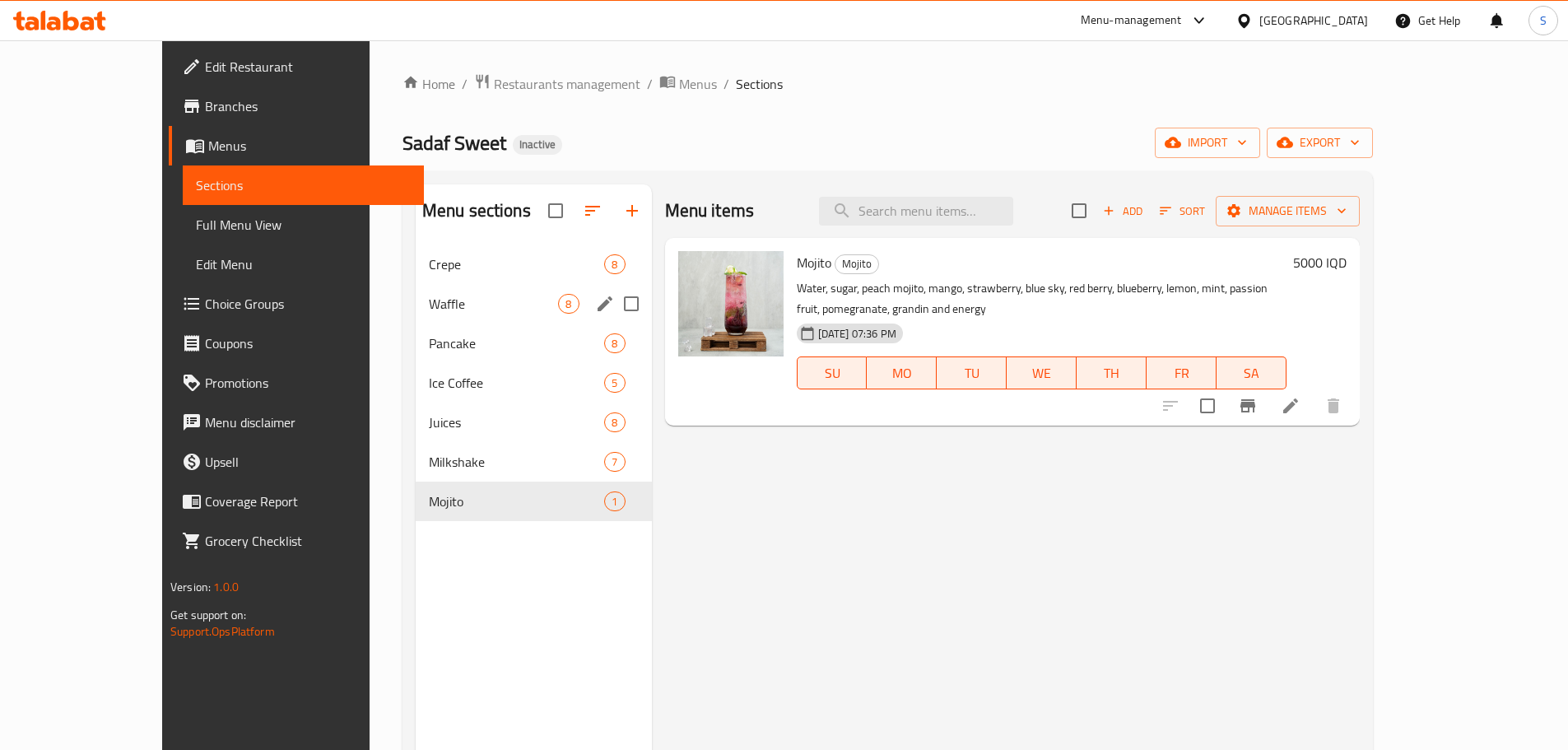
click at [415, 287] on div "Waffle 8" at bounding box center [534, 303] width 236 height 39
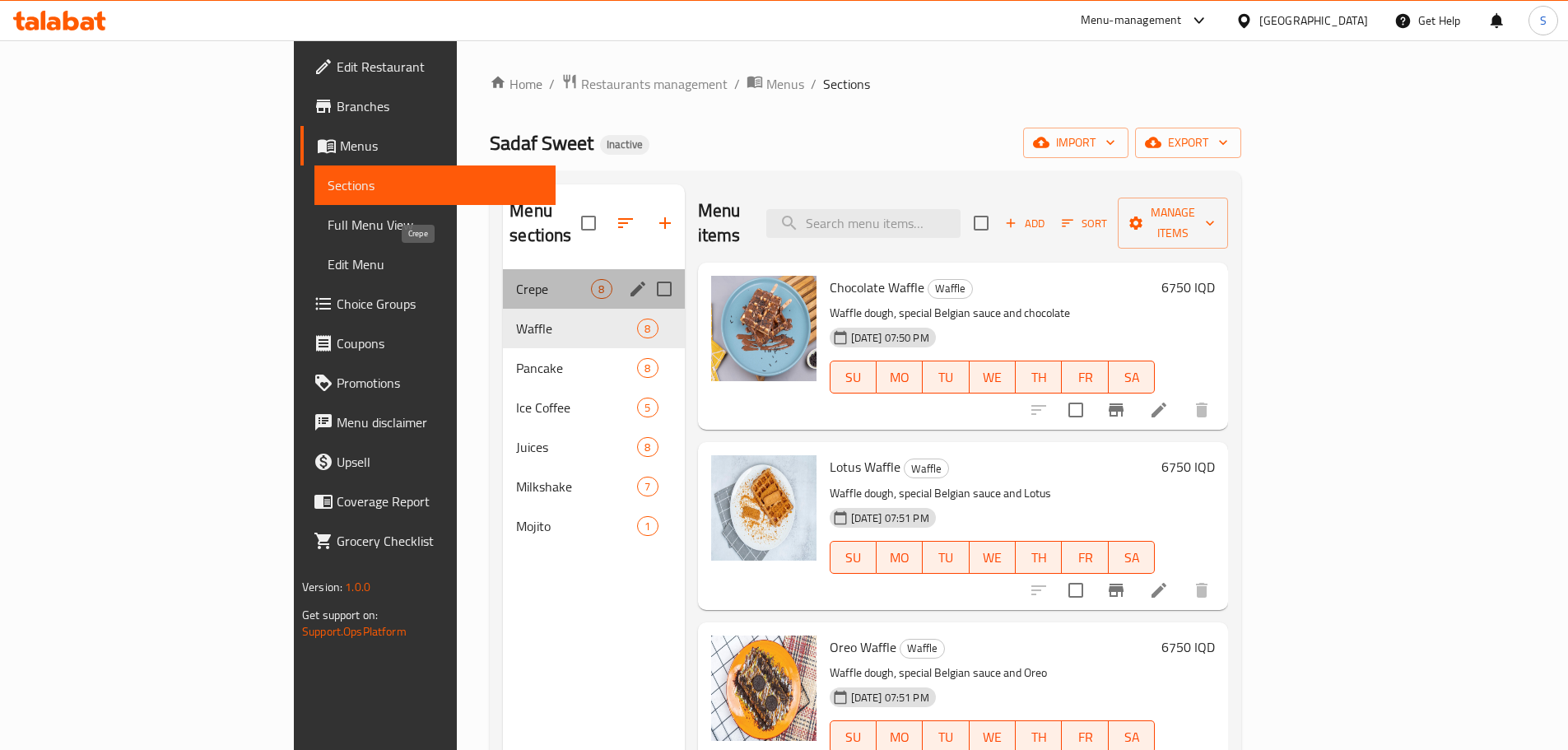
click at [516, 279] on span "Crepe" at bounding box center [554, 289] width 75 height 20
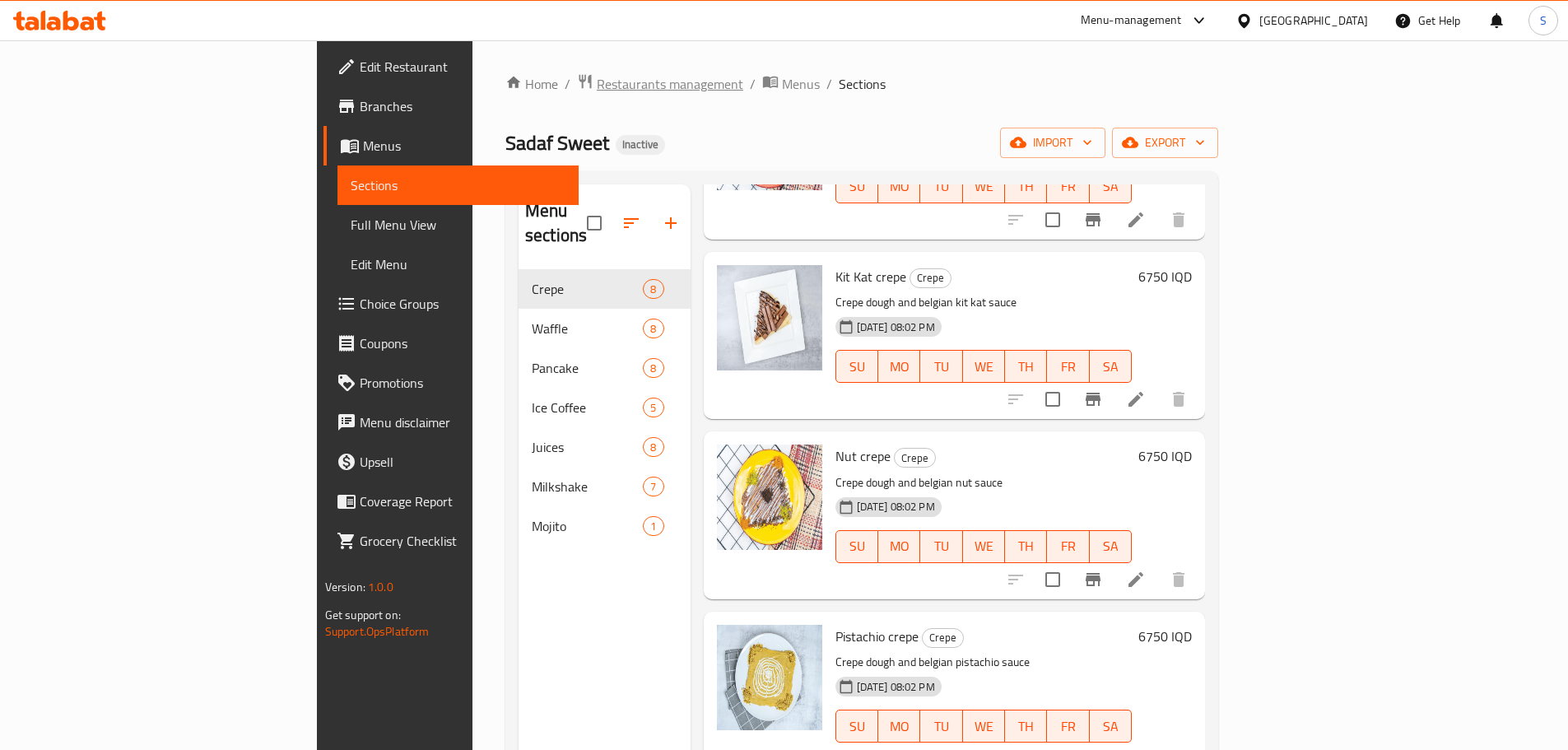
click at [597, 84] on span "Restaurants management" at bounding box center [670, 83] width 147 height 20
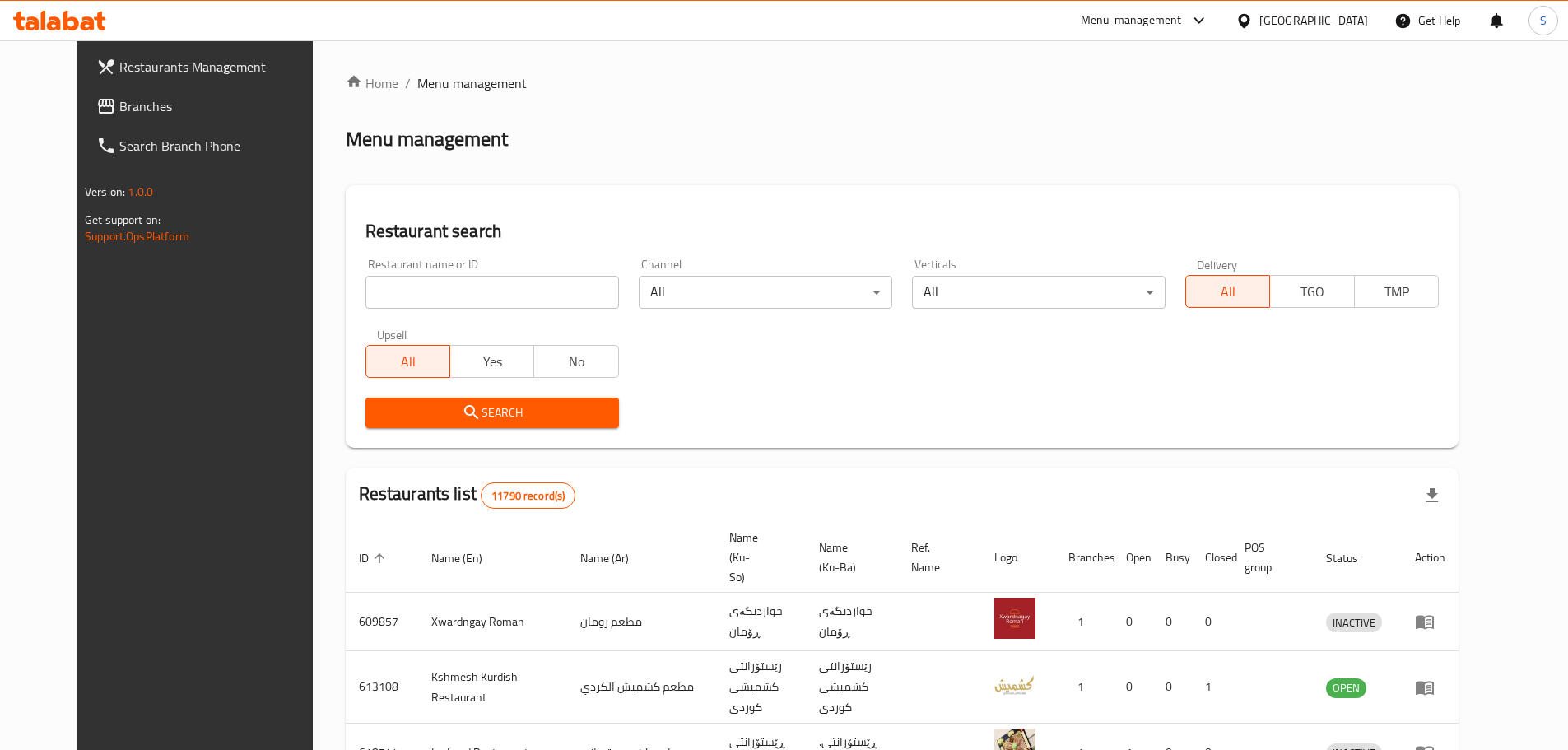
click at [119, 102] on span "Branches" at bounding box center [222, 106] width 206 height 20
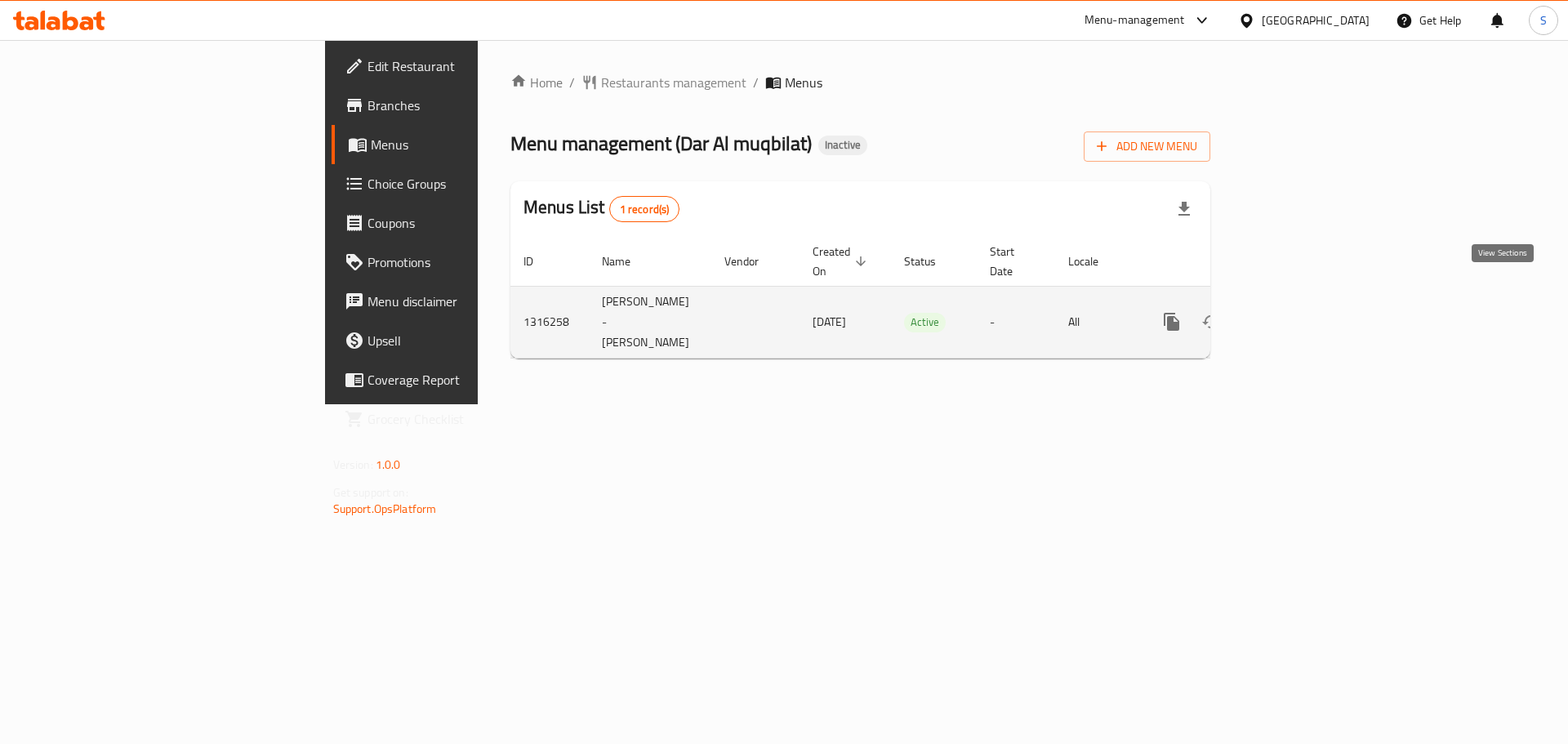
click at [1309, 302] on link "enhanced table" at bounding box center [1289, 321] width 39 height 39
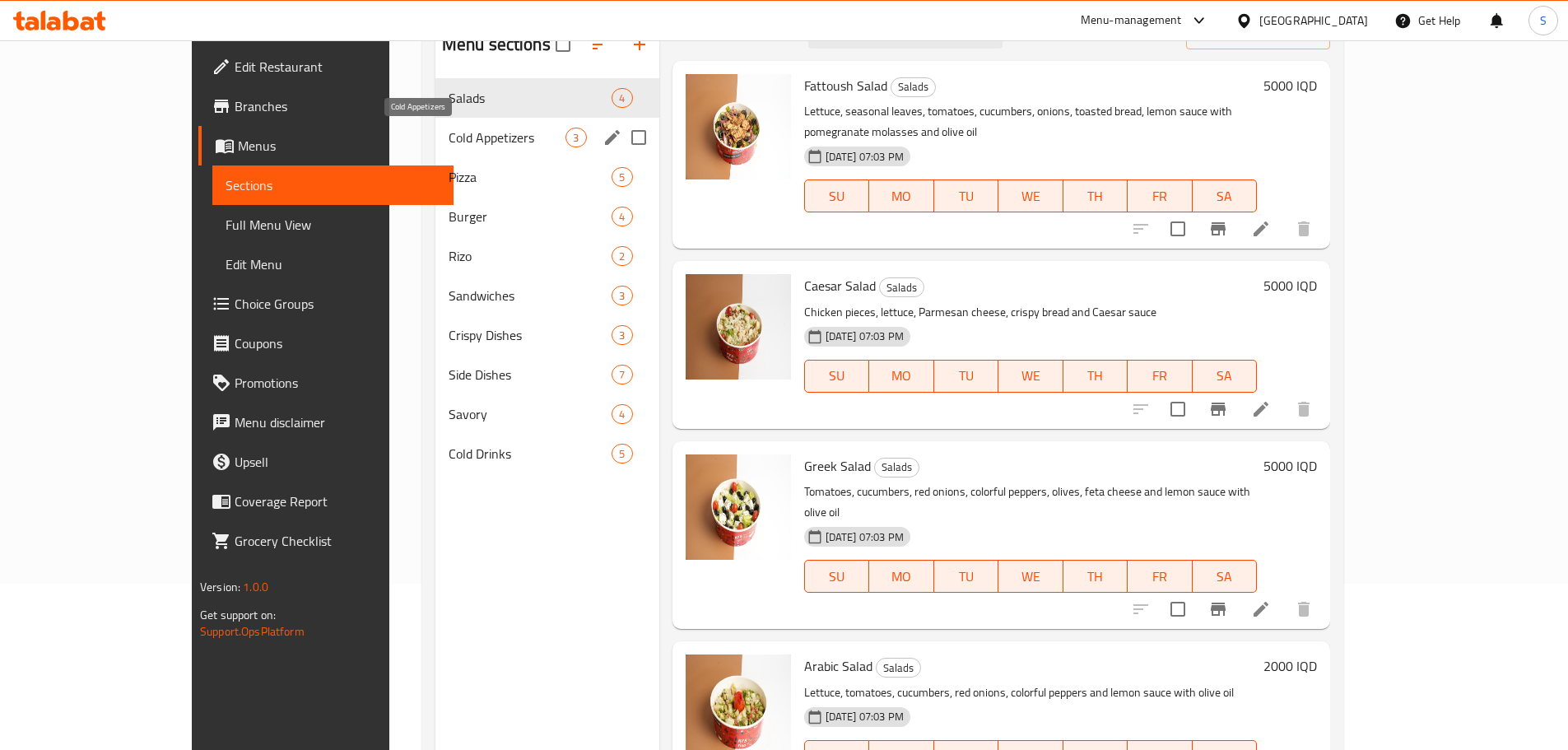
scroll to position [66, 0]
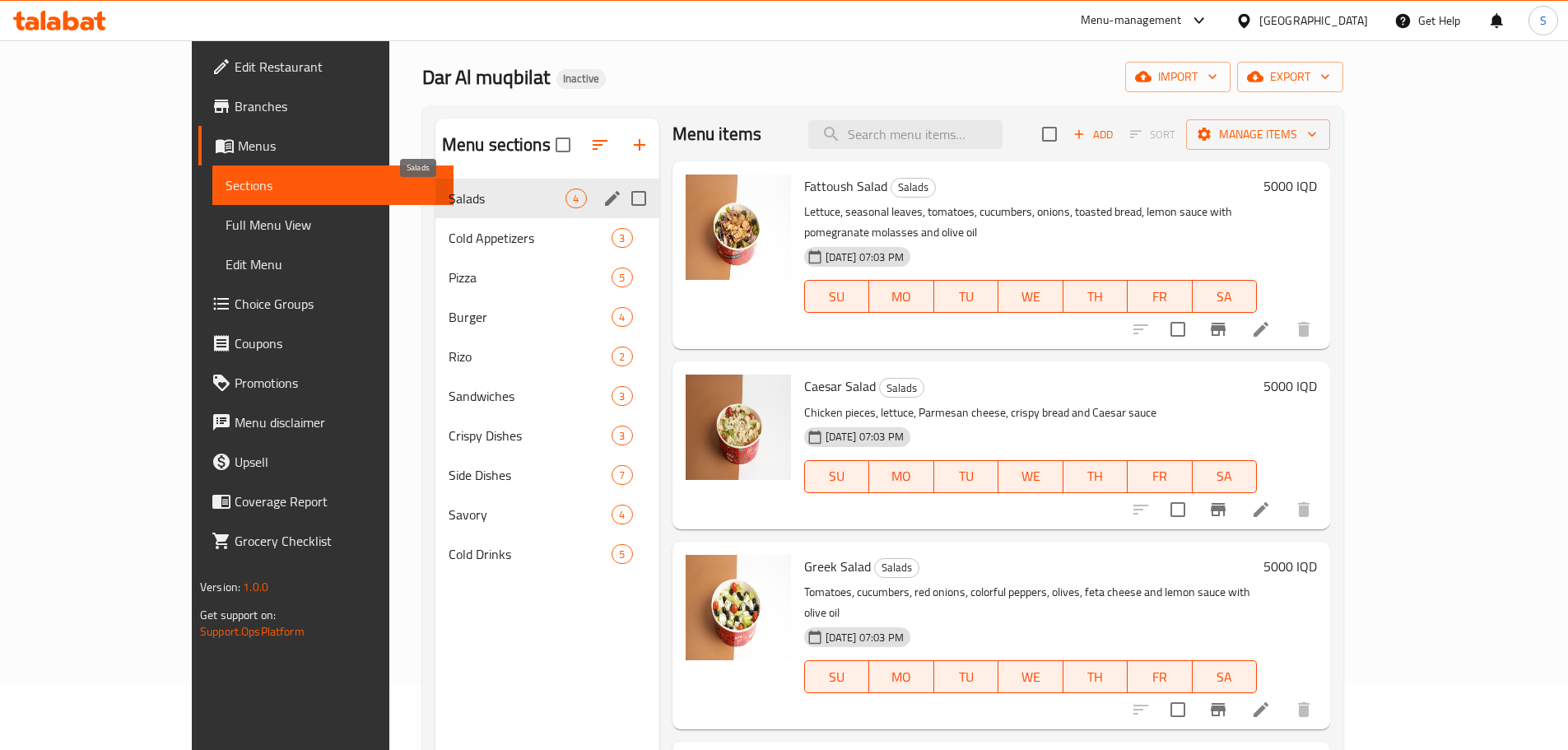
click at [463, 216] on div "Salads 4" at bounding box center [548, 197] width 224 height 39
click at [455, 240] on span "Cold Appetizers" at bounding box center [507, 237] width 117 height 20
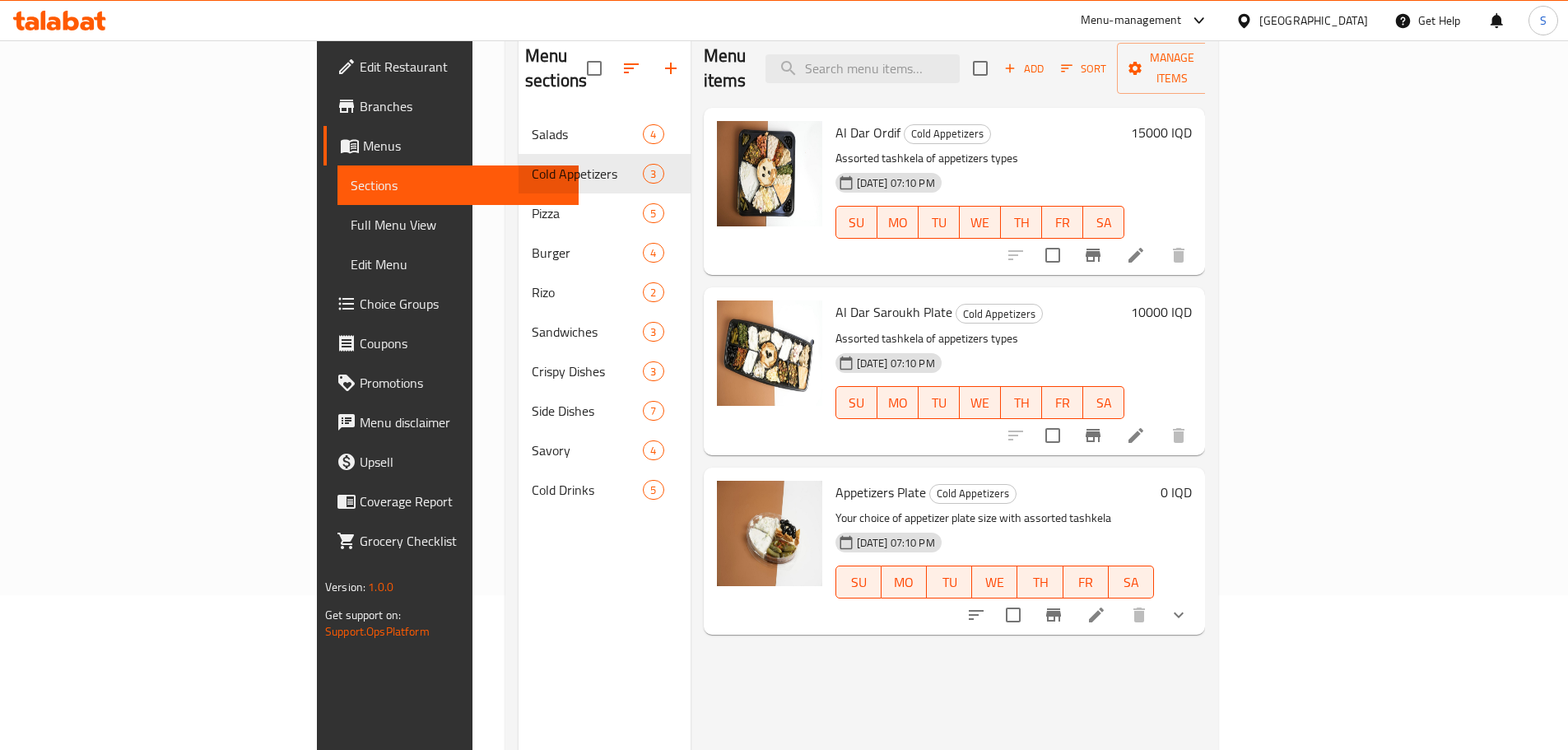
scroll to position [230, 0]
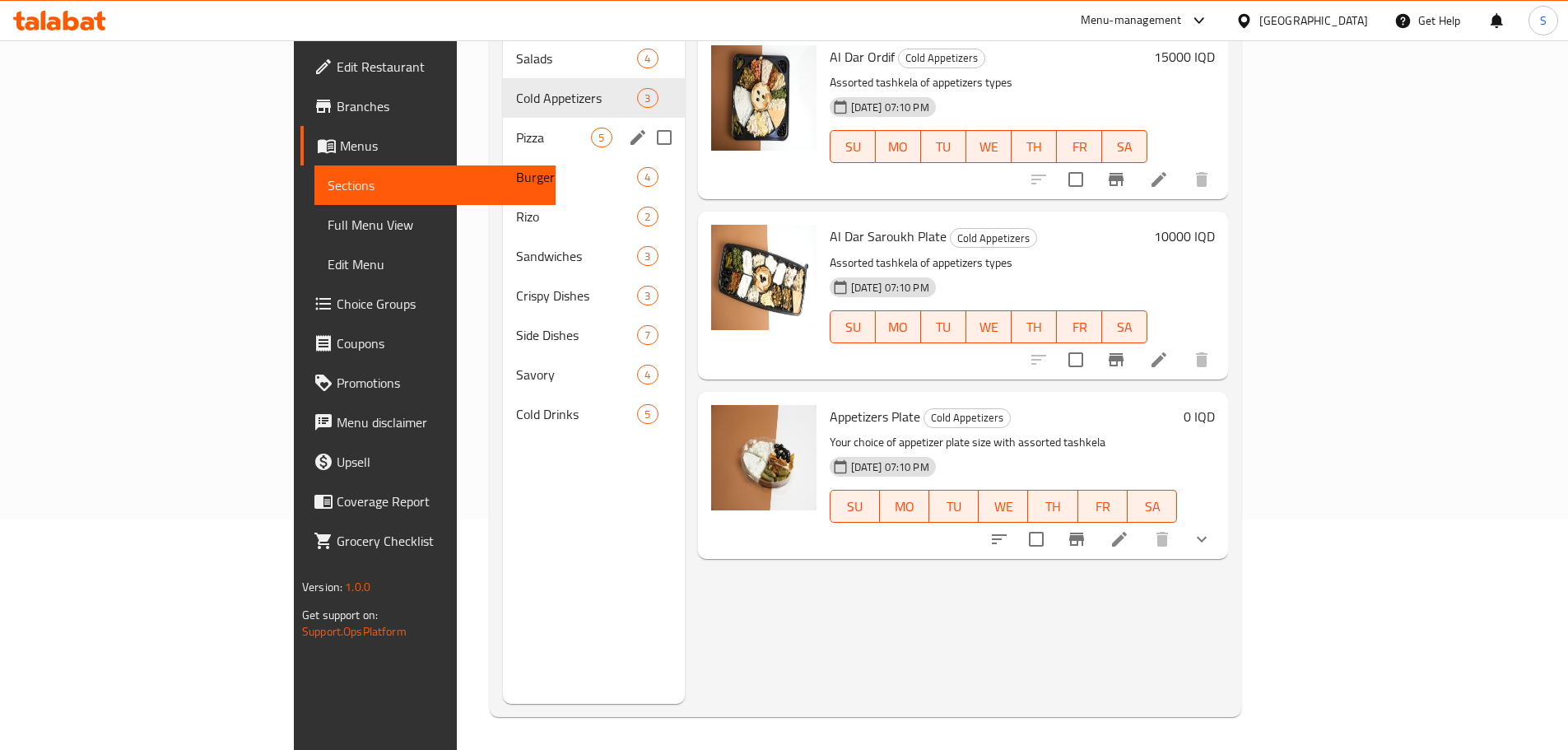
click at [516, 128] on span "Pizza" at bounding box center [554, 137] width 75 height 20
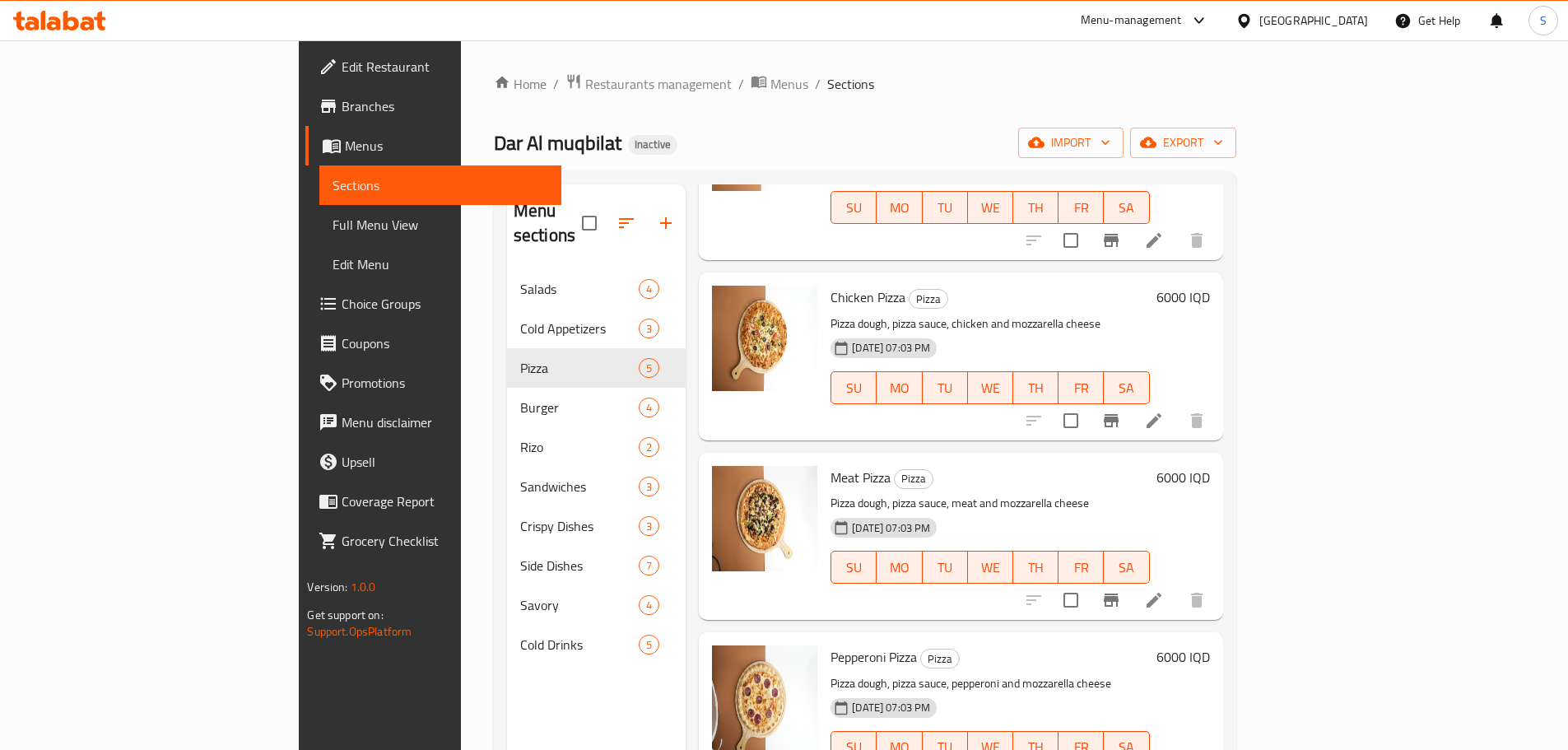
scroll to position [230, 0]
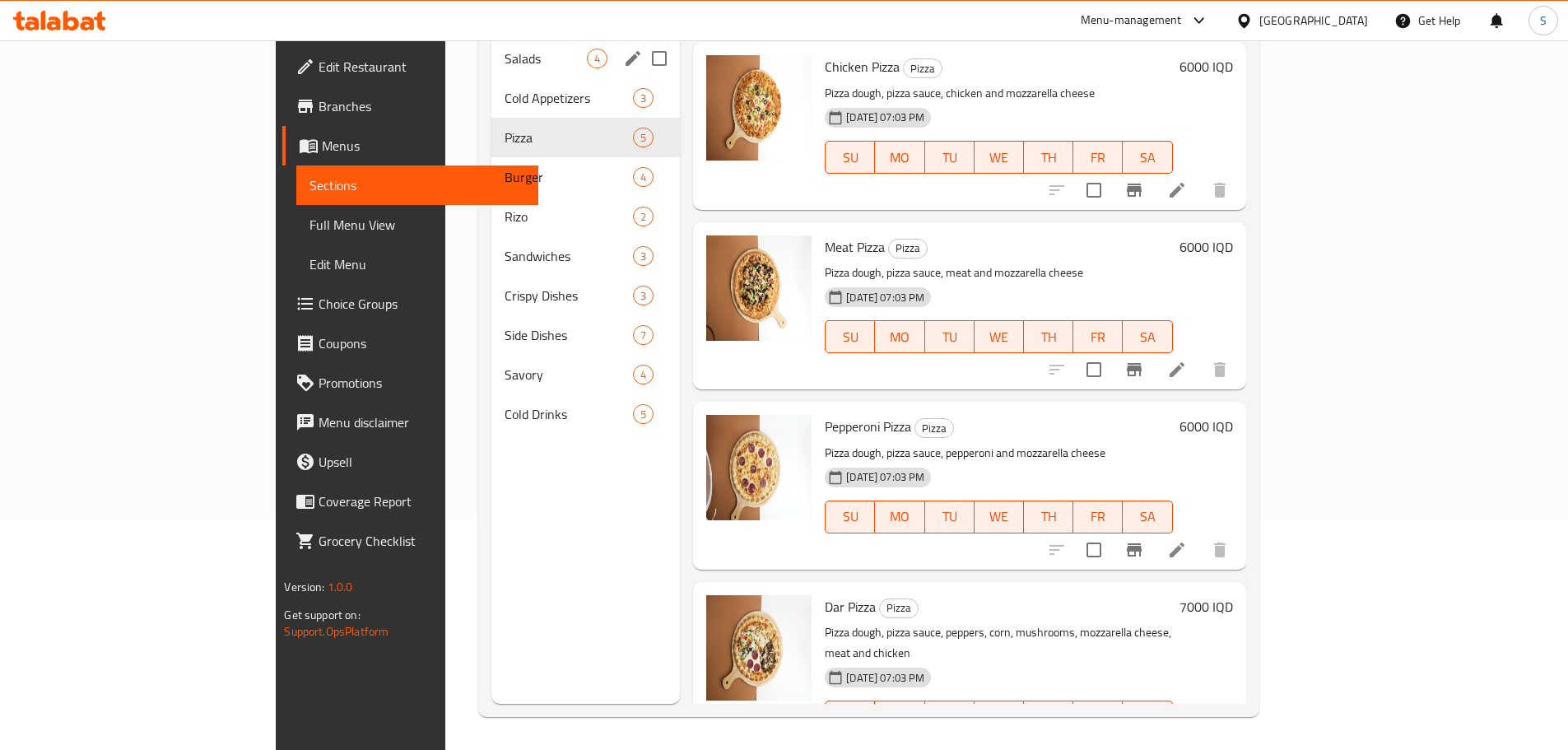
click at [491, 45] on div "Salads 4" at bounding box center [585, 58] width 189 height 39
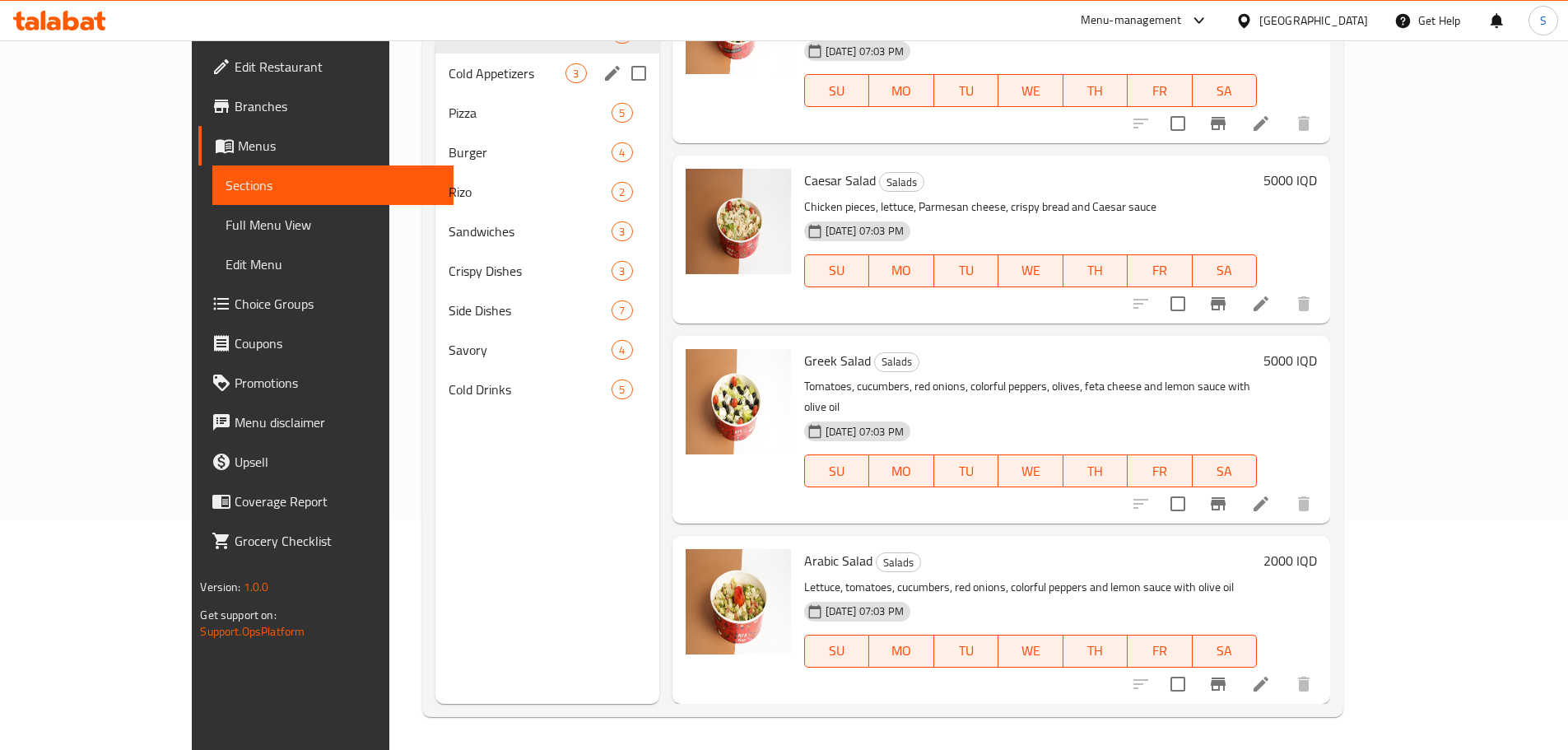
scroll to position [10, 0]
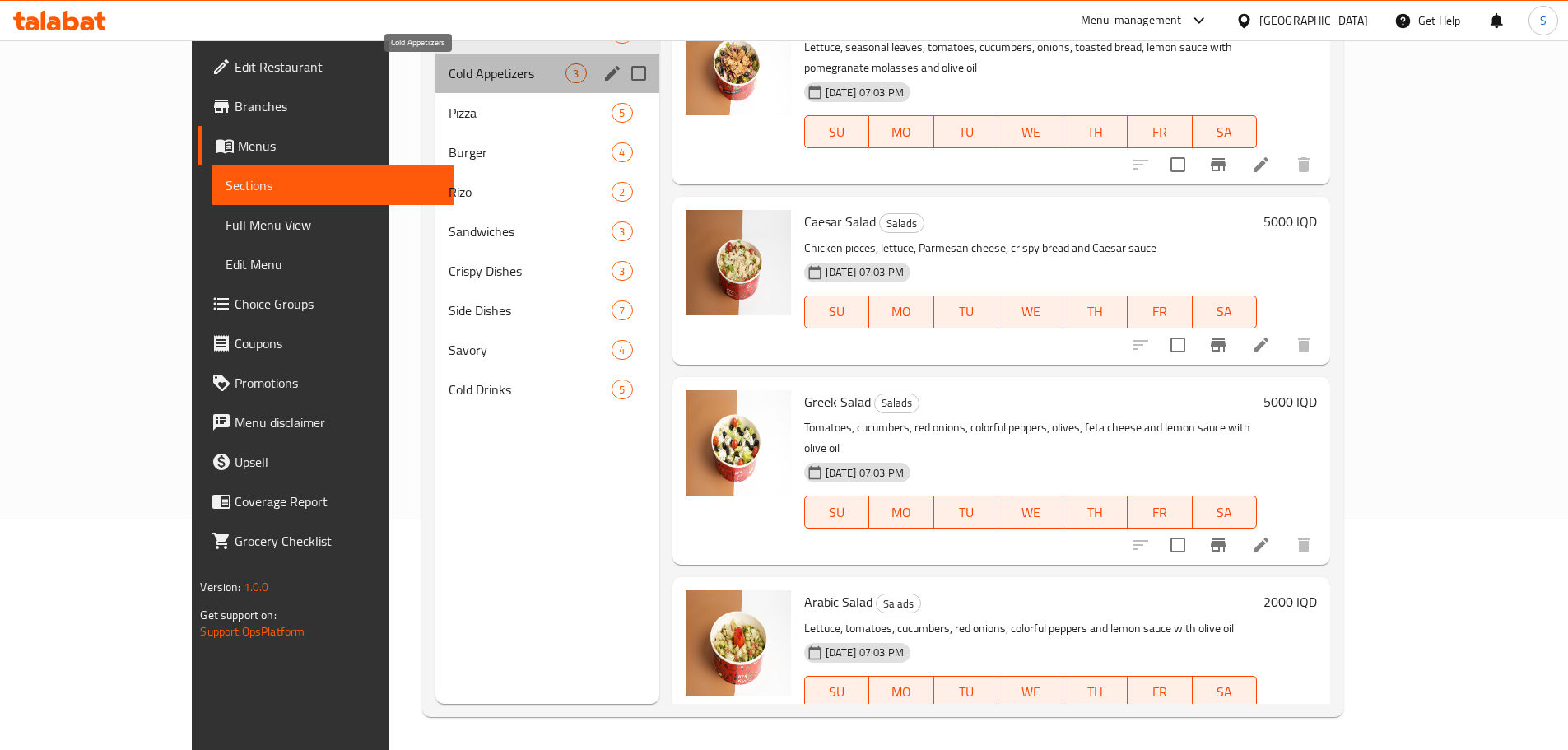
click at [485, 69] on span "Cold Appetizers" at bounding box center [507, 73] width 117 height 20
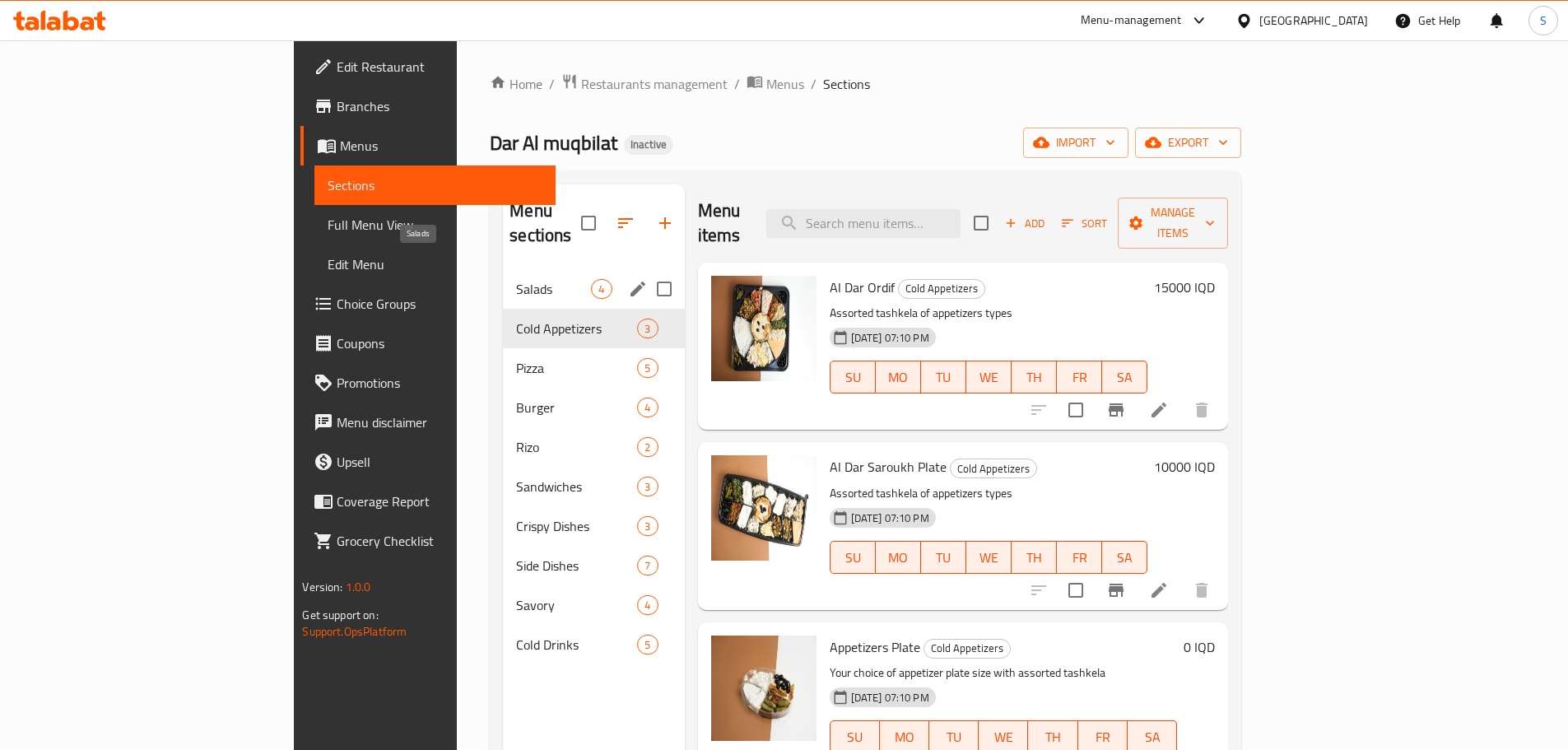
click at [516, 279] on span "Salads" at bounding box center [554, 289] width 75 height 20
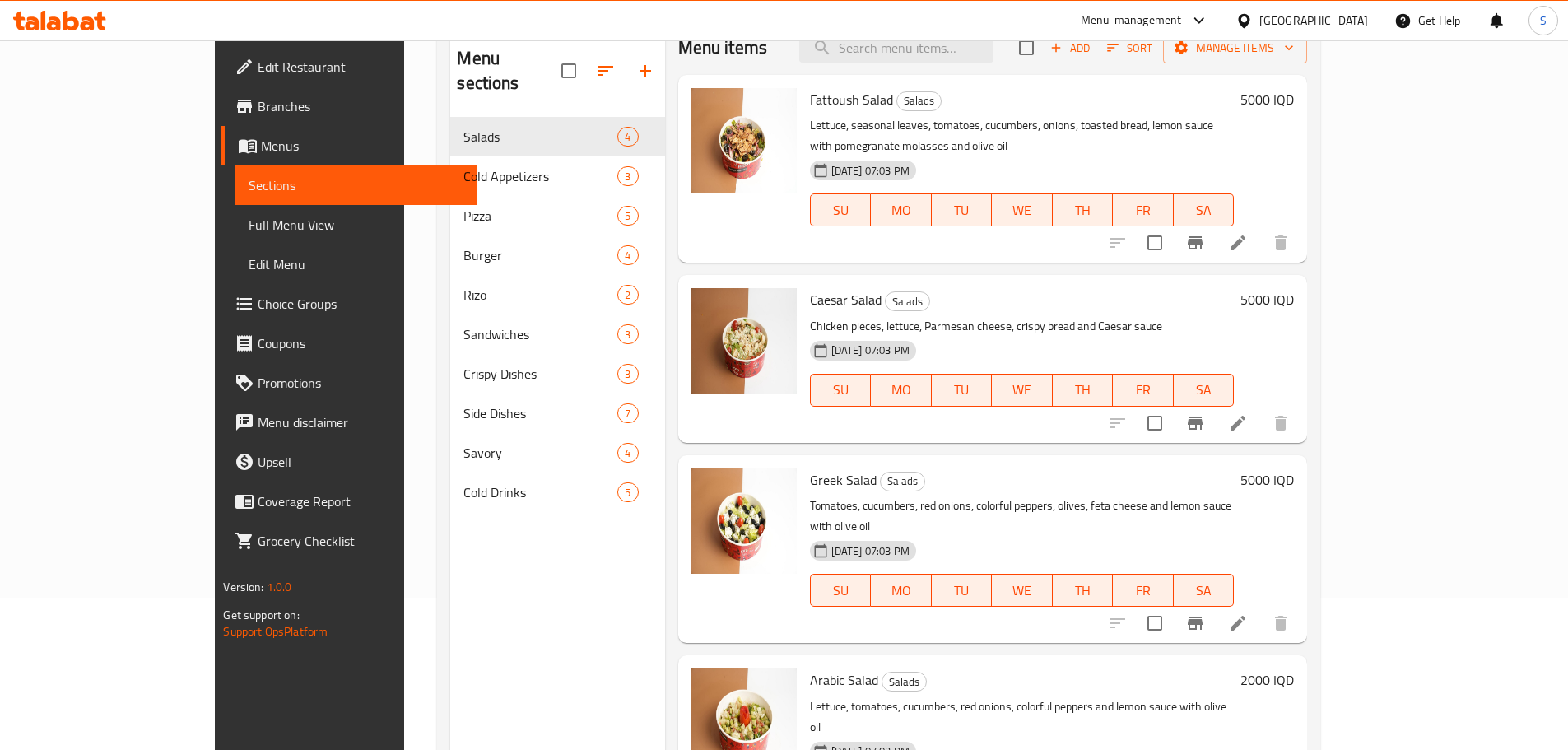
scroll to position [230, 0]
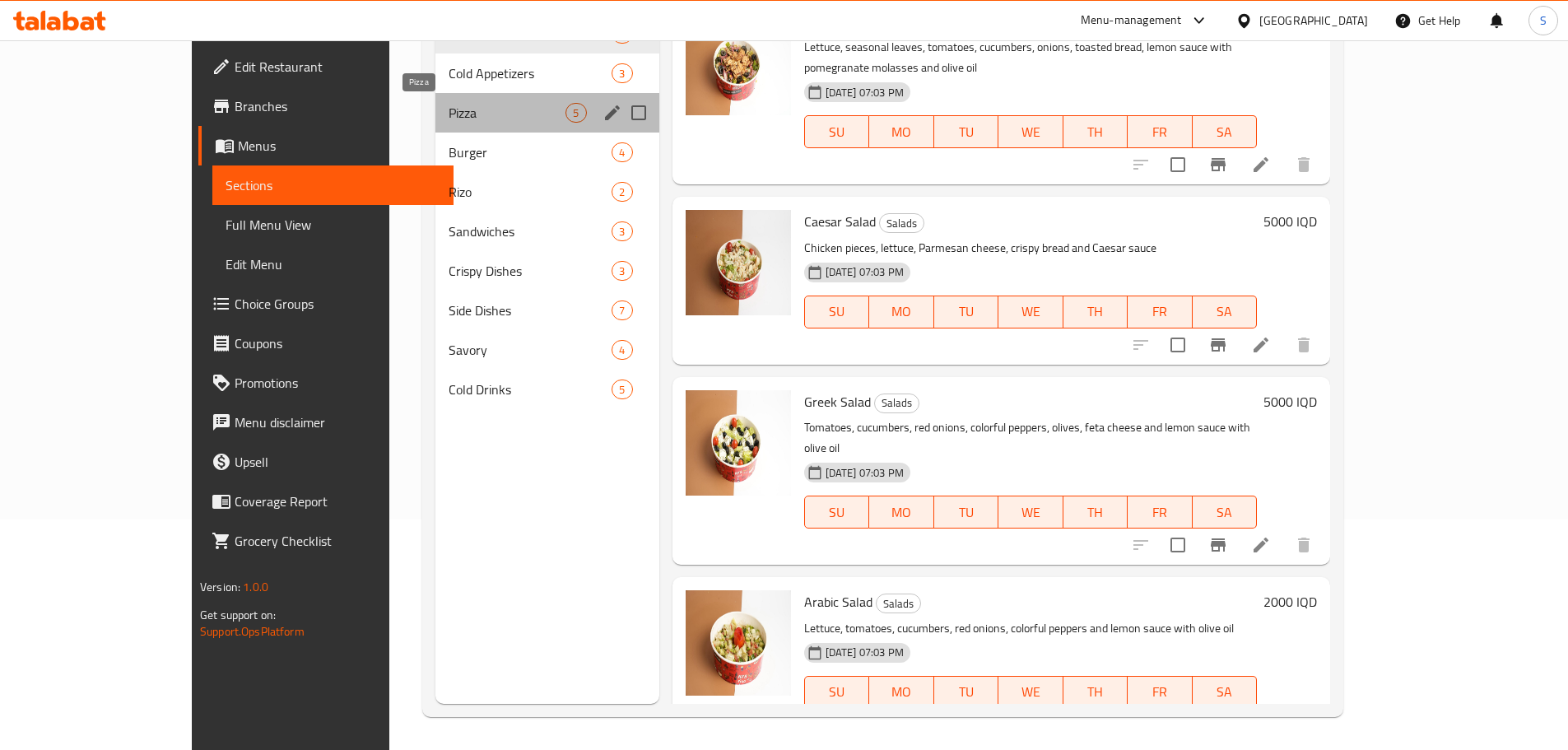
click at [448, 106] on span "Pizza" at bounding box center [507, 112] width 117 height 20
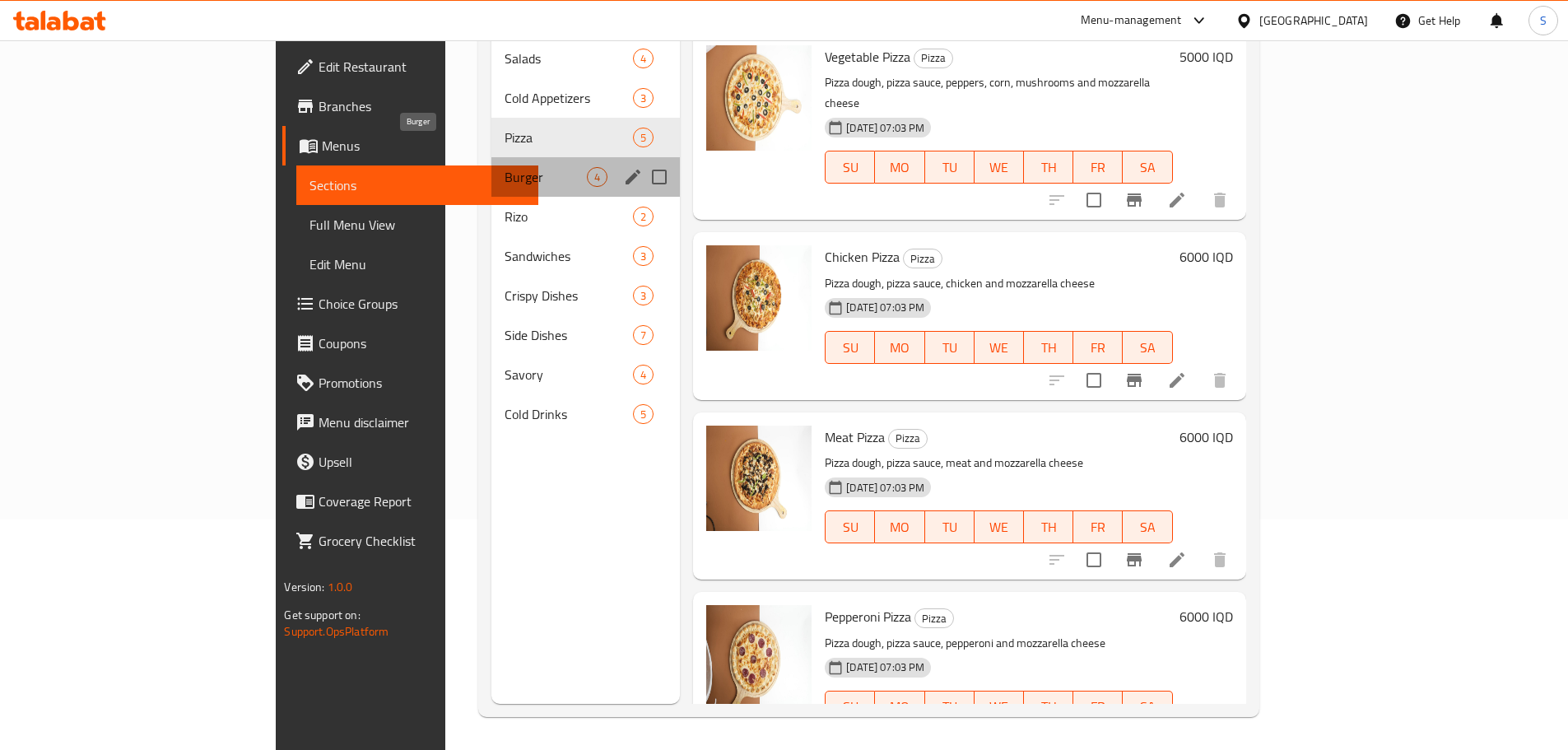
click at [504, 167] on span "Burger" at bounding box center [545, 176] width 83 height 20
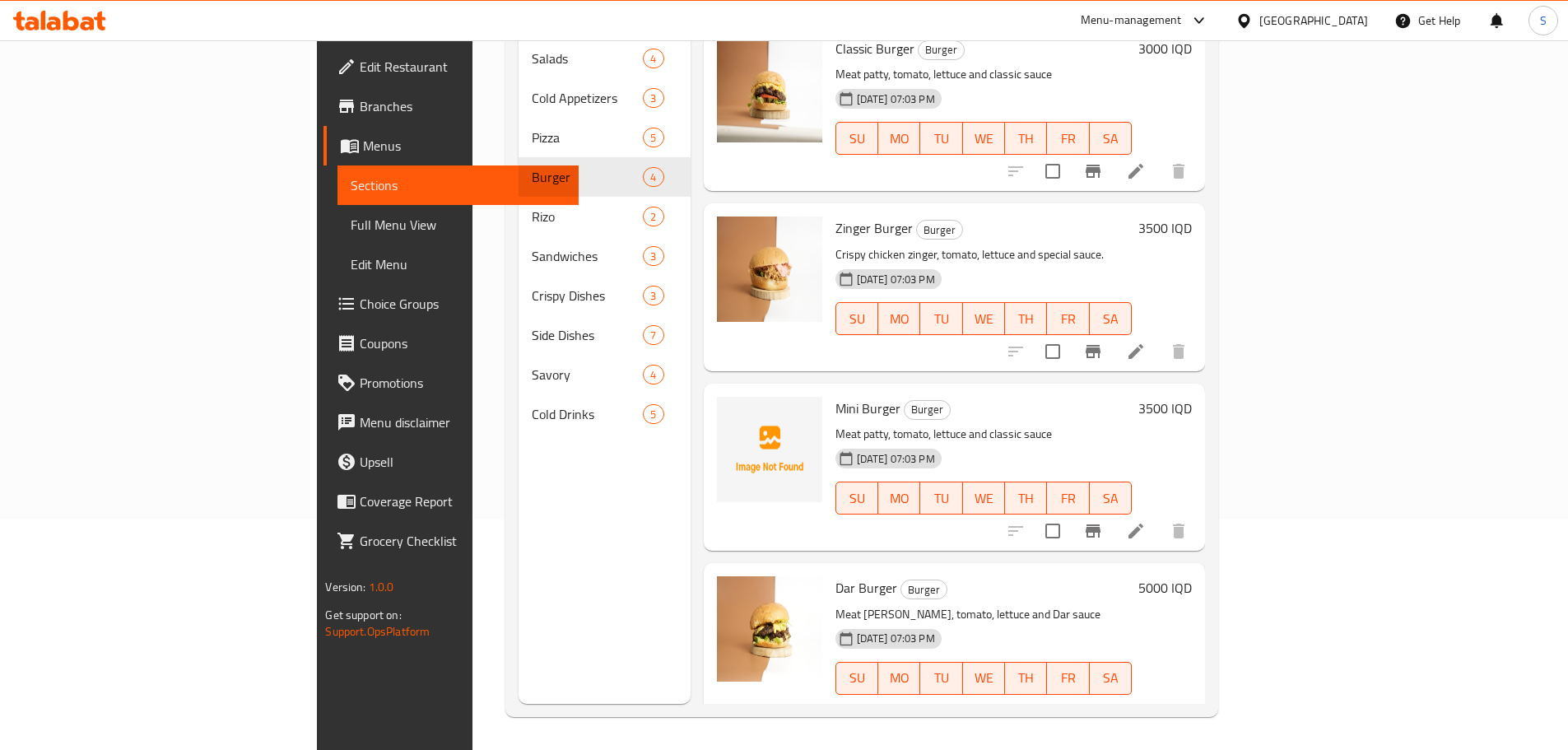
scroll to position [10, 0]
click at [732, 409] on icon "upload picture" at bounding box center [740, 416] width 17 height 15
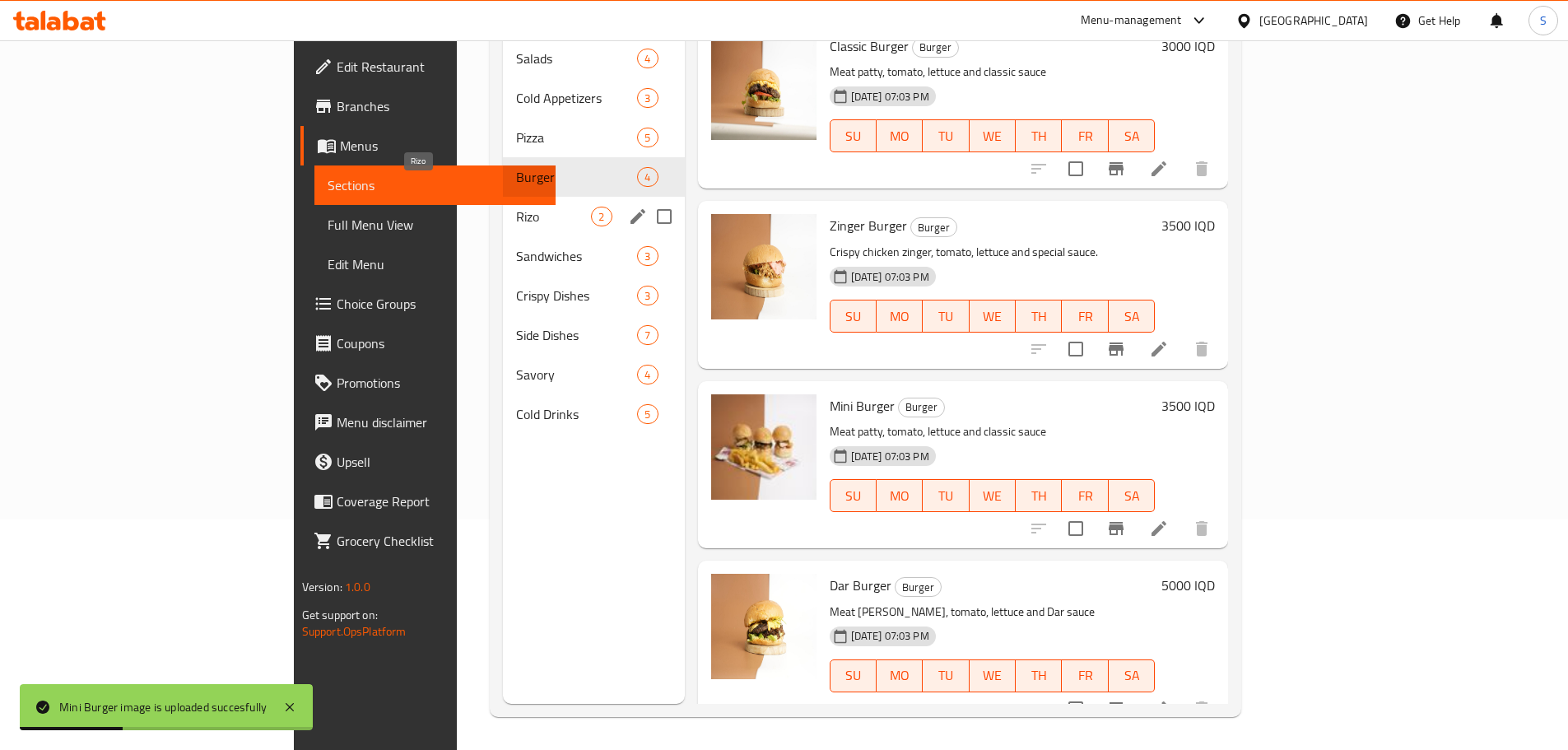
click at [516, 207] on span "Rizo" at bounding box center [554, 216] width 75 height 20
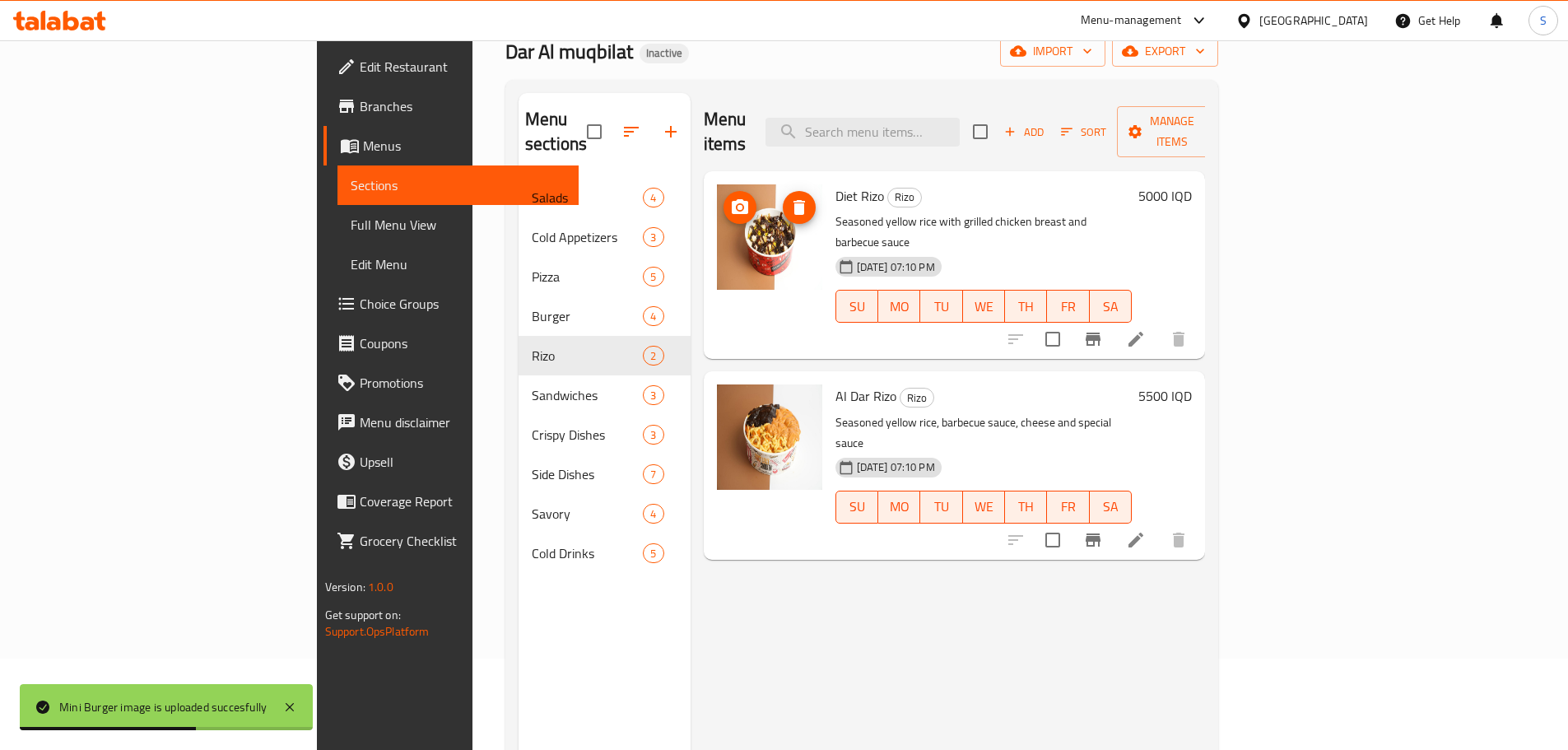
scroll to position [164, 0]
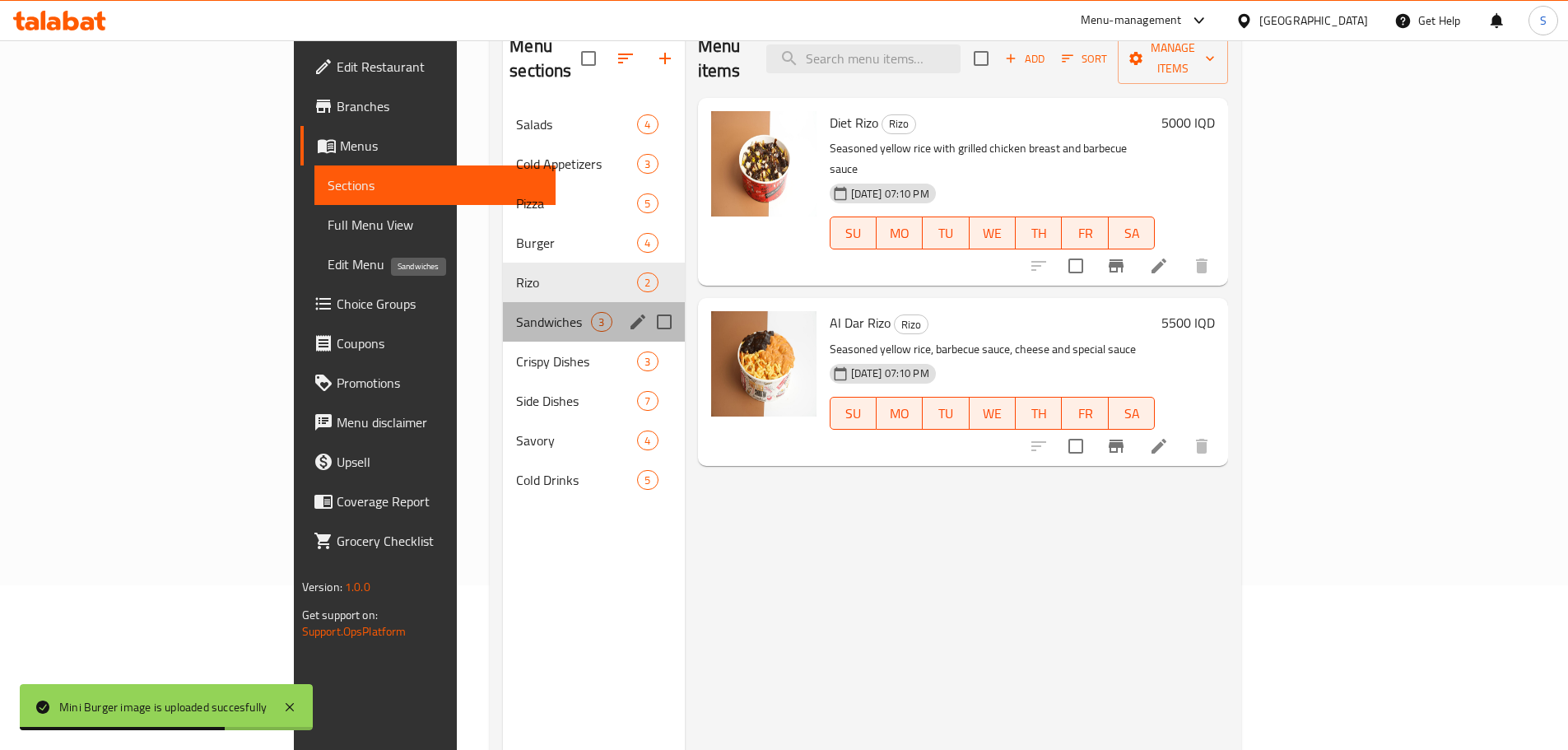
click at [516, 312] on span "Sandwiches" at bounding box center [554, 322] width 75 height 20
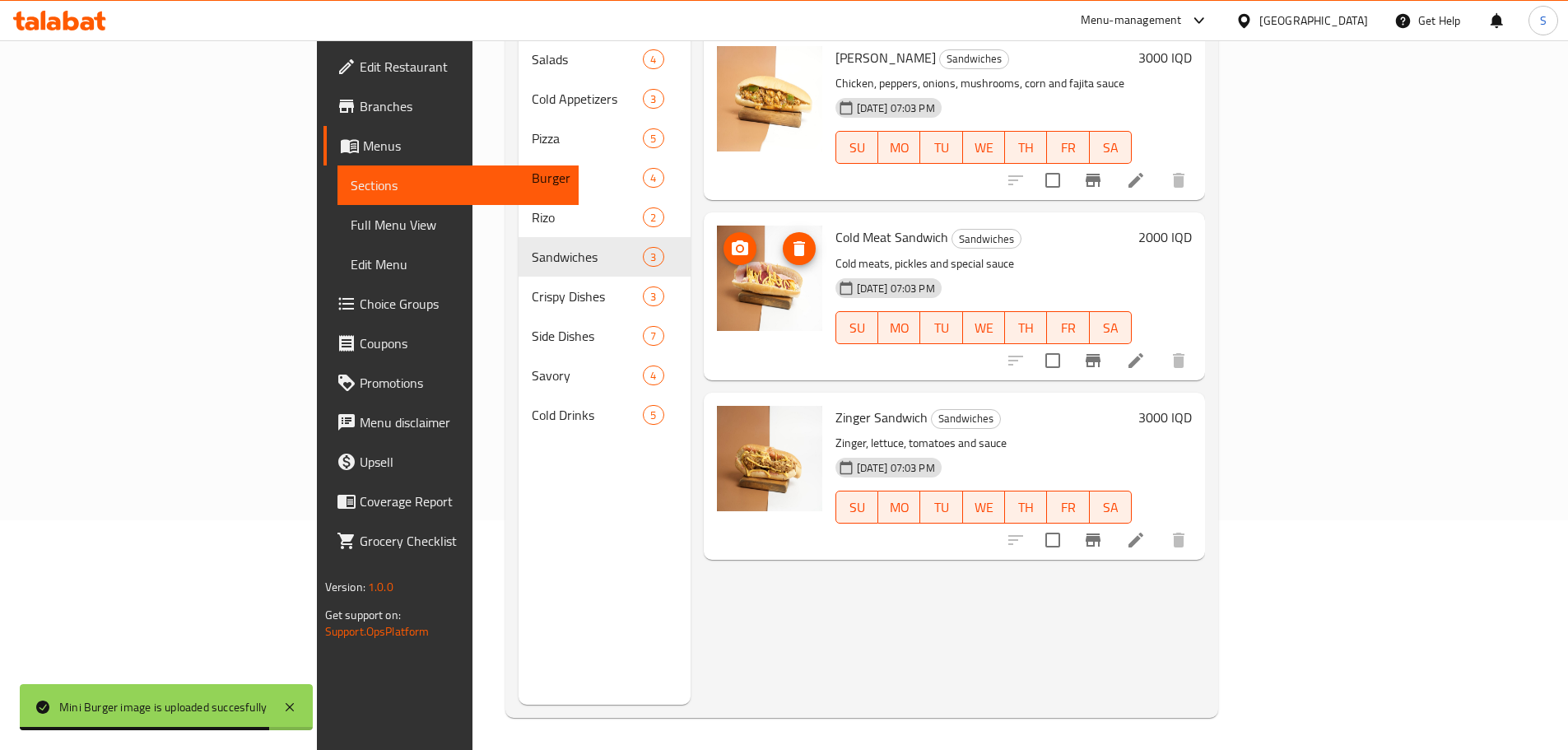
scroll to position [230, 0]
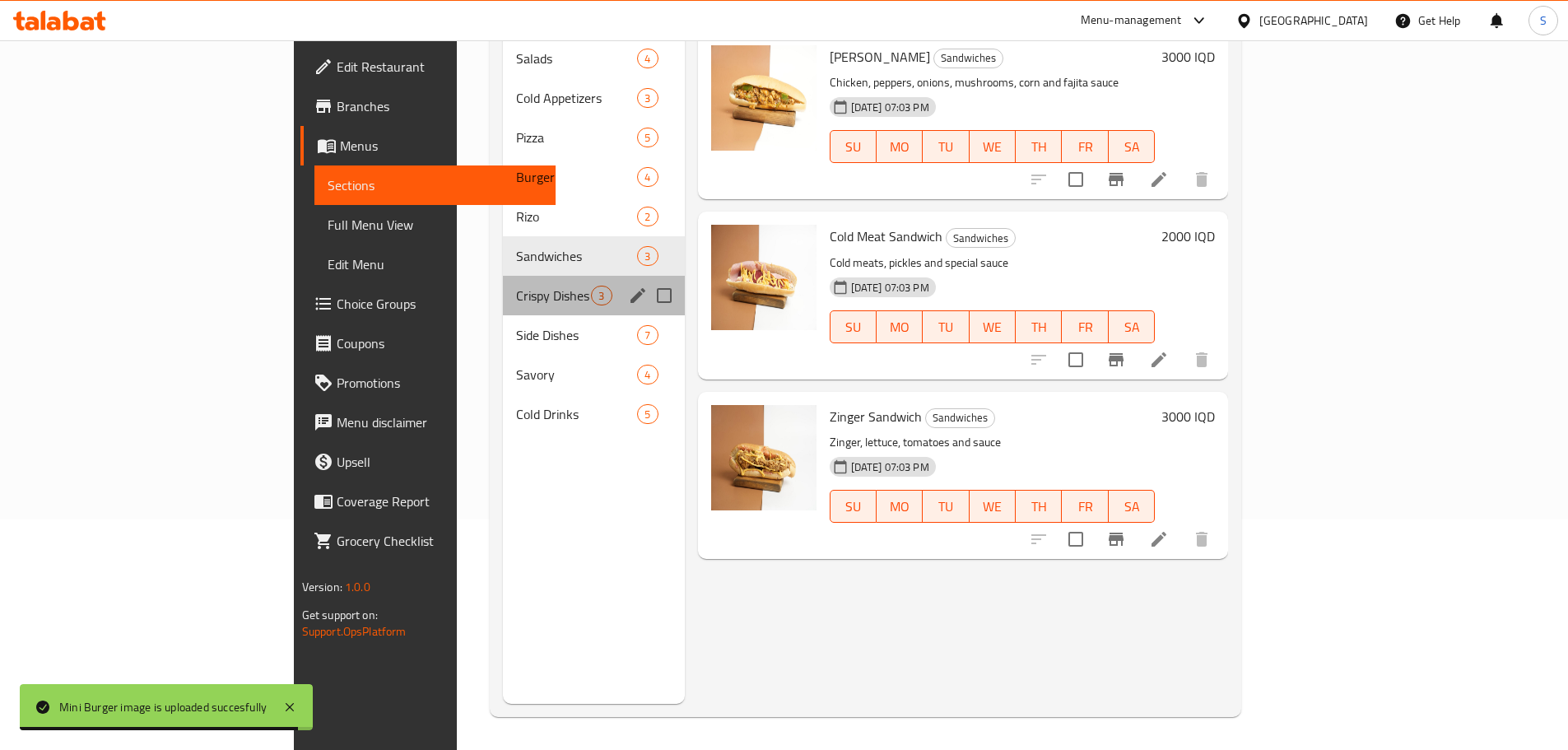
click at [503, 275] on div "Crispy Dishes 3" at bounding box center [594, 295] width 181 height 39
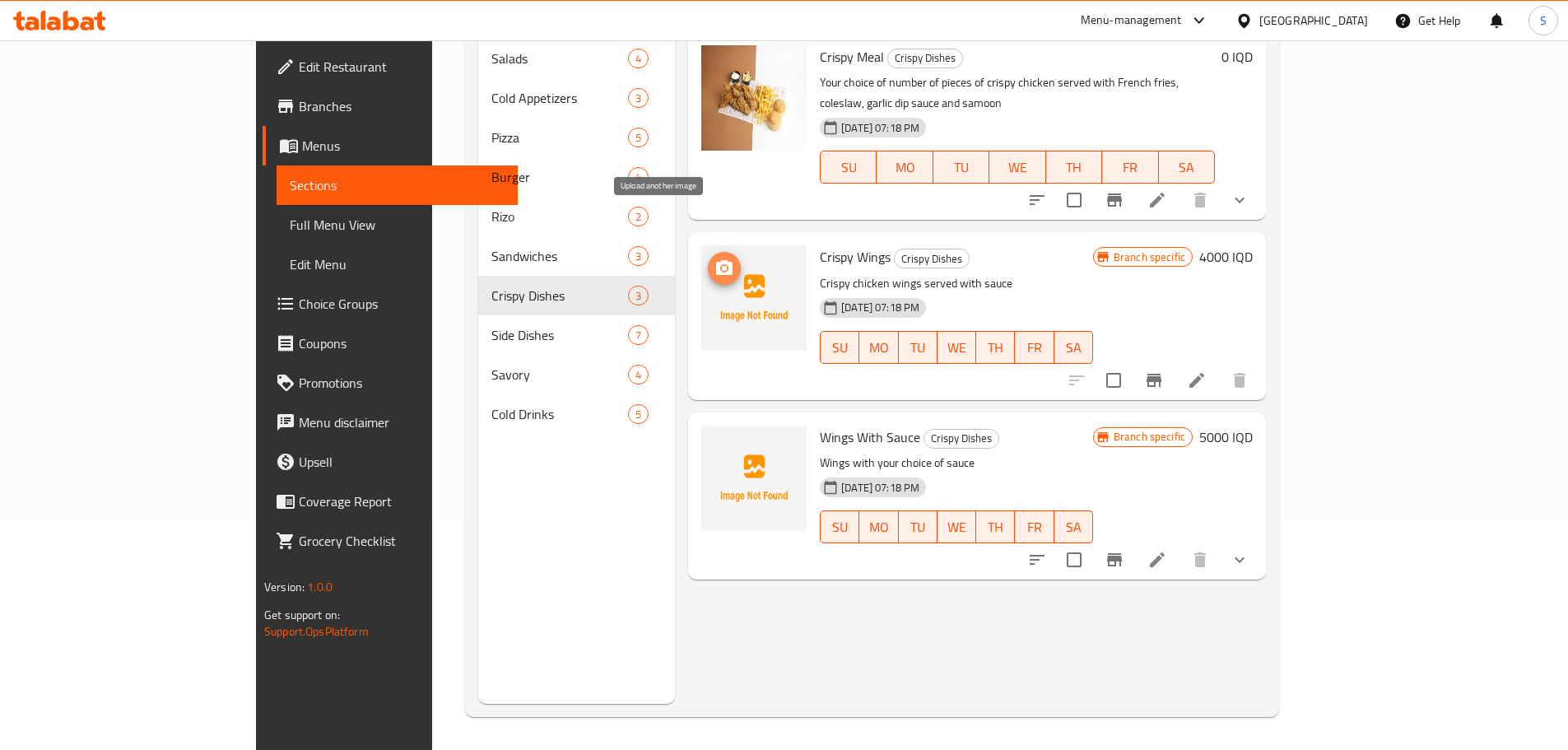
click at [708, 258] on span "upload picture" at bounding box center [724, 268] width 33 height 20
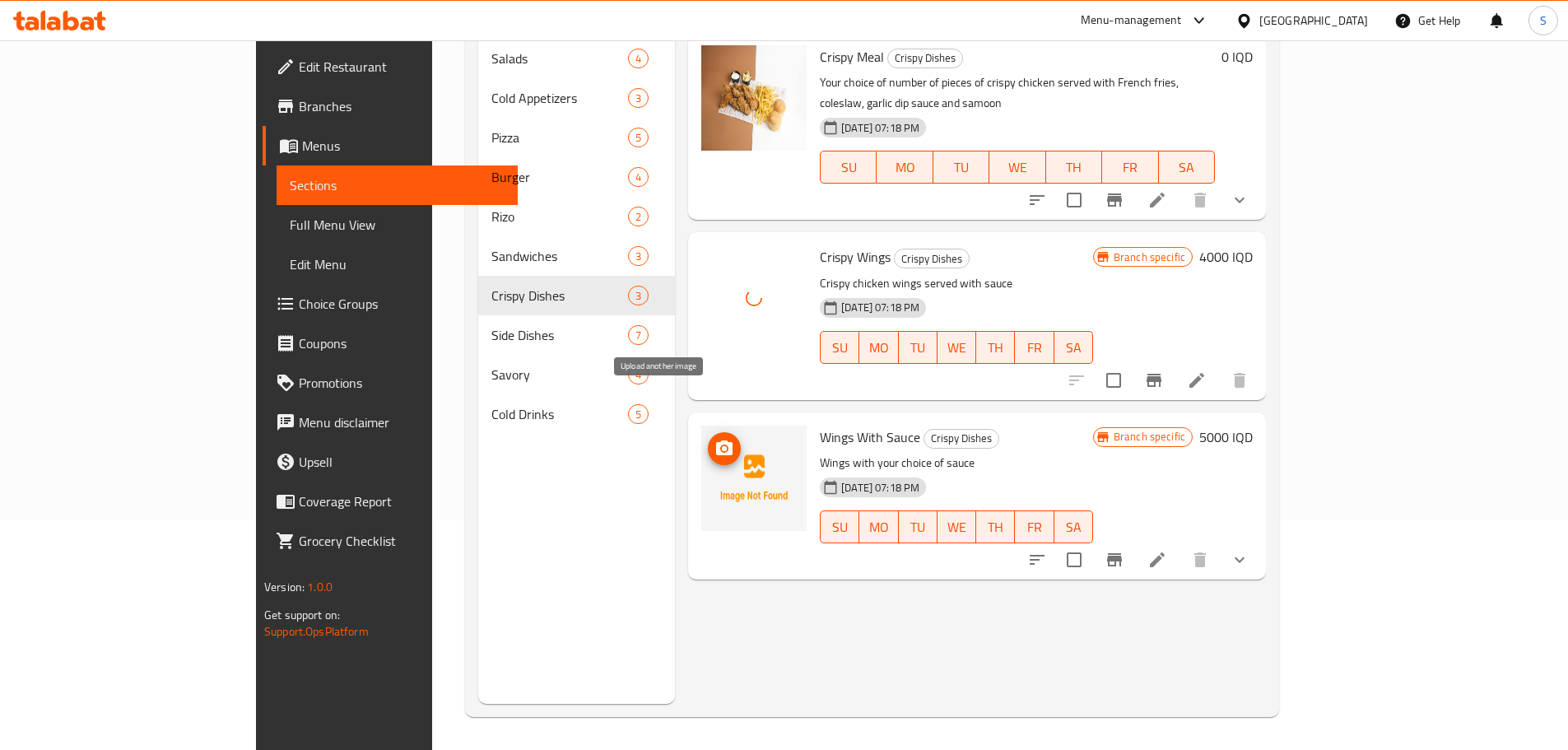
click at [708, 432] on button "upload picture" at bounding box center [724, 448] width 33 height 33
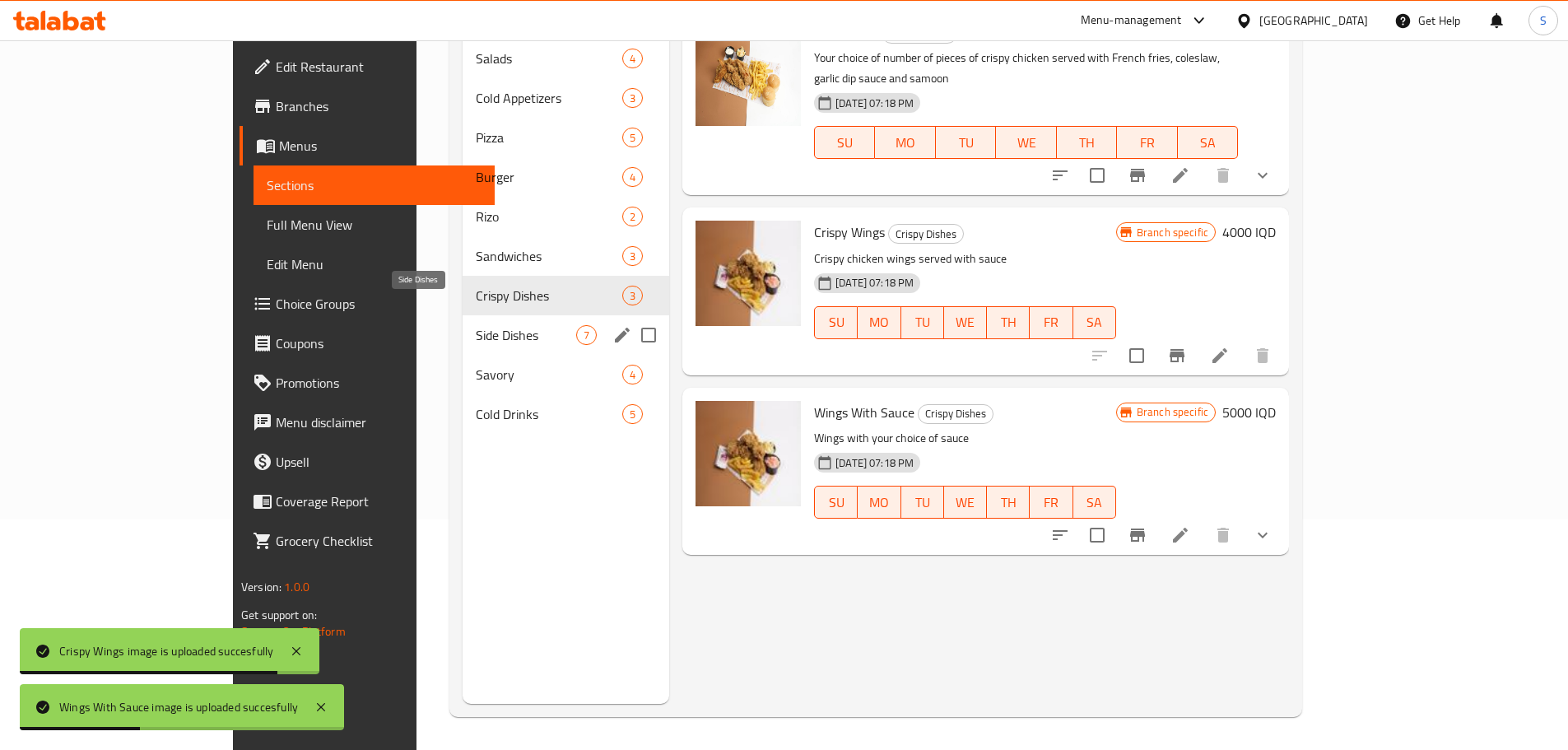
click at [475, 325] on span "Side Dishes" at bounding box center [526, 335] width 101 height 20
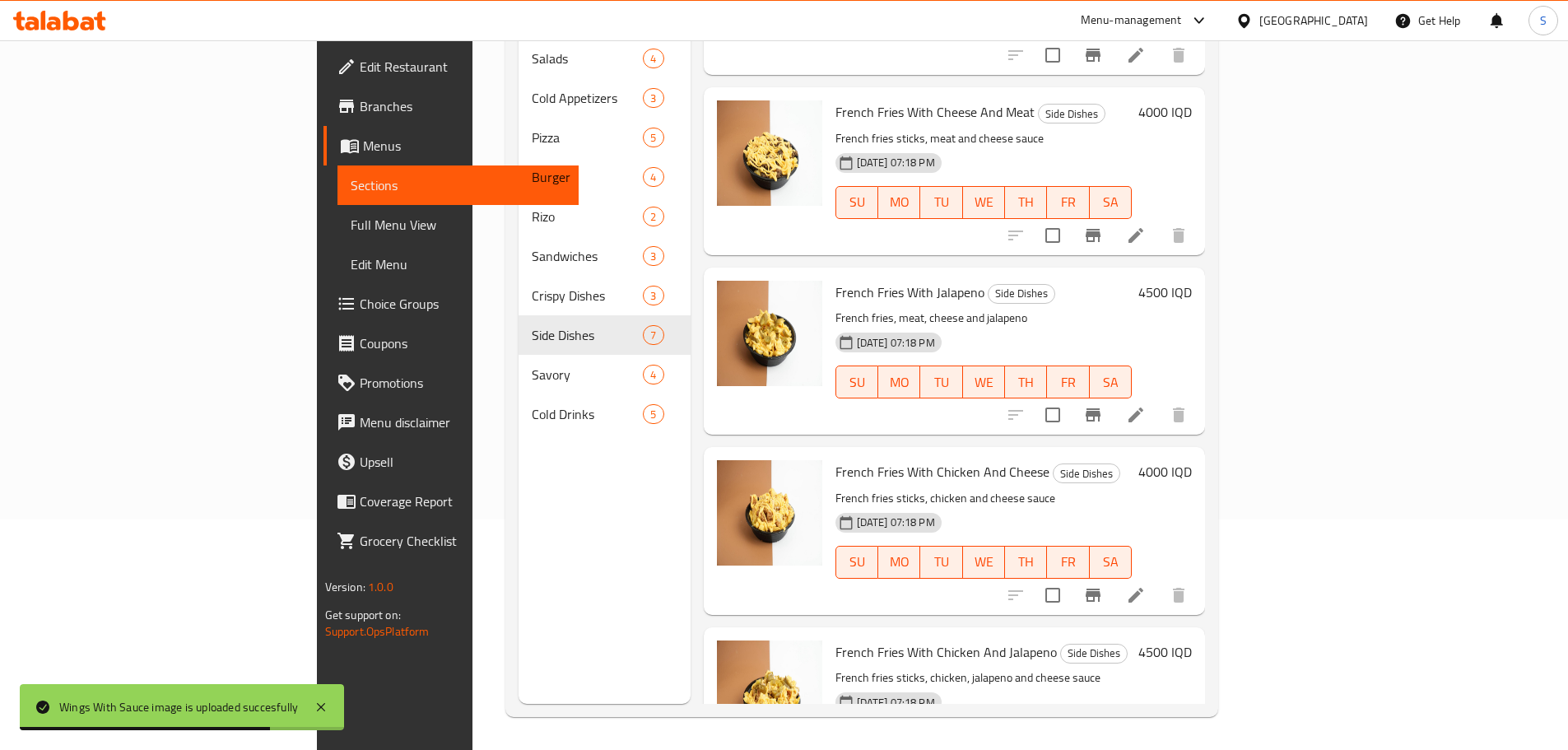
scroll to position [550, 0]
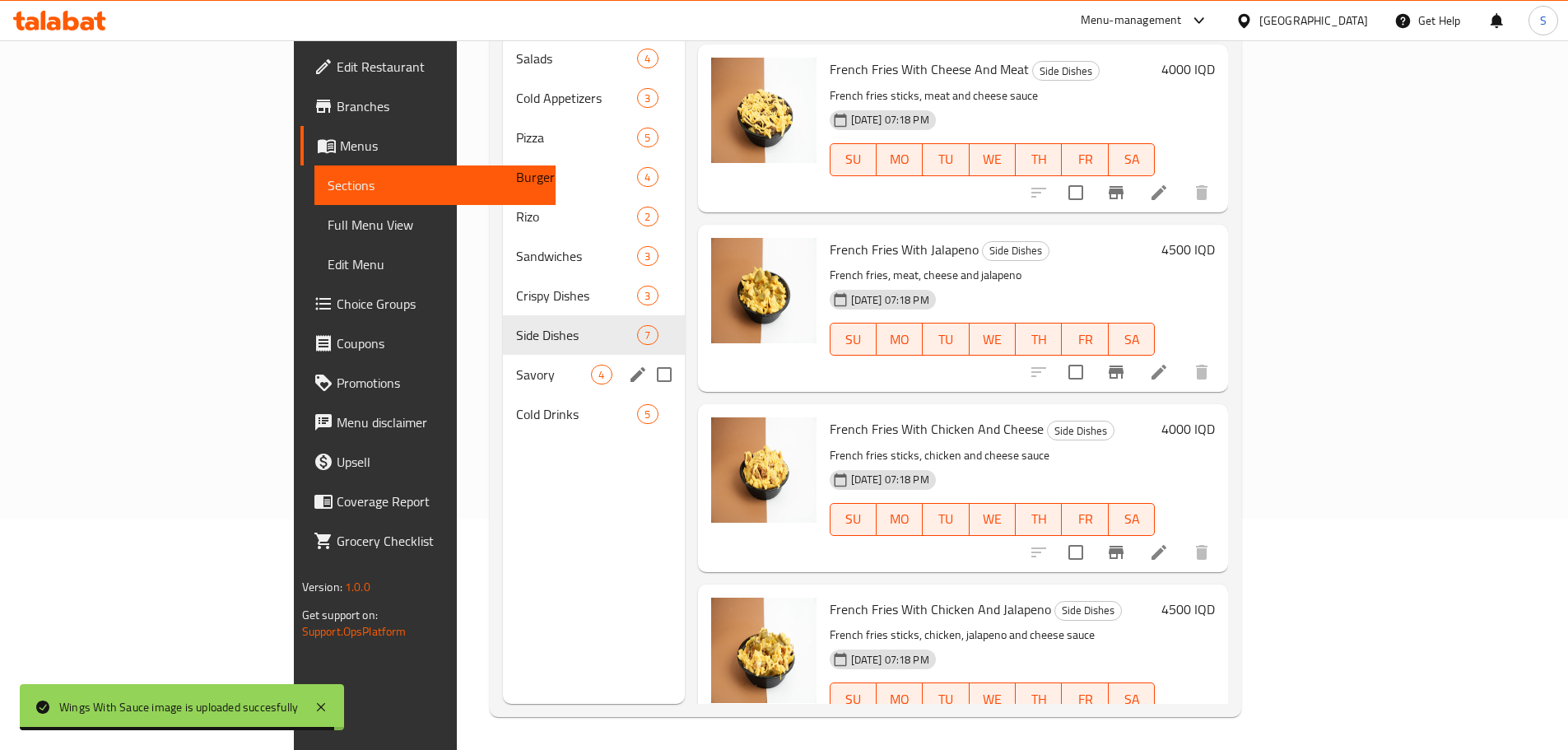
click at [516, 364] on span "Savory" at bounding box center [554, 374] width 75 height 20
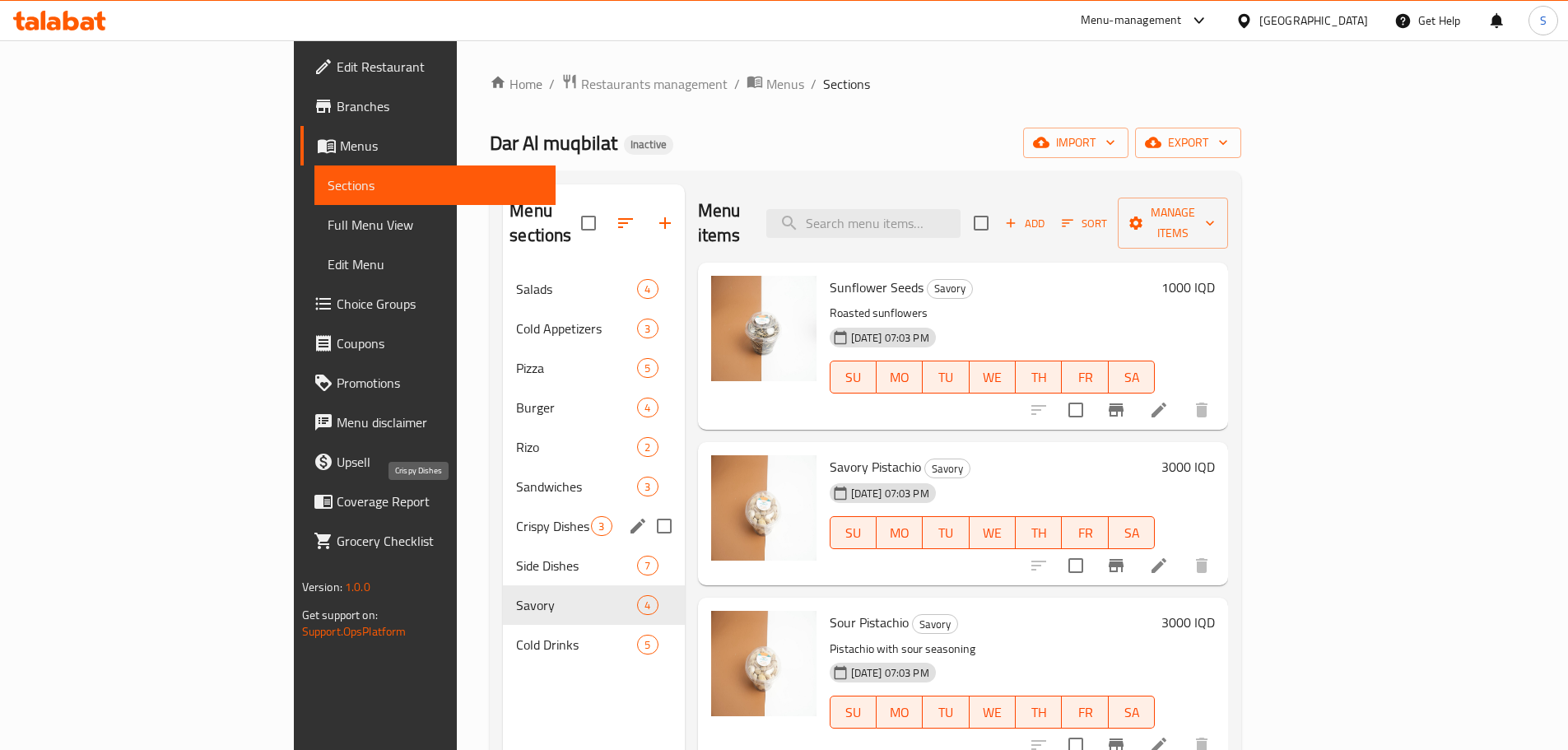
scroll to position [230, 0]
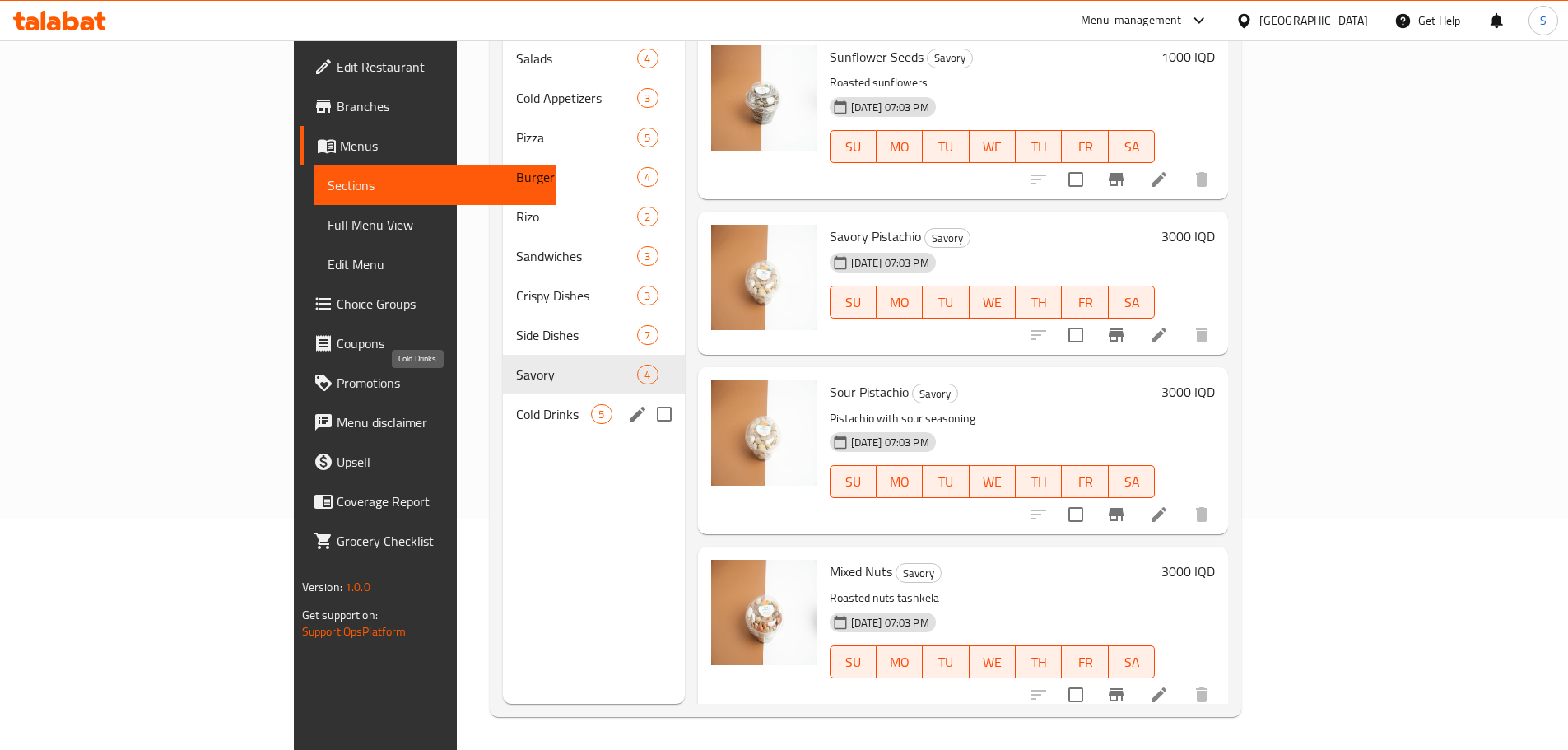
click at [516, 404] on span "Cold Drinks" at bounding box center [554, 414] width 75 height 20
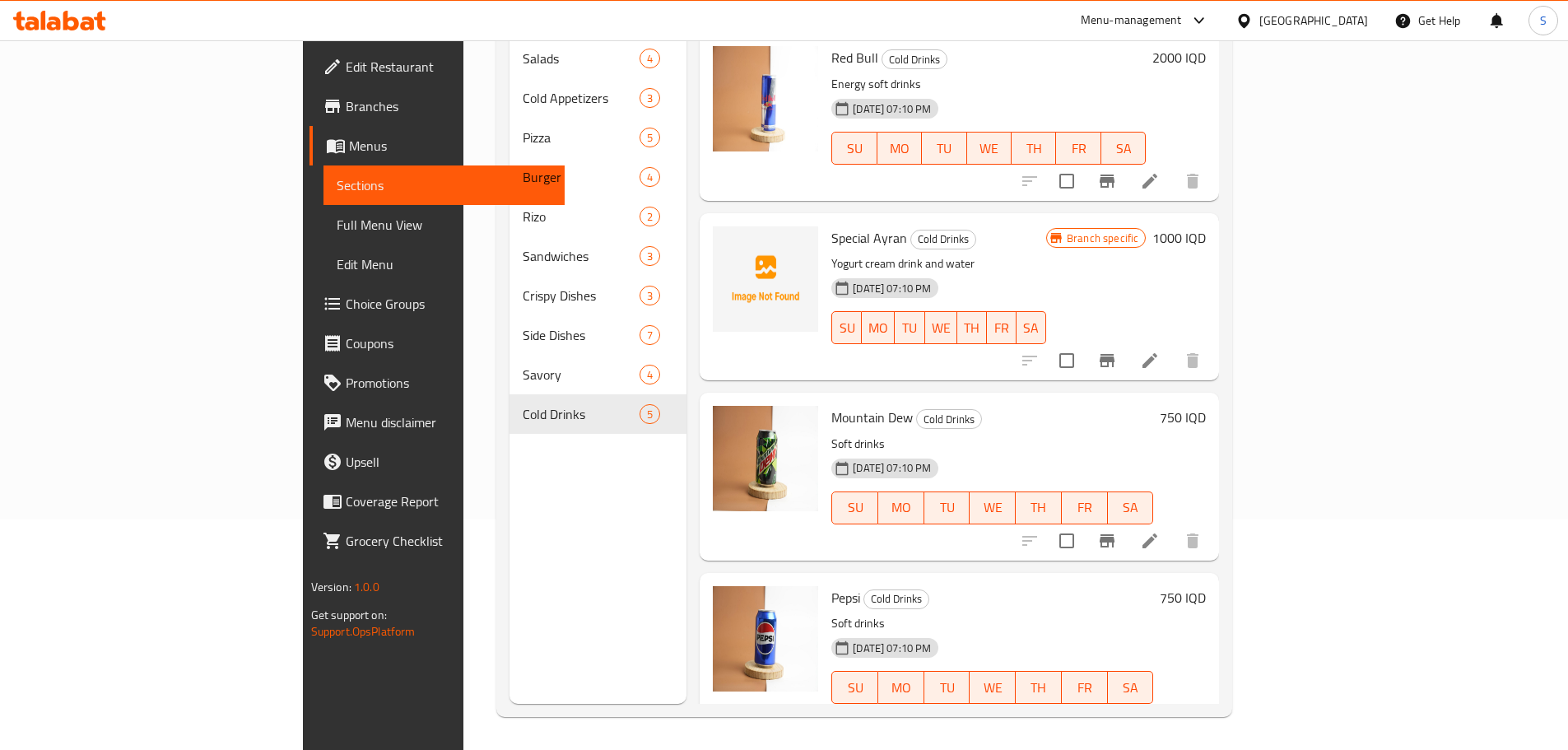
scroll to position [190, 0]
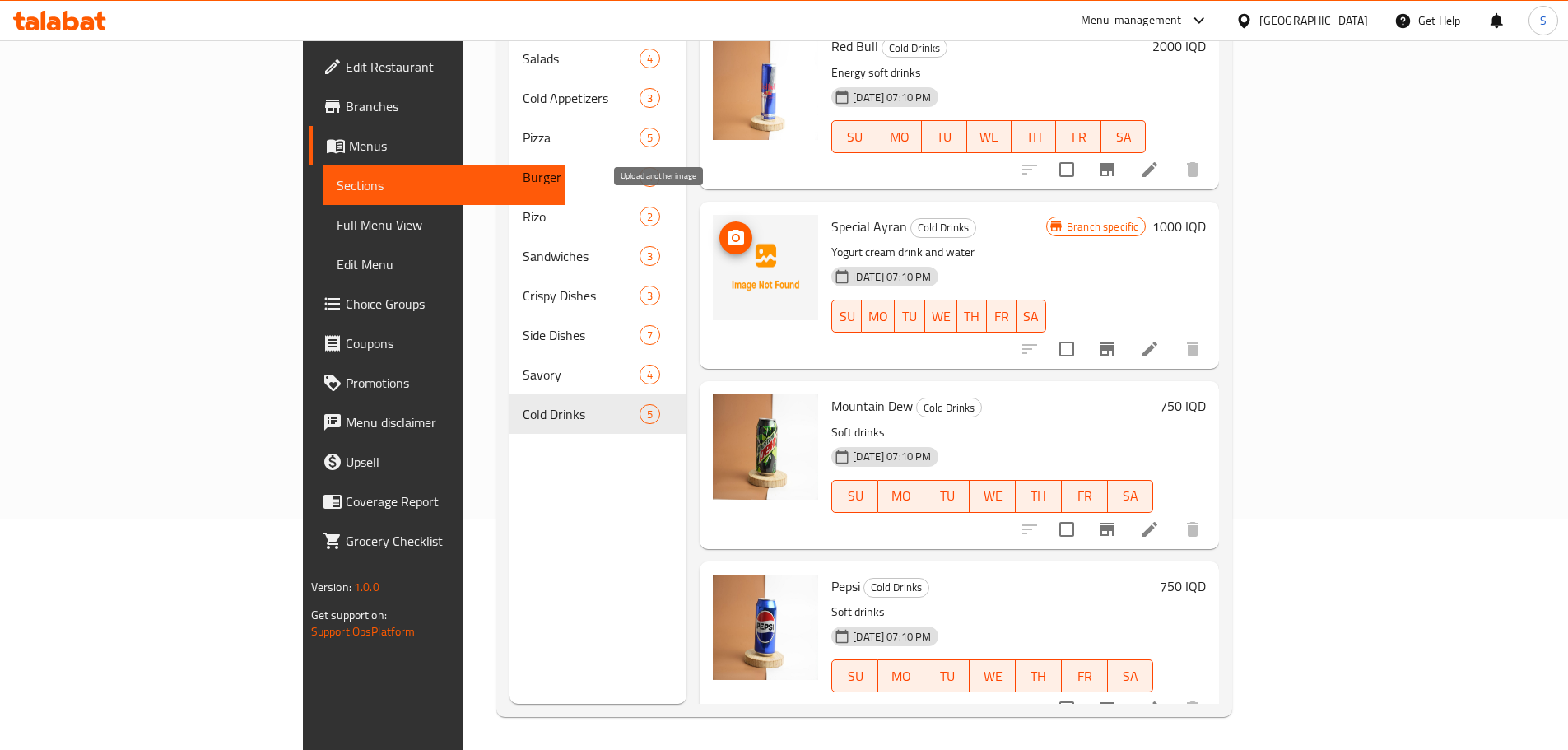
click at [720, 222] on button "upload picture" at bounding box center [736, 238] width 33 height 33
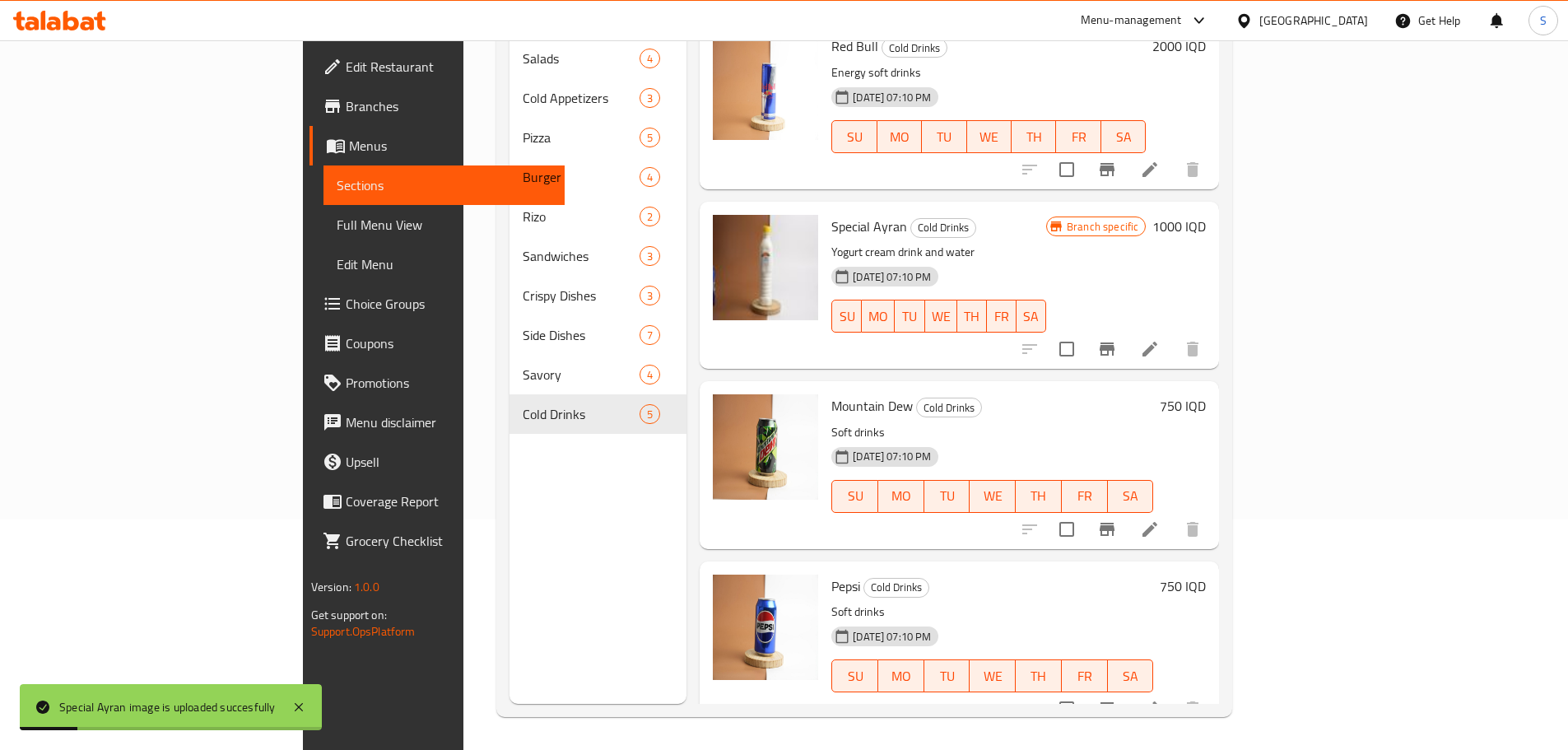
scroll to position [25, 0]
